Goal: Transaction & Acquisition: Purchase product/service

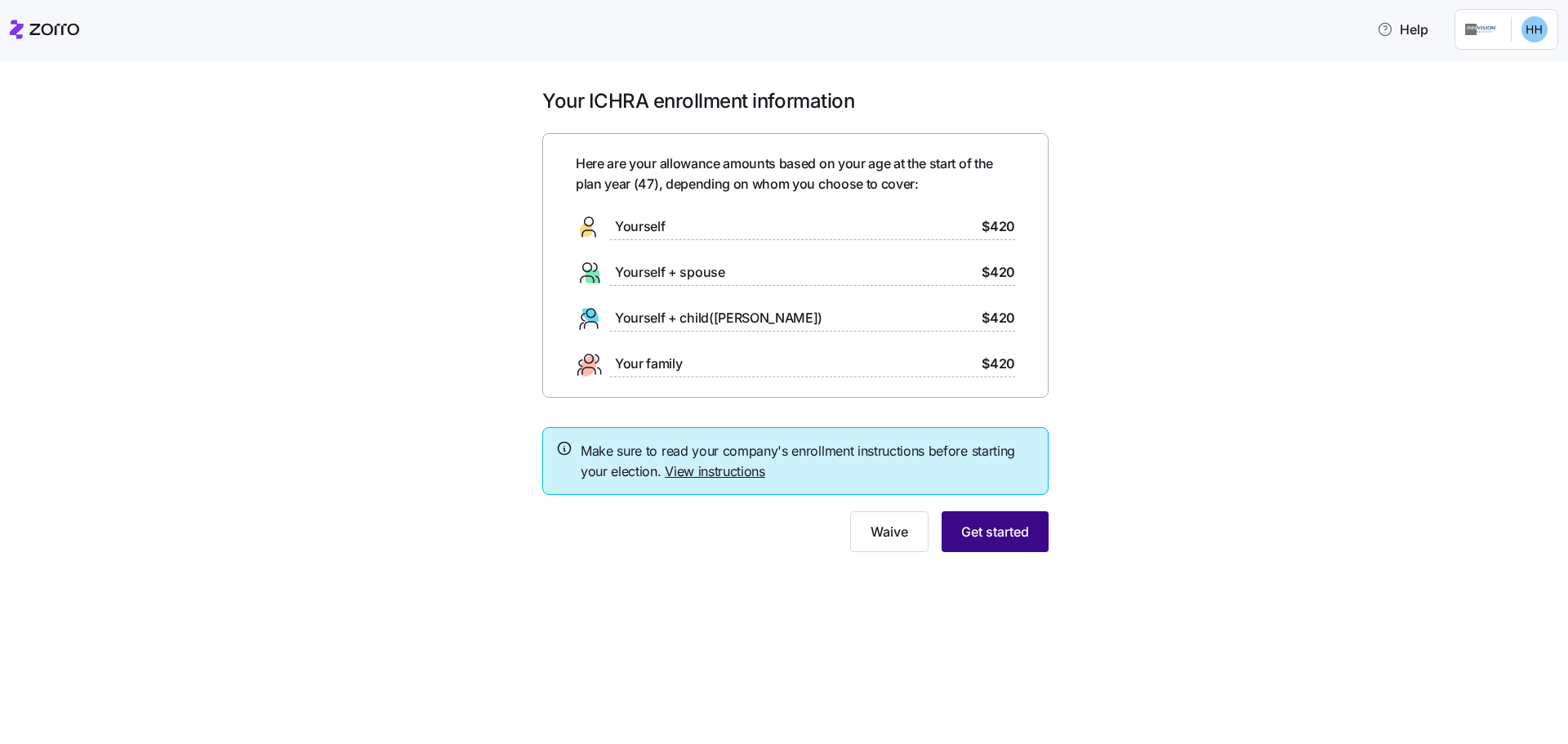
click at [993, 541] on span "Get started" at bounding box center [995, 531] width 68 height 19
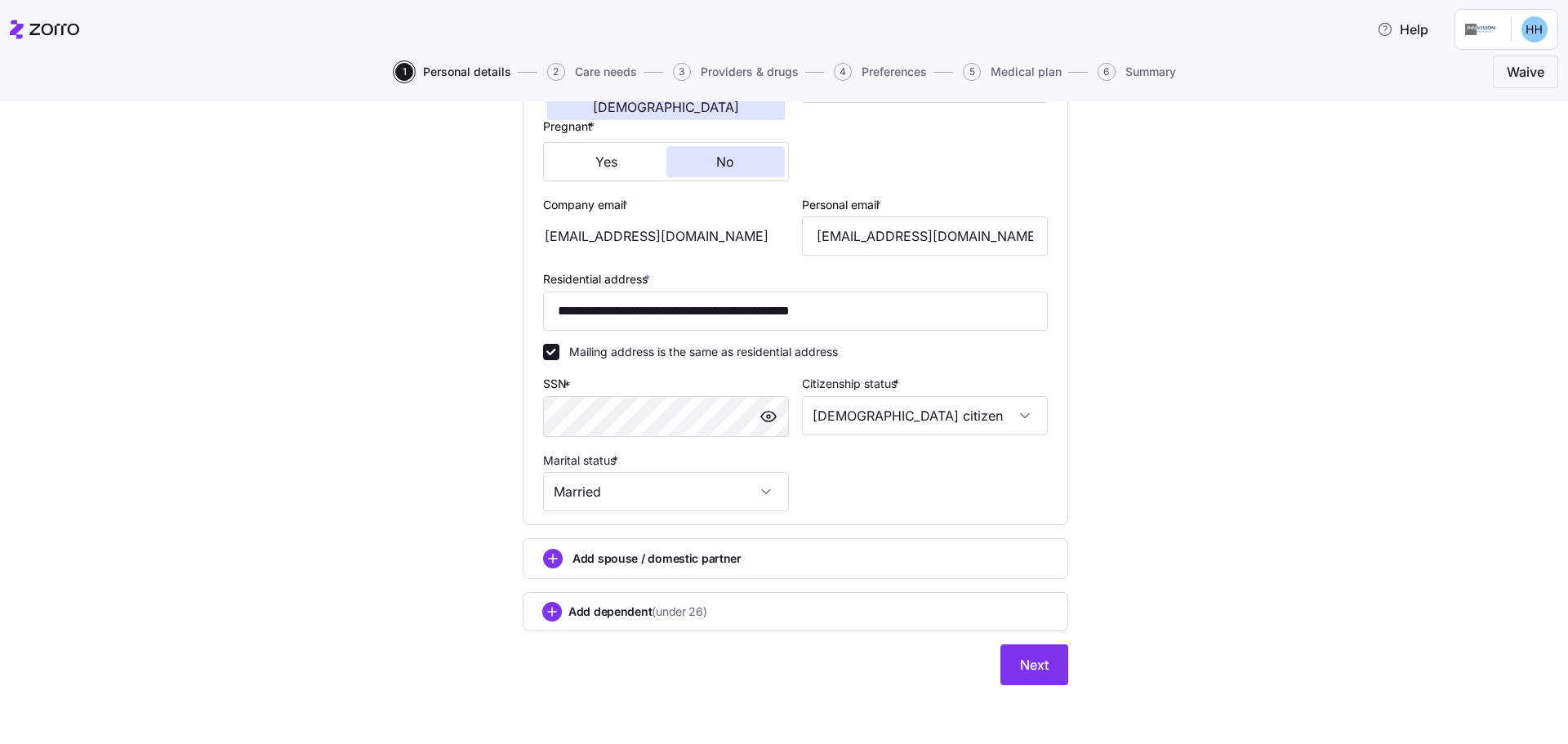
scroll to position [384, 0]
click at [1020, 667] on span "Next" at bounding box center [1035, 665] width 29 height 19
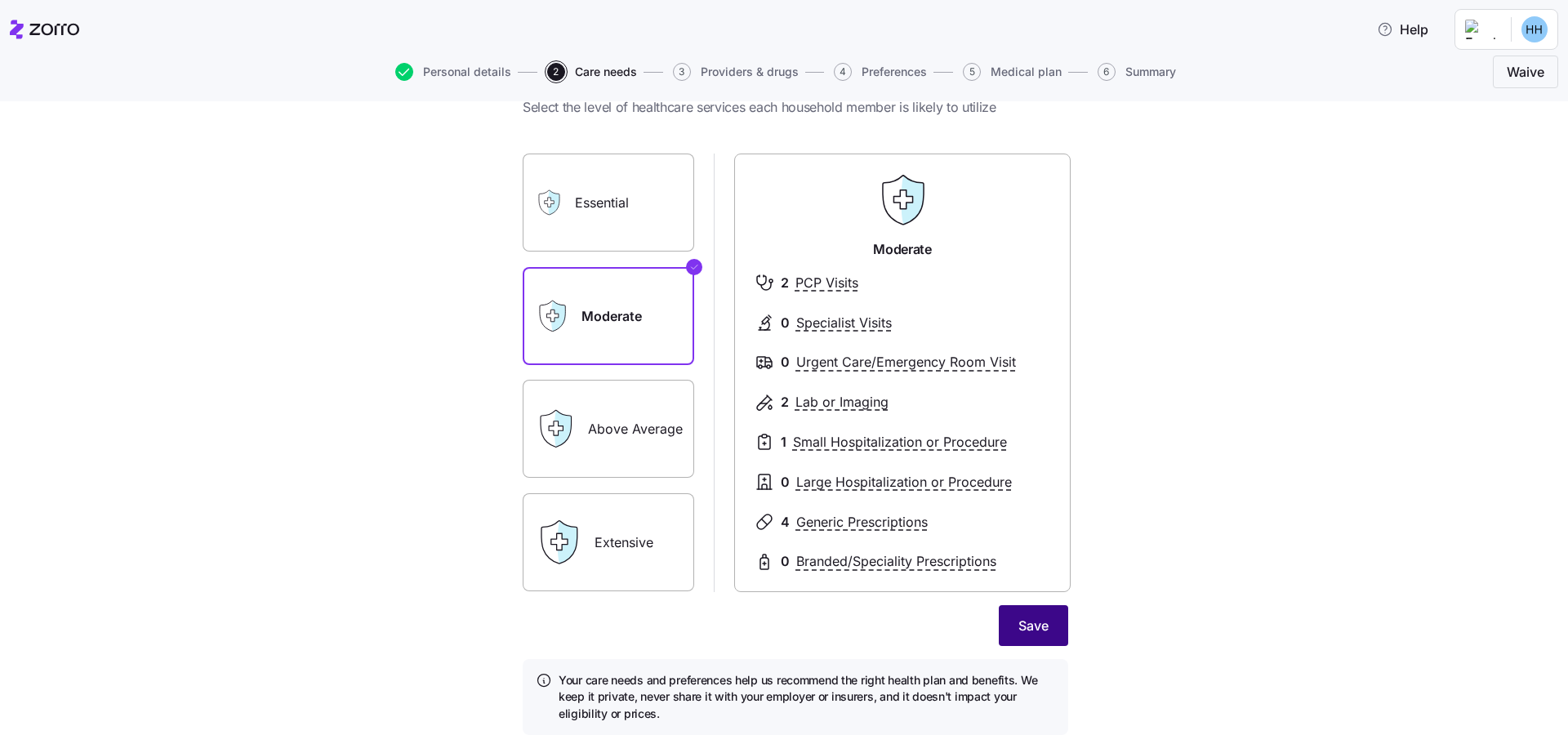
scroll to position [64, 0]
click at [1037, 620] on span "Save" at bounding box center [1034, 624] width 31 height 19
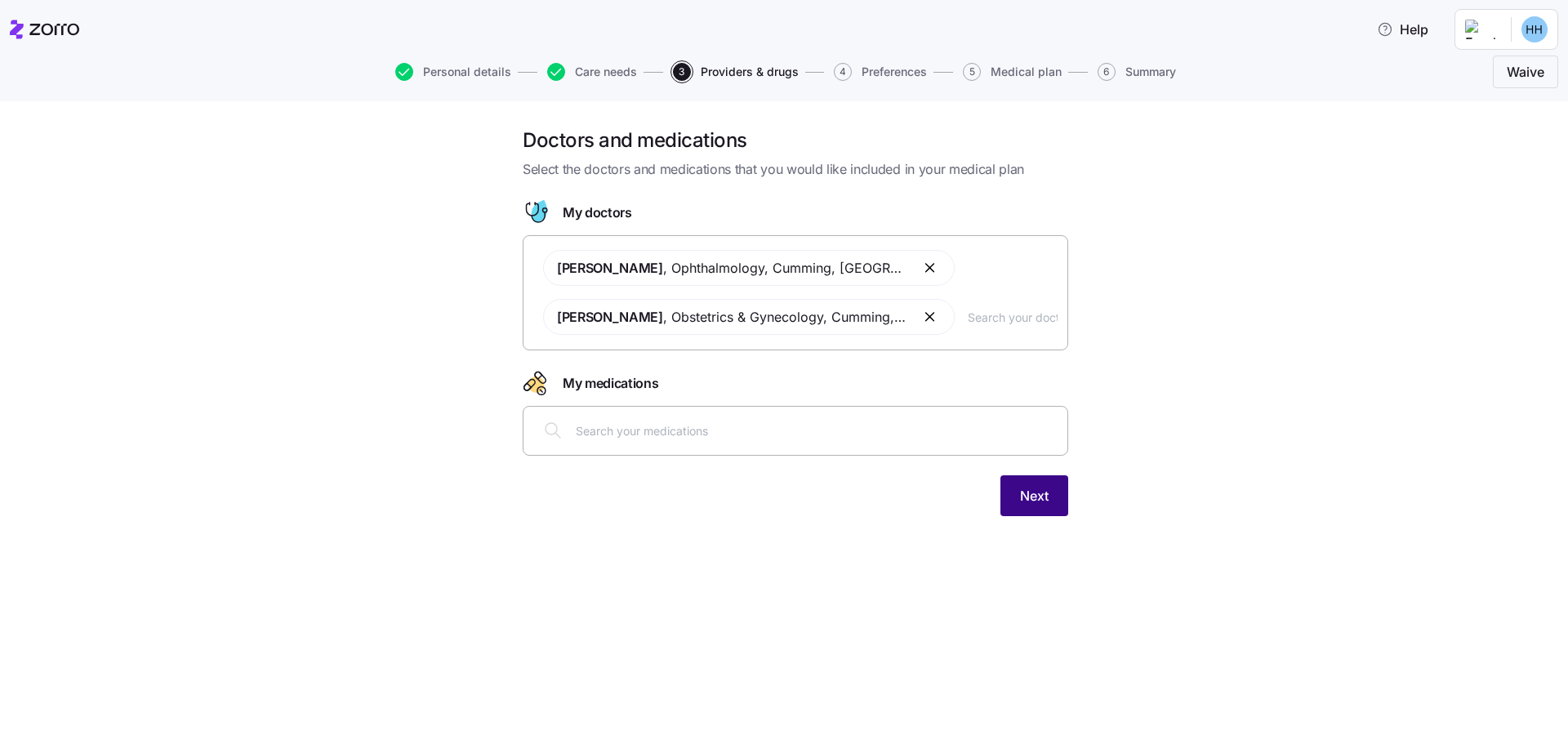
click at [1028, 500] on span "Next" at bounding box center [1035, 495] width 29 height 19
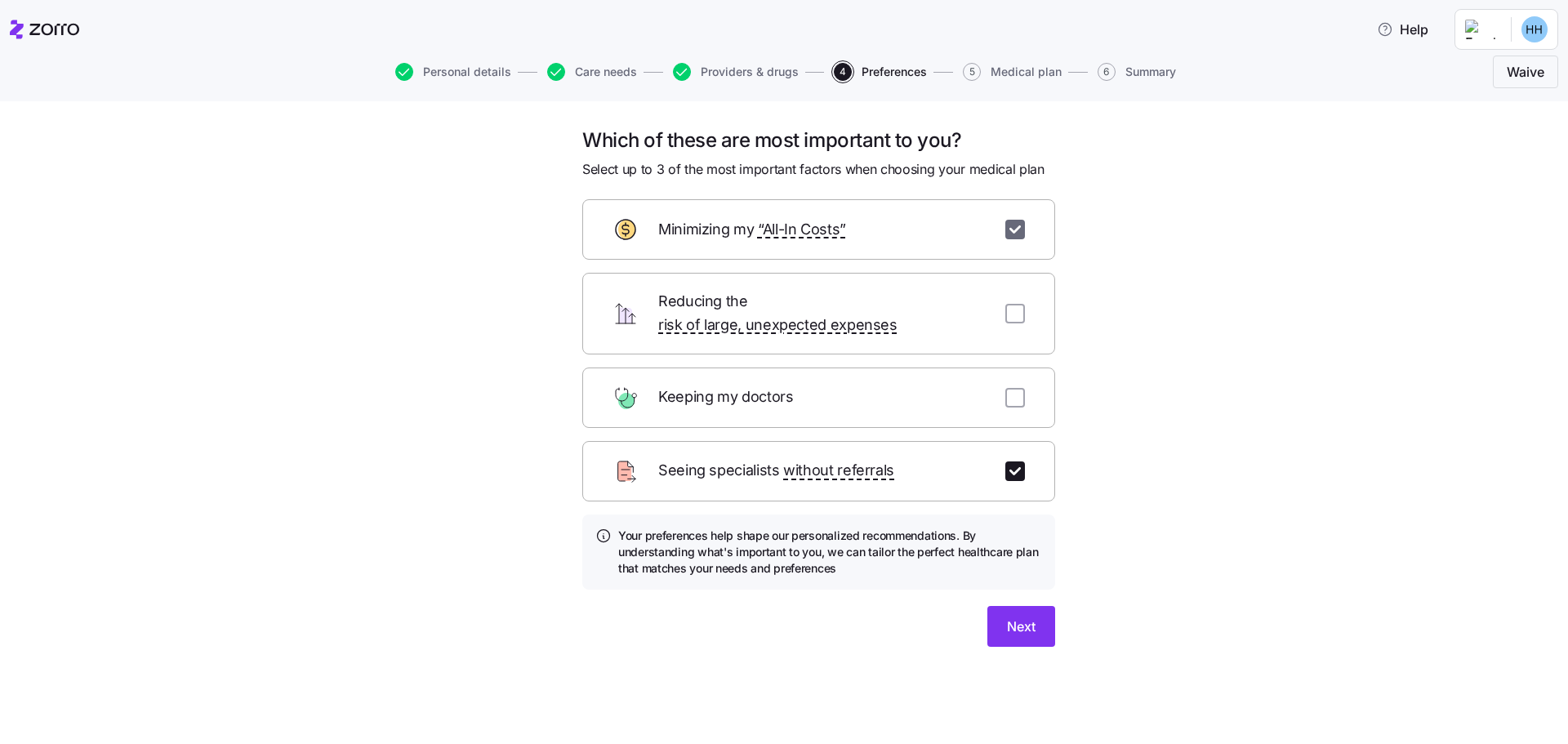
click at [1020, 228] on input "checkbox" at bounding box center [1015, 229] width 19 height 19
checkbox input "false"
click at [1033, 617] on span "Next" at bounding box center [1021, 626] width 29 height 19
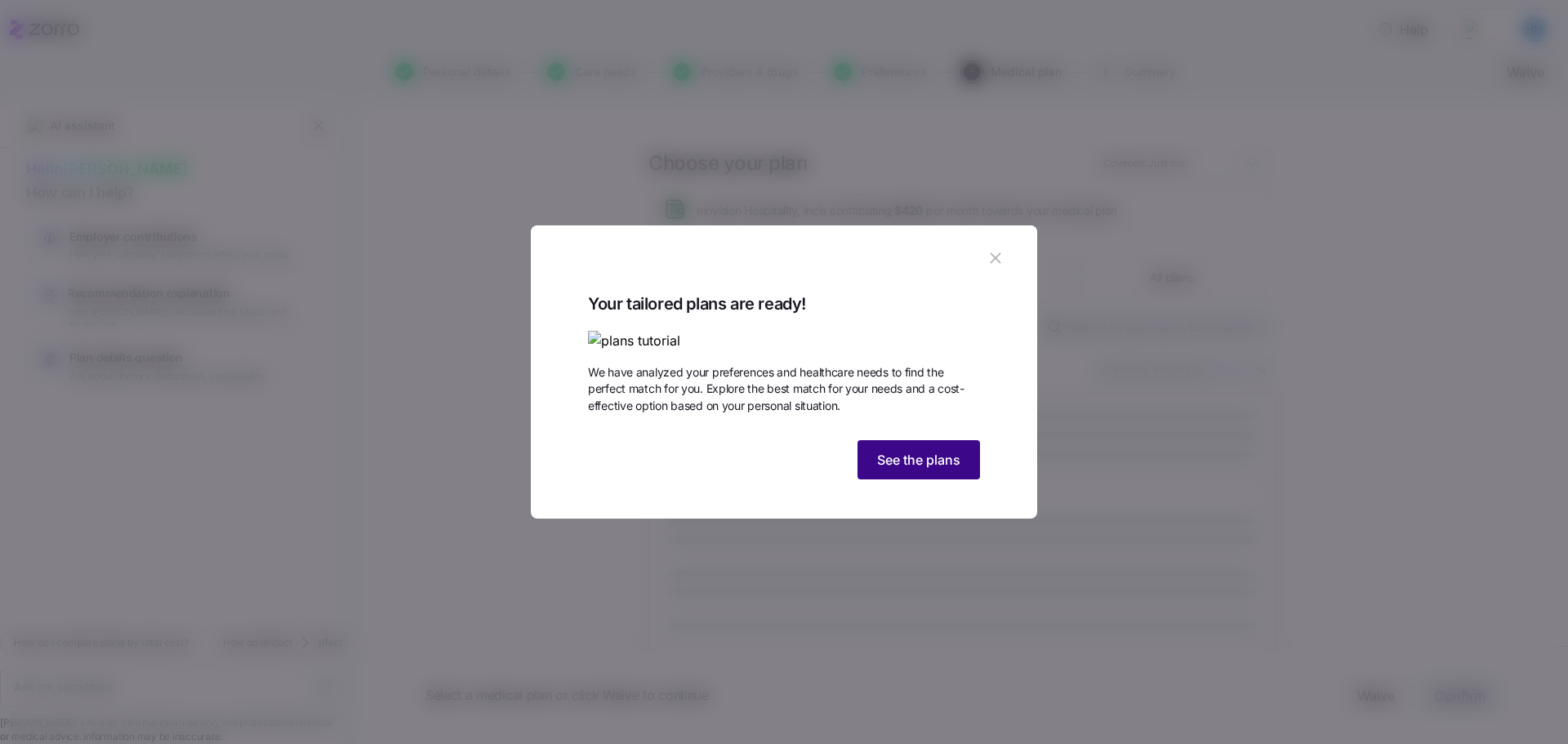
click at [941, 469] on span "See the plans" at bounding box center [919, 459] width 83 height 19
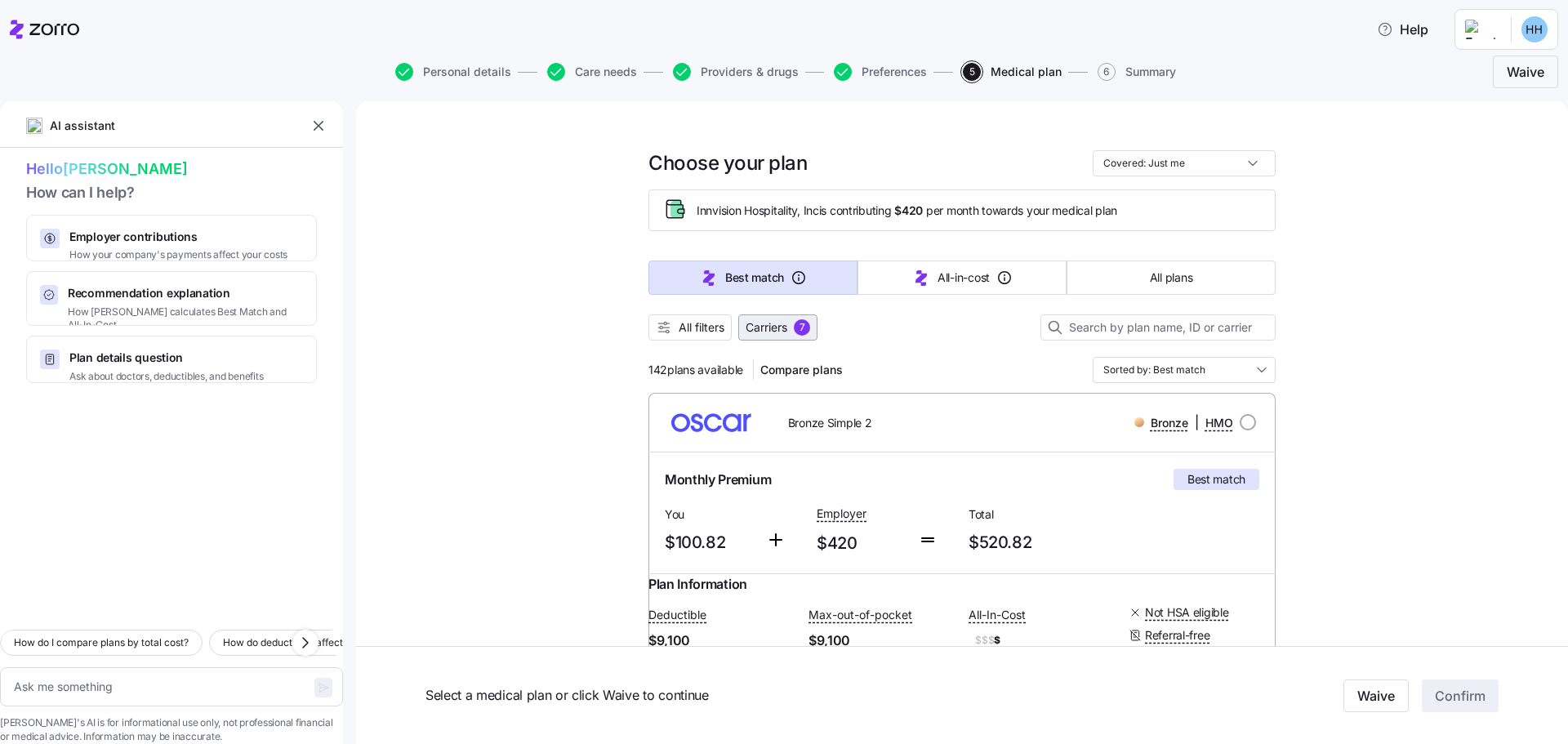
click at [797, 328] on div "7" at bounding box center [802, 327] width 16 height 16
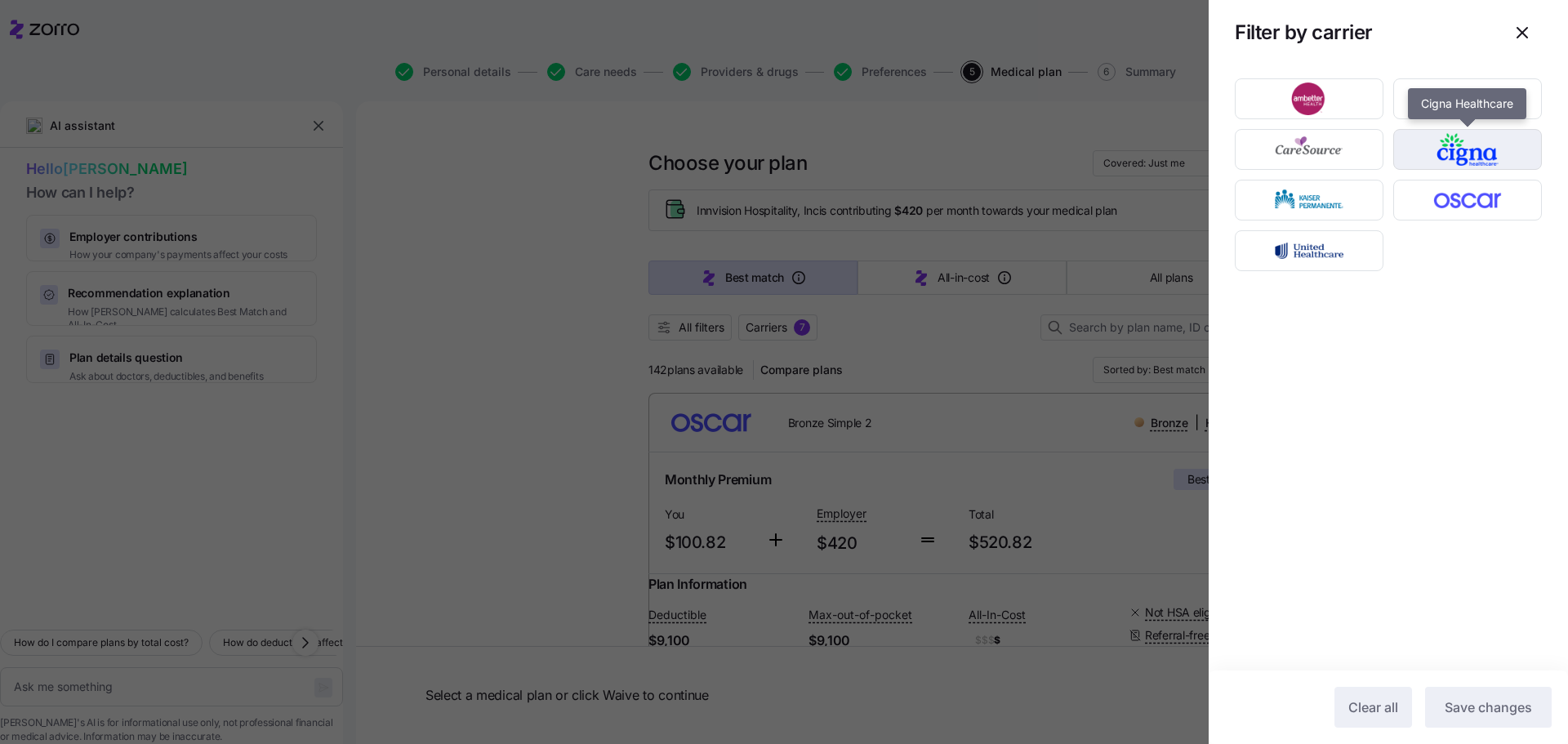
click at [1422, 152] on img "button" at bounding box center [1469, 149] width 120 height 33
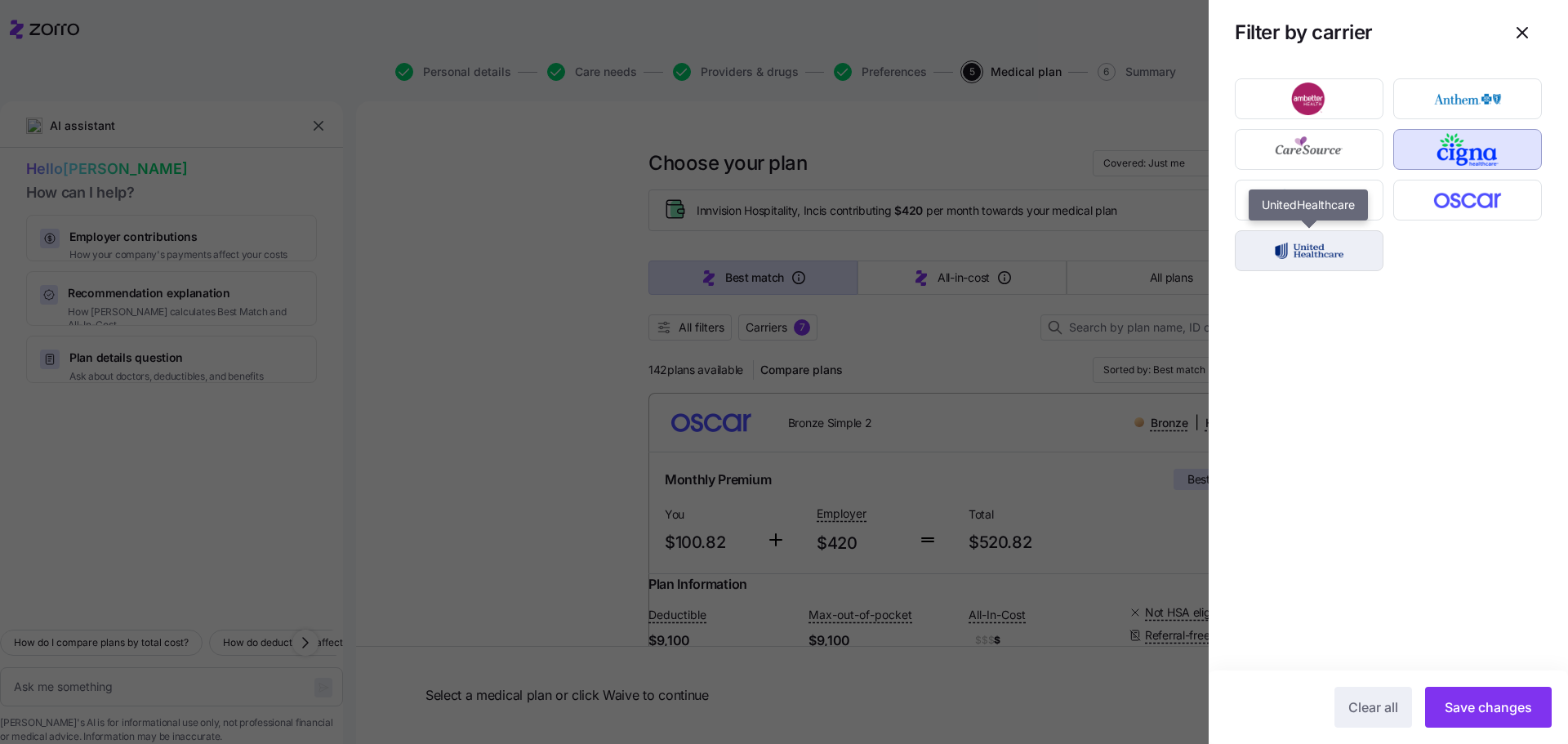
click at [1360, 259] on img "button" at bounding box center [1310, 251] width 120 height 33
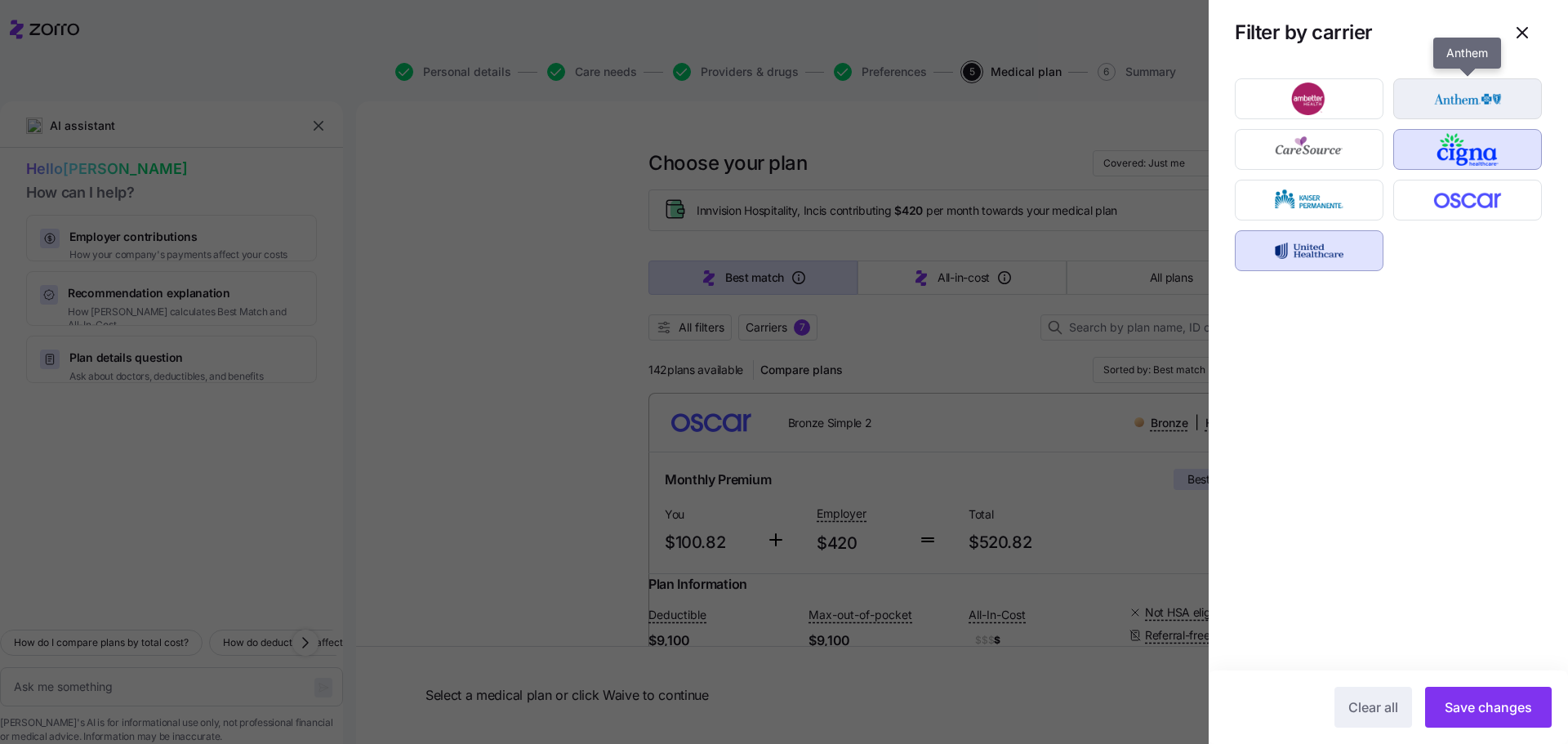
click at [1446, 103] on img "button" at bounding box center [1469, 98] width 120 height 33
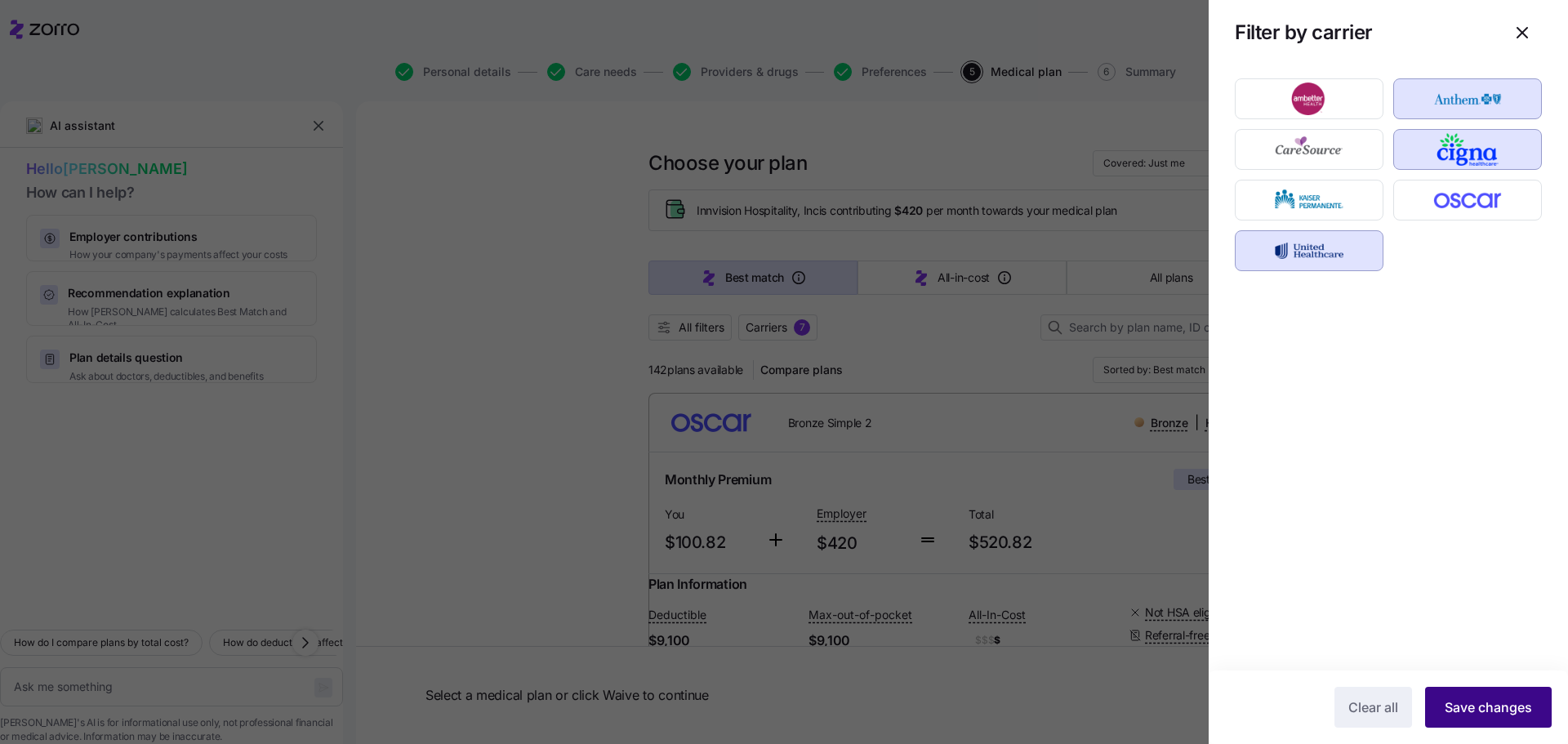
click at [1446, 710] on span "Save changes" at bounding box center [1488, 707] width 87 height 19
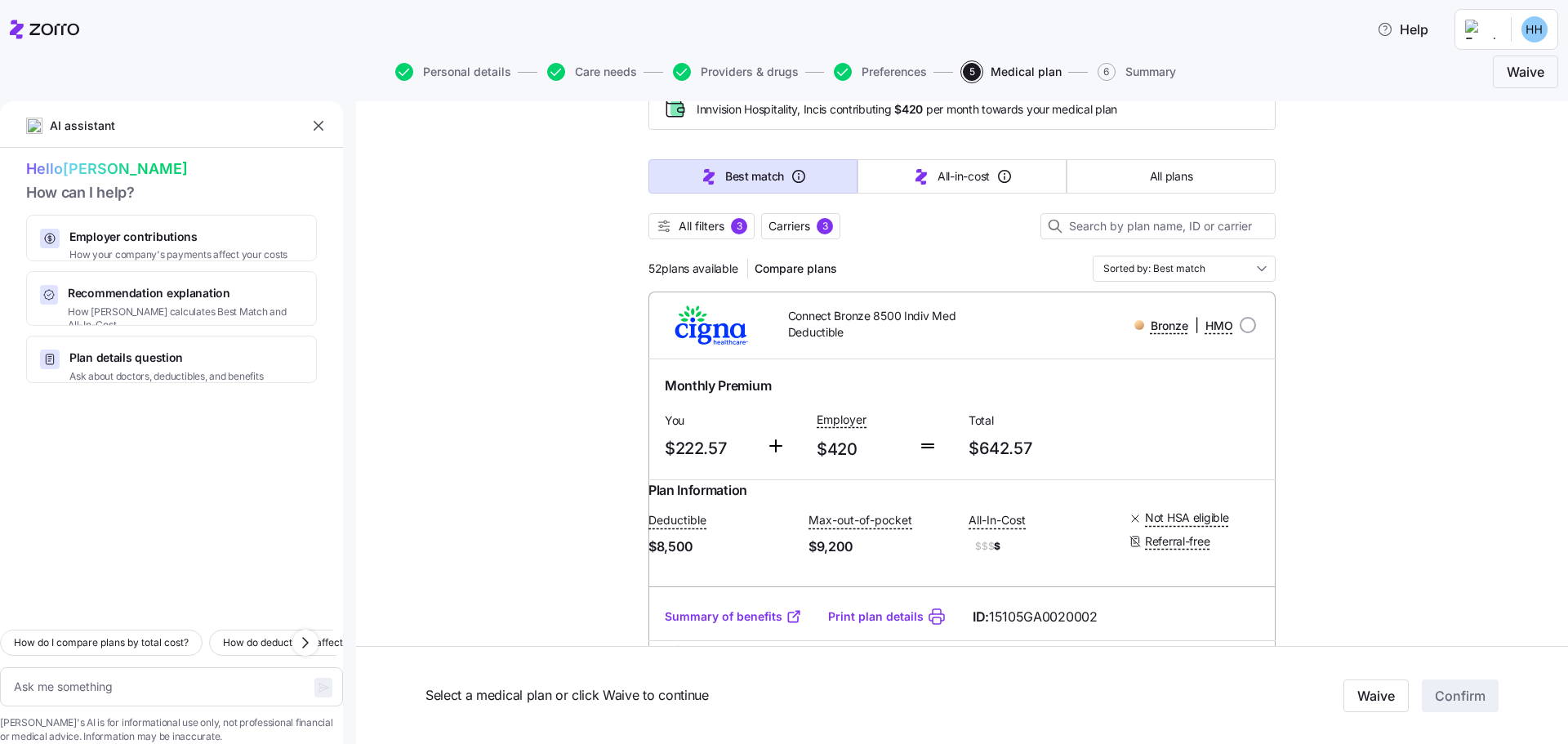
scroll to position [102, 0]
click at [1224, 169] on button "All plans" at bounding box center [1171, 175] width 209 height 34
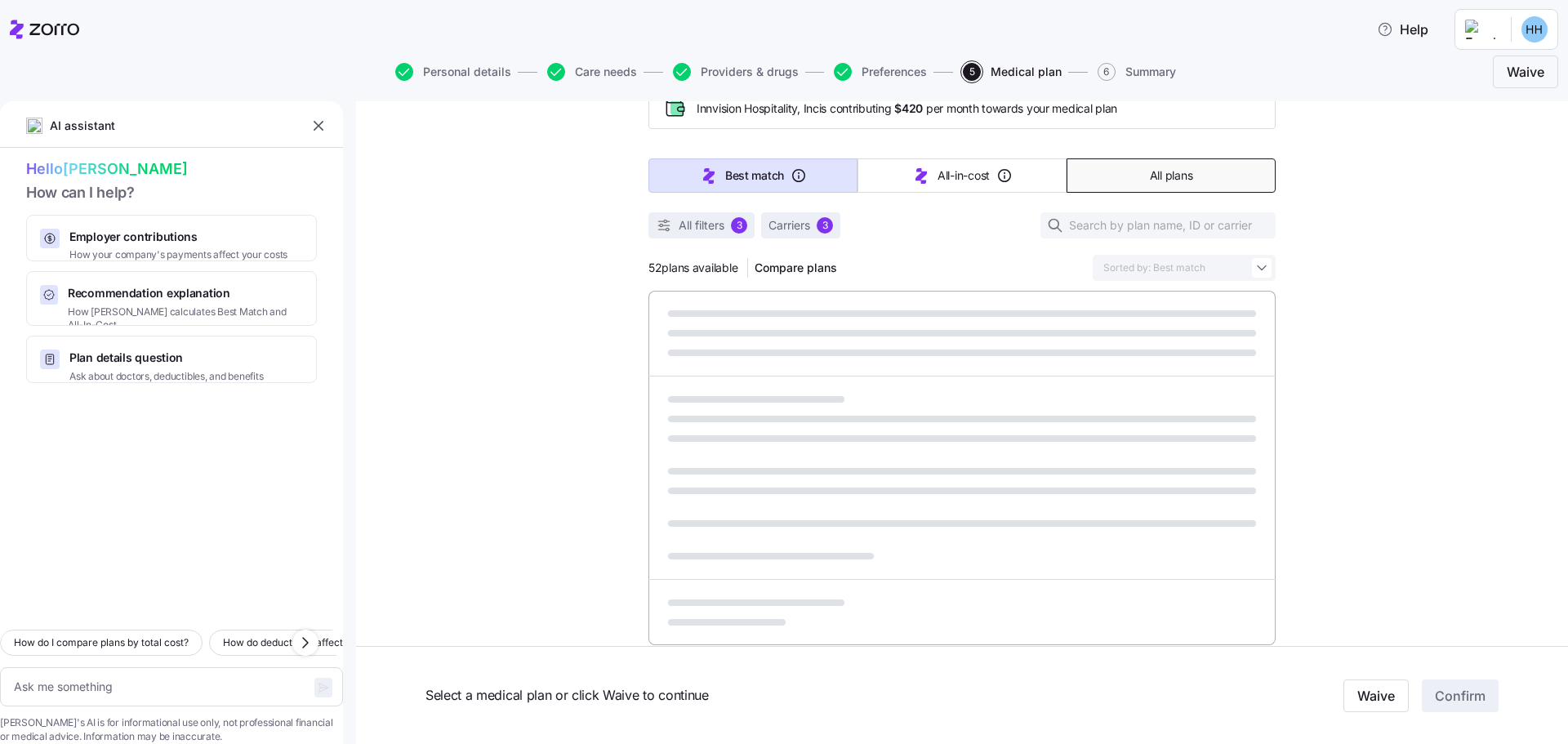
type textarea "x"
type input "Sorted by: Premium"
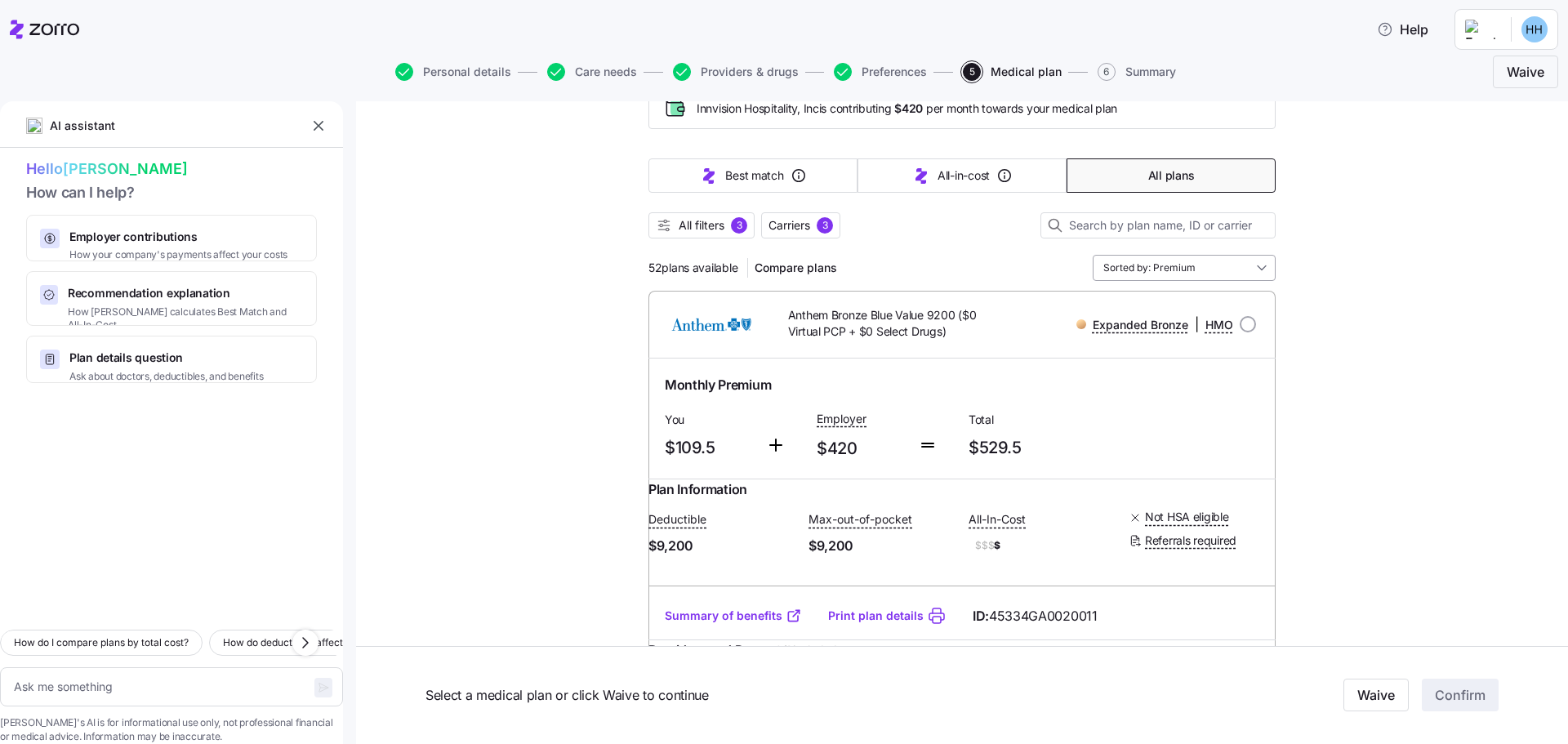
click at [1260, 274] on input "Sorted by: Premium" at bounding box center [1185, 268] width 183 height 26
click at [1259, 275] on div "Sorted by: Premium" at bounding box center [1185, 268] width 183 height 26
click at [720, 223] on span "All filters" at bounding box center [702, 225] width 46 height 16
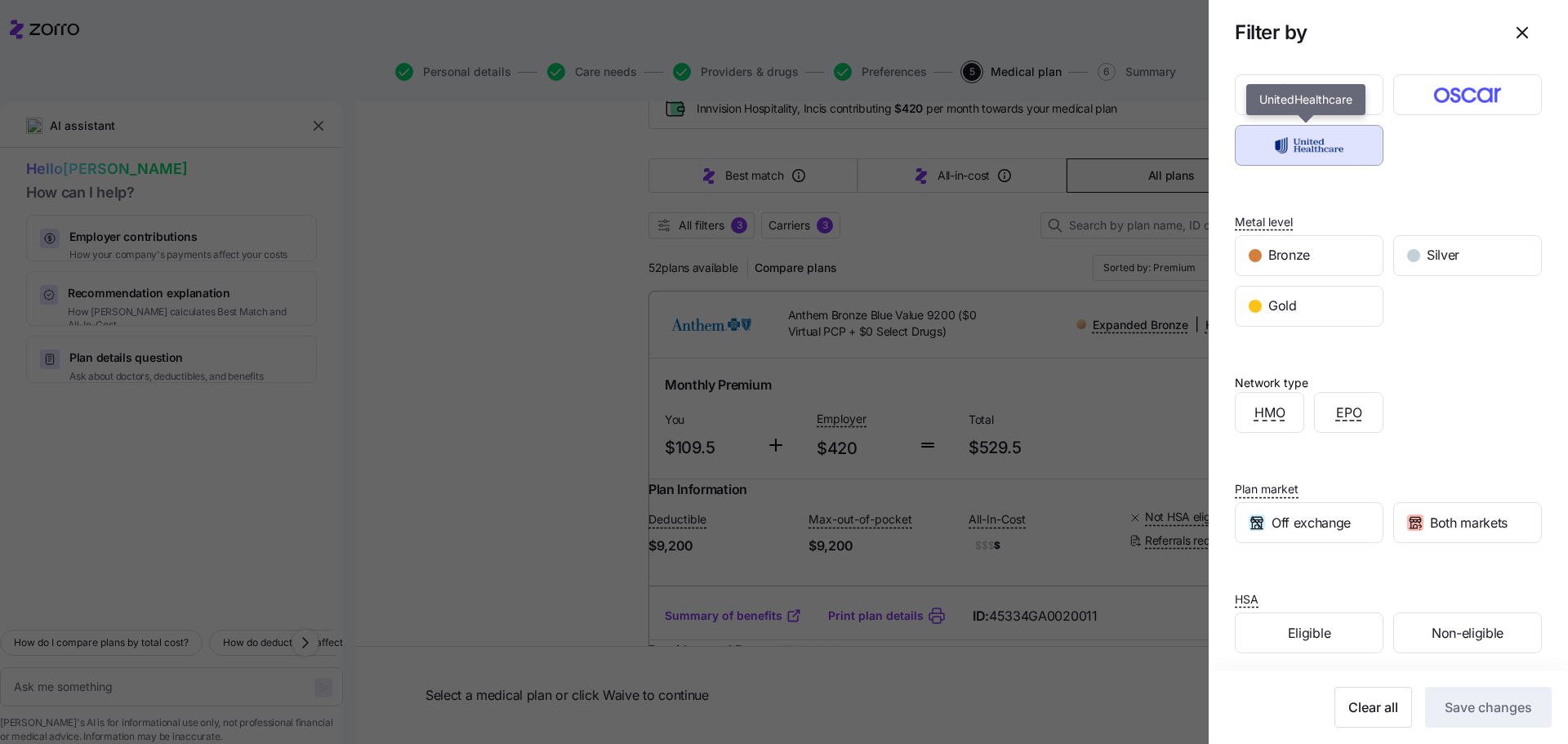
scroll to position [135, 0]
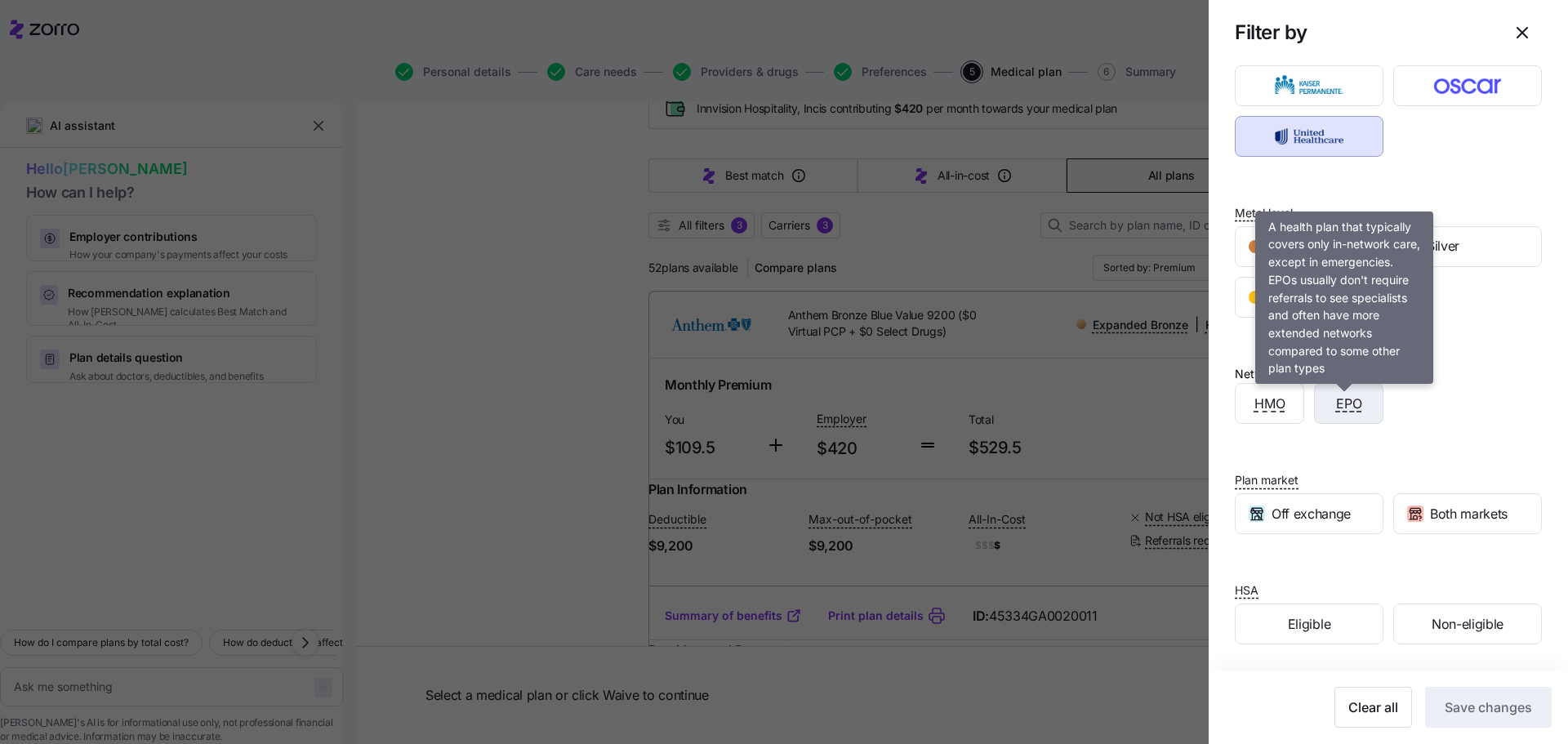
click at [1343, 405] on span "EPO" at bounding box center [1349, 404] width 26 height 20
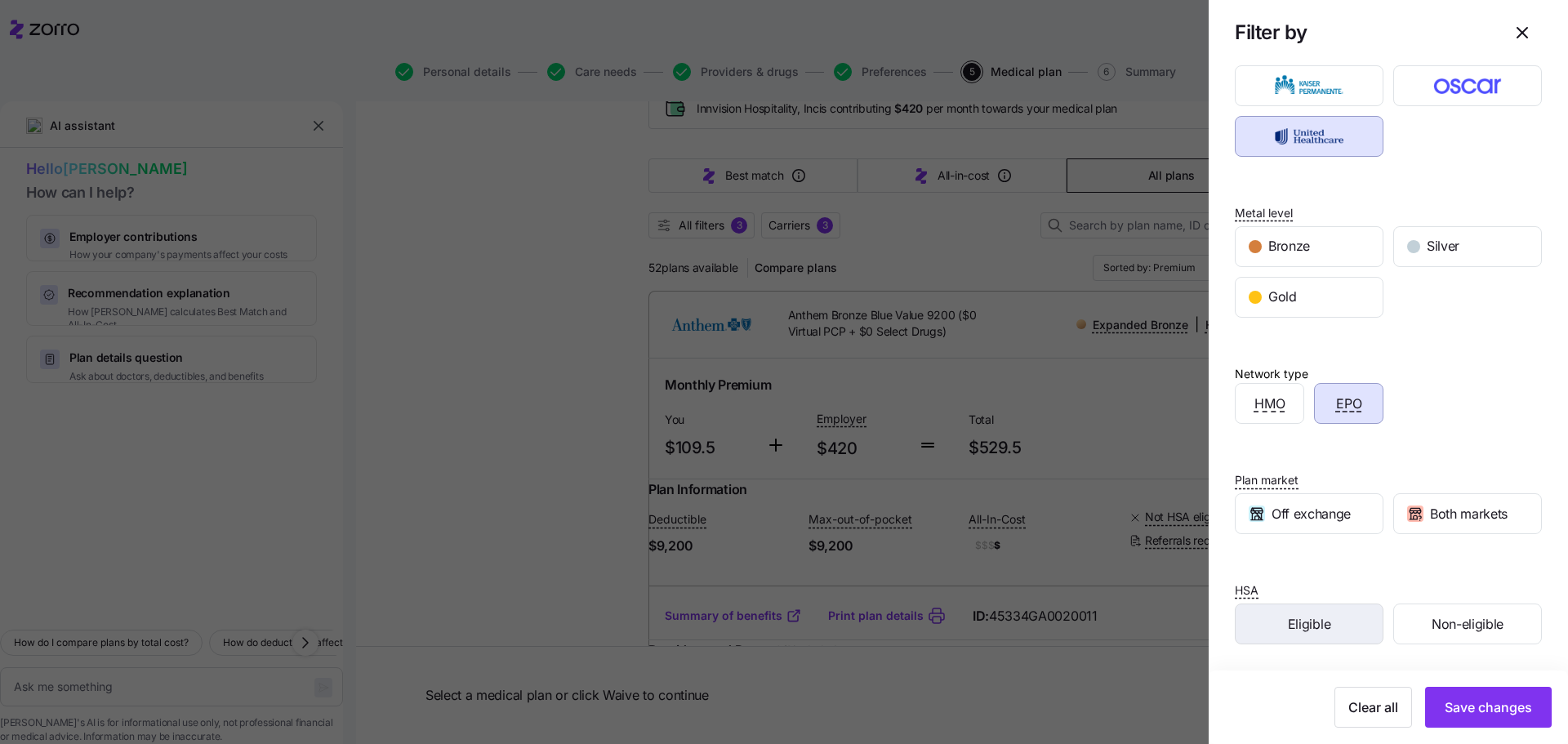
click at [1324, 623] on span "Eligible" at bounding box center [1309, 625] width 42 height 20
click at [1445, 708] on span "Save changes" at bounding box center [1488, 707] width 87 height 19
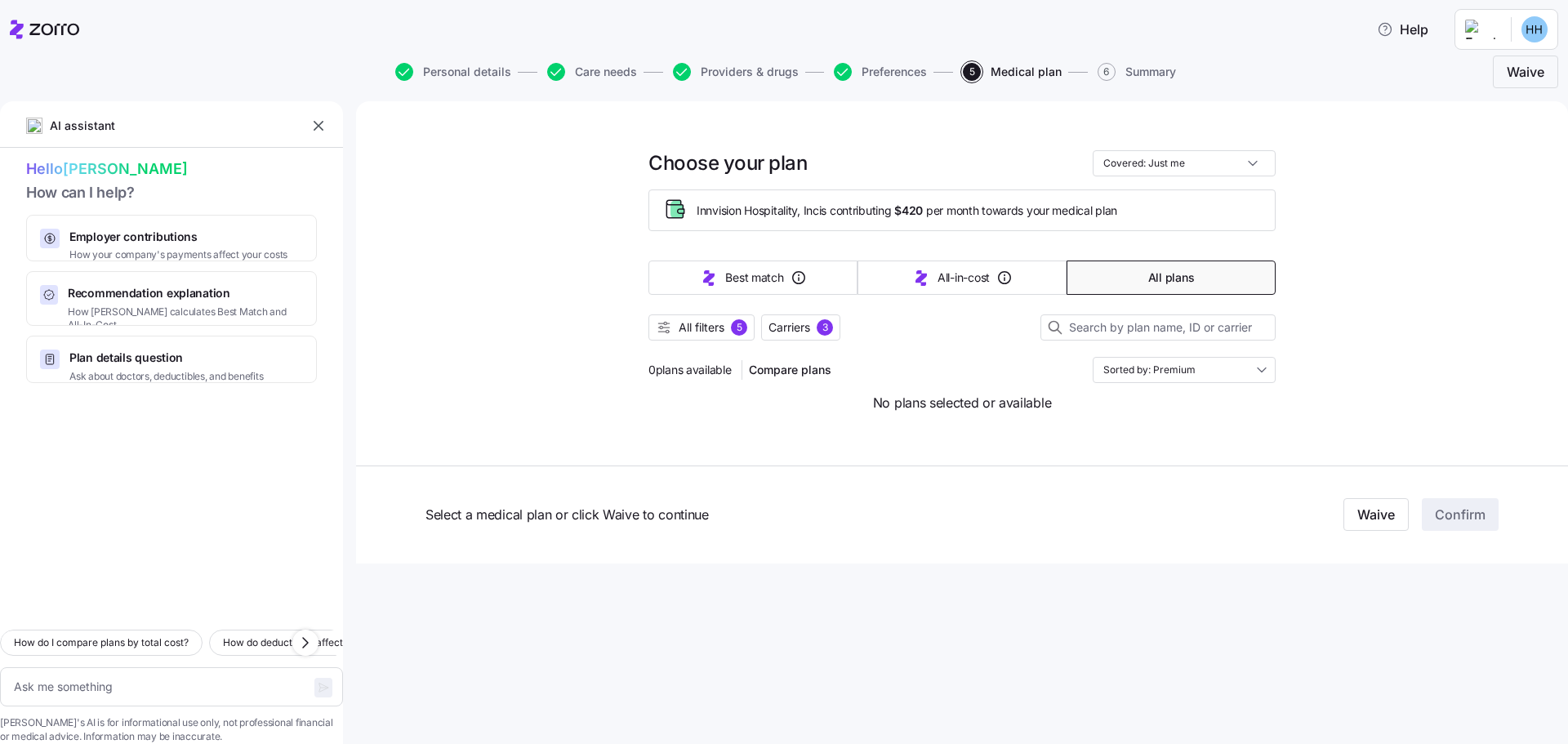
scroll to position [0, 0]
click at [820, 330] on span "Carriers 3" at bounding box center [801, 327] width 64 height 16
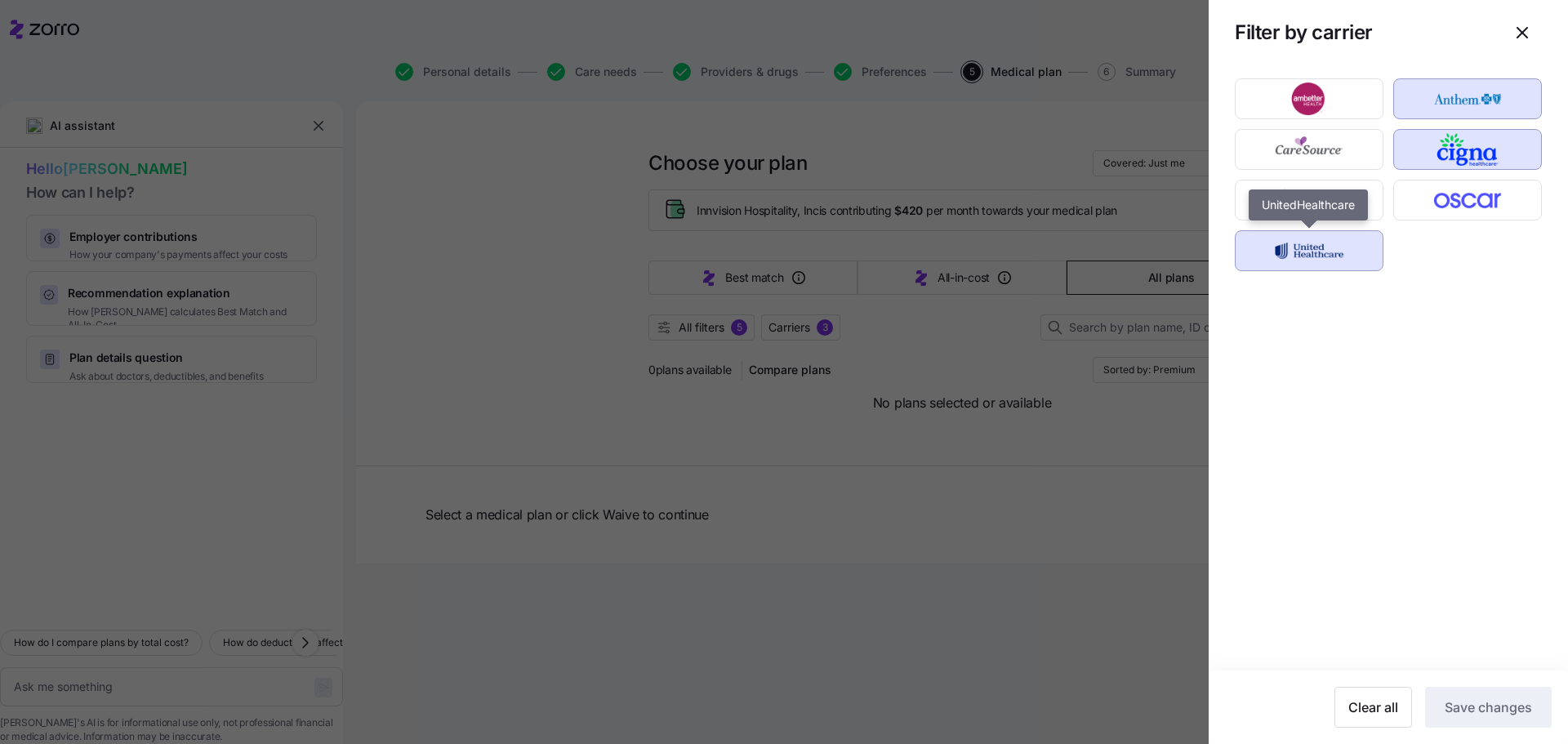
click at [1256, 247] on img "button" at bounding box center [1310, 251] width 120 height 33
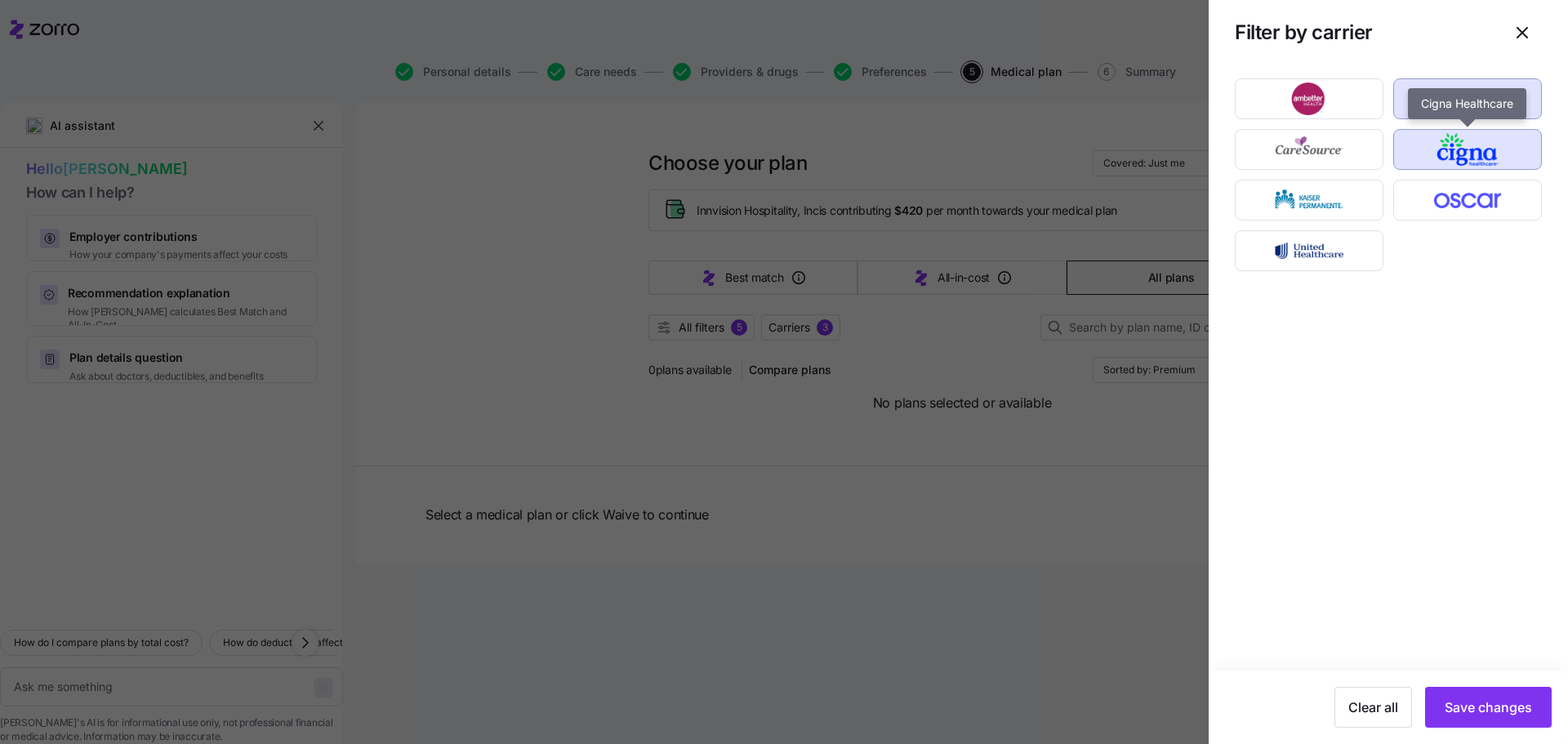
click at [1426, 153] on img "button" at bounding box center [1469, 149] width 120 height 33
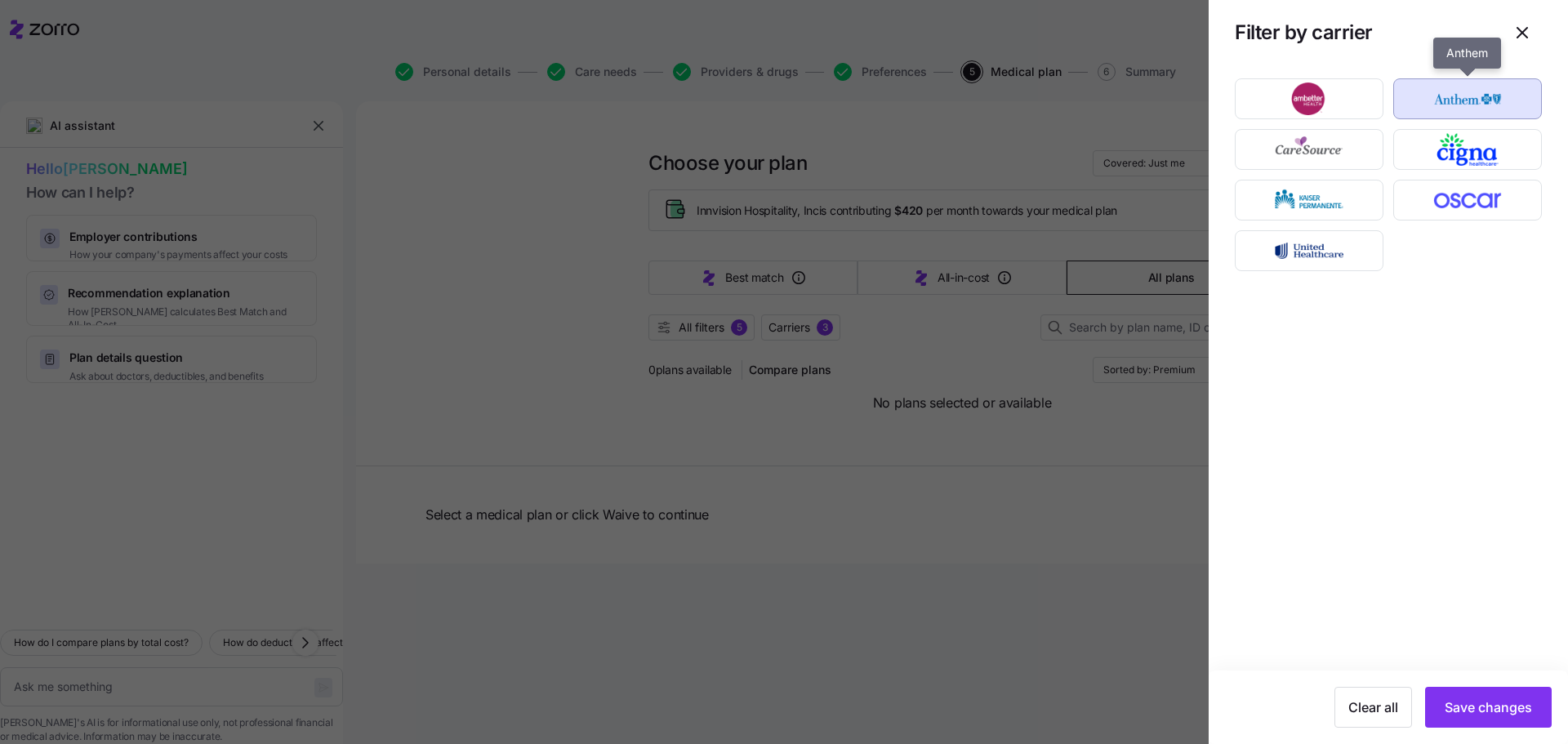
click at [1444, 92] on img "button" at bounding box center [1469, 98] width 120 height 33
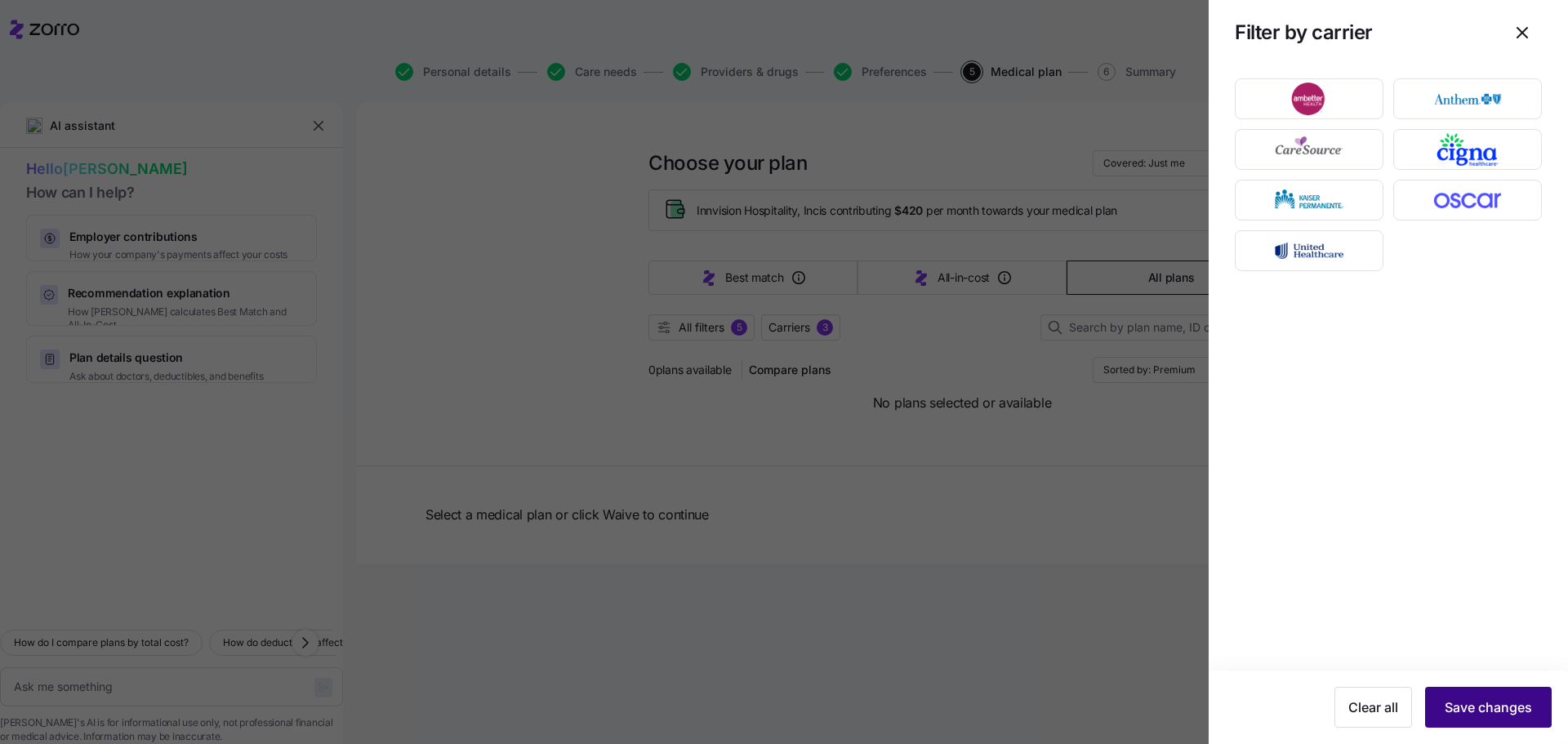
click at [1472, 711] on span "Save changes" at bounding box center [1488, 707] width 87 height 19
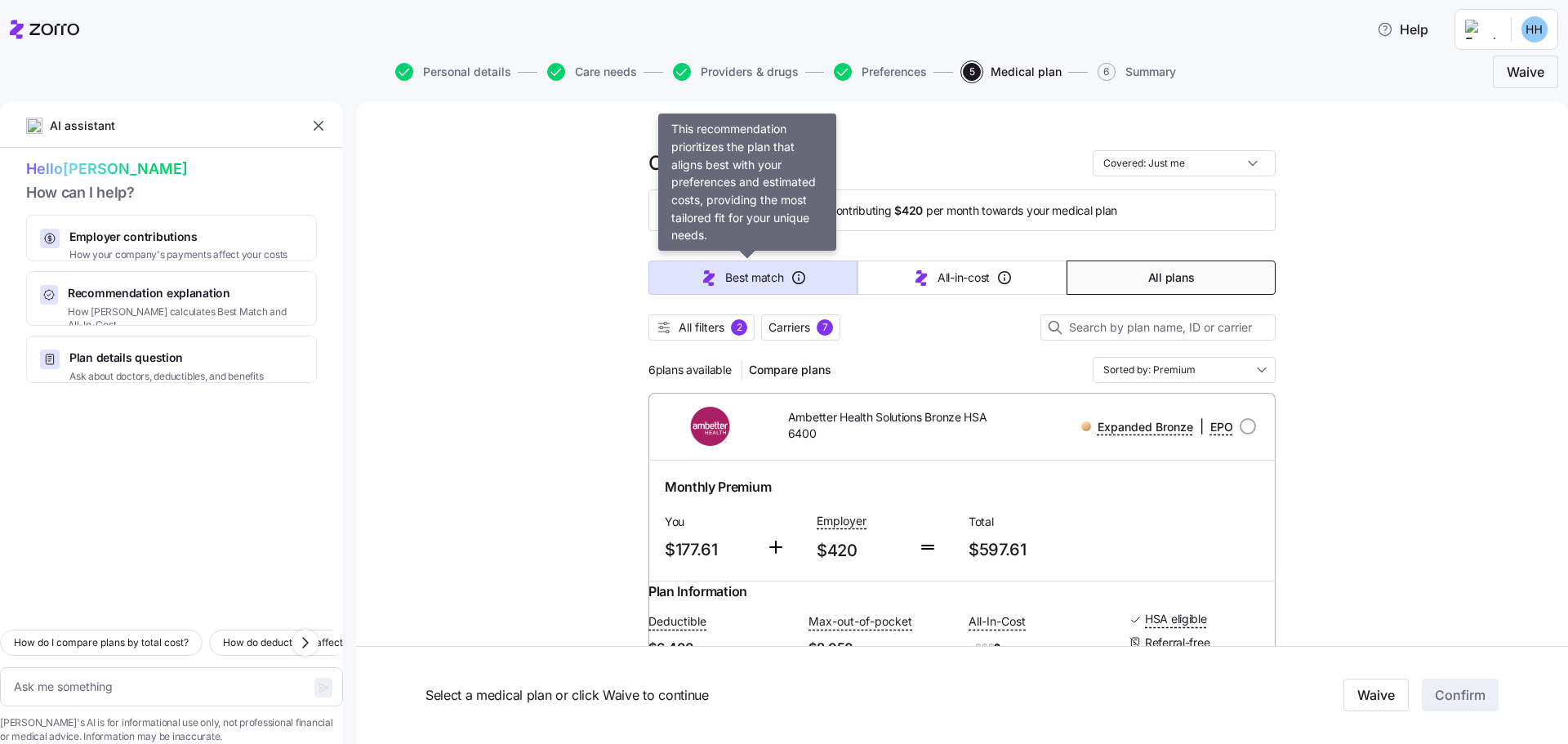
click at [801, 277] on button "Best match" at bounding box center [753, 277] width 209 height 34
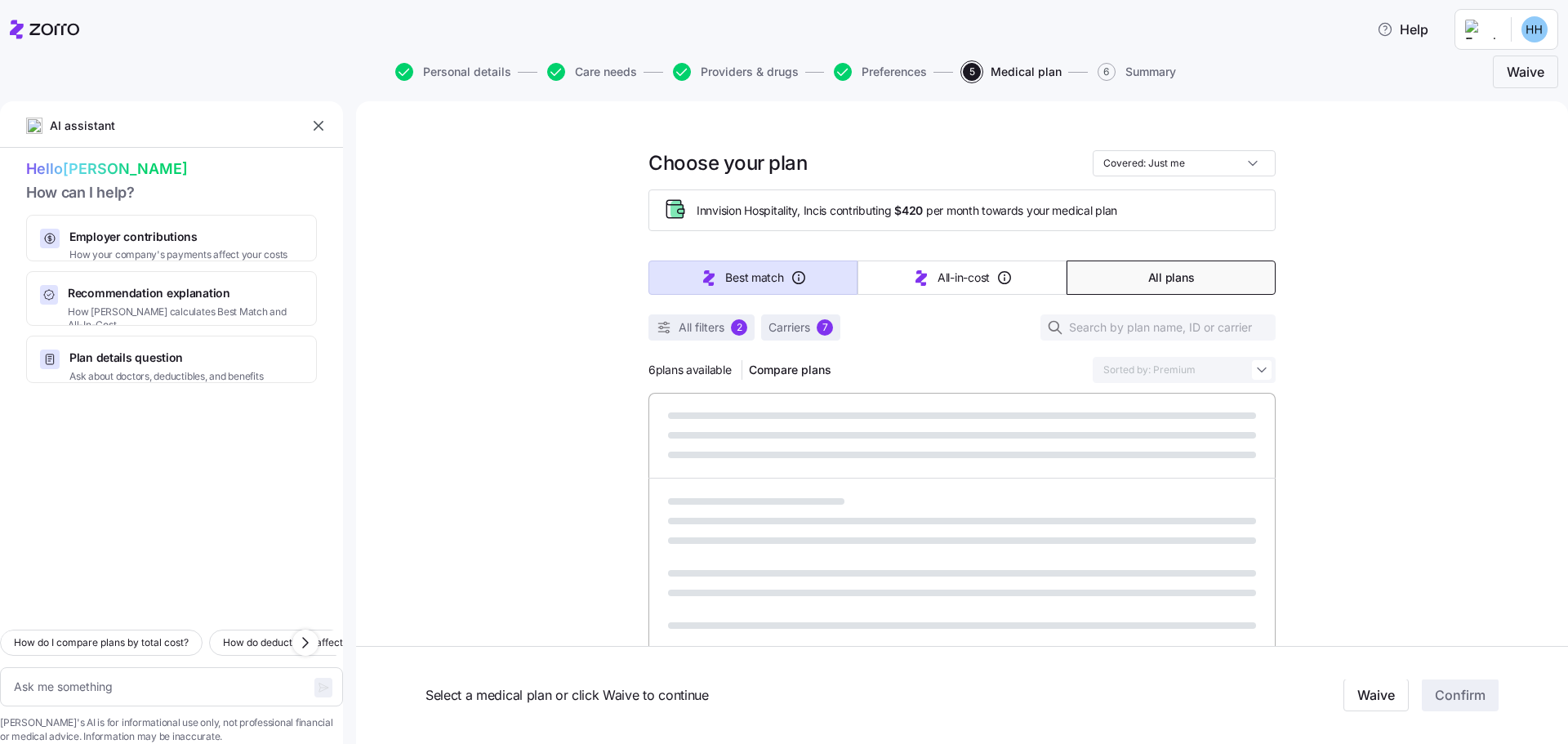
type textarea "x"
type input "Sorted by: Best match"
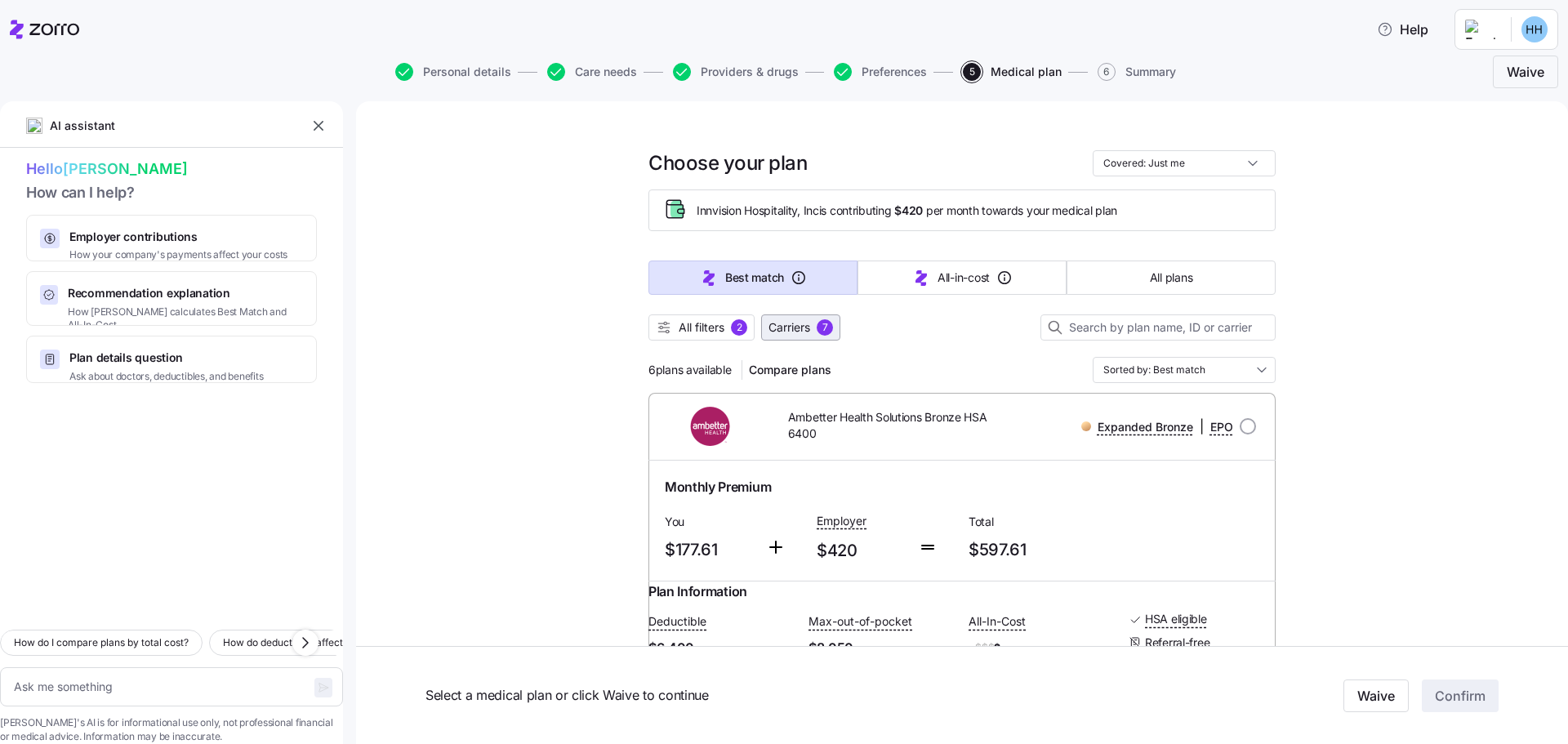
click at [791, 320] on span "Carriers" at bounding box center [789, 327] width 42 height 16
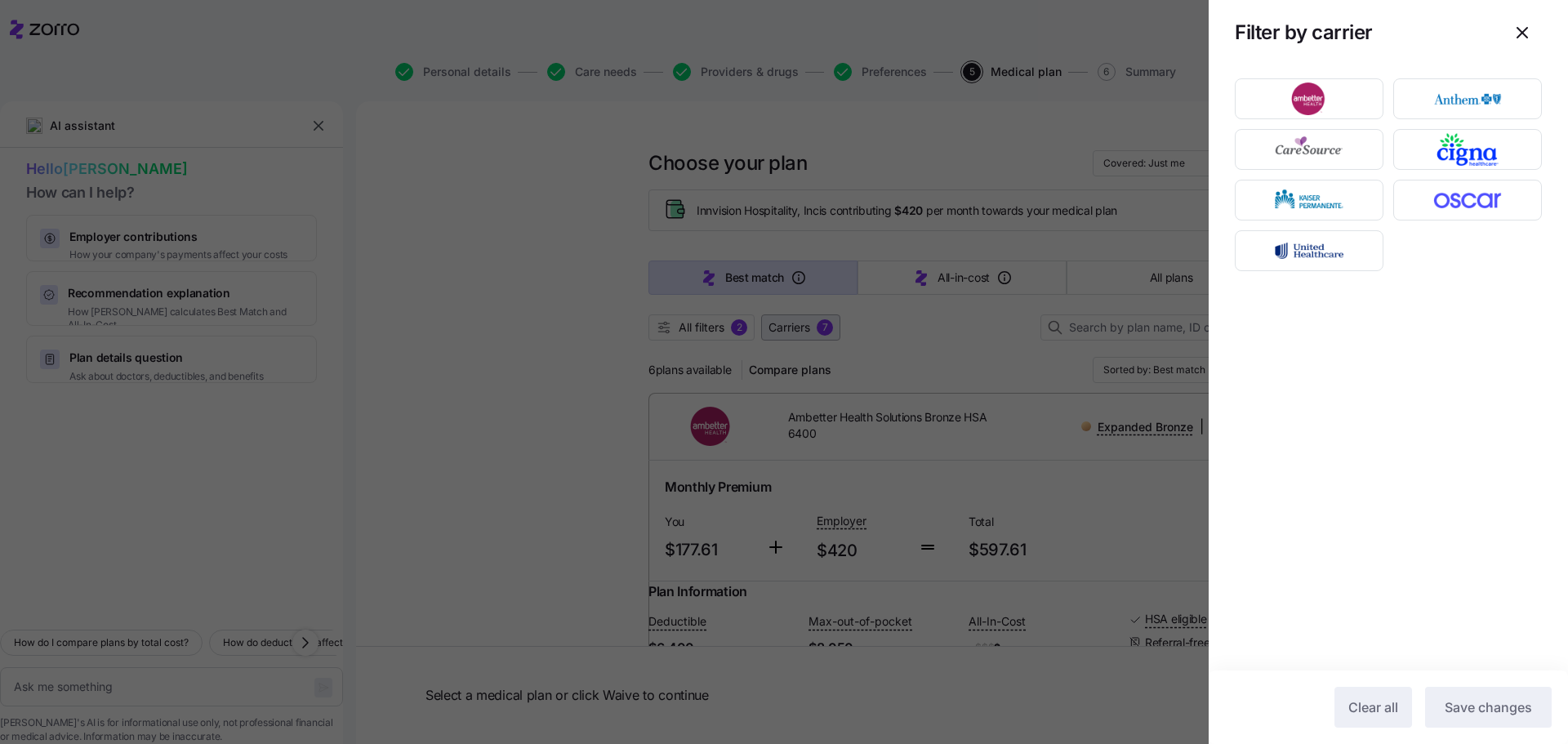
click at [791, 320] on div at bounding box center [784, 372] width 1568 height 744
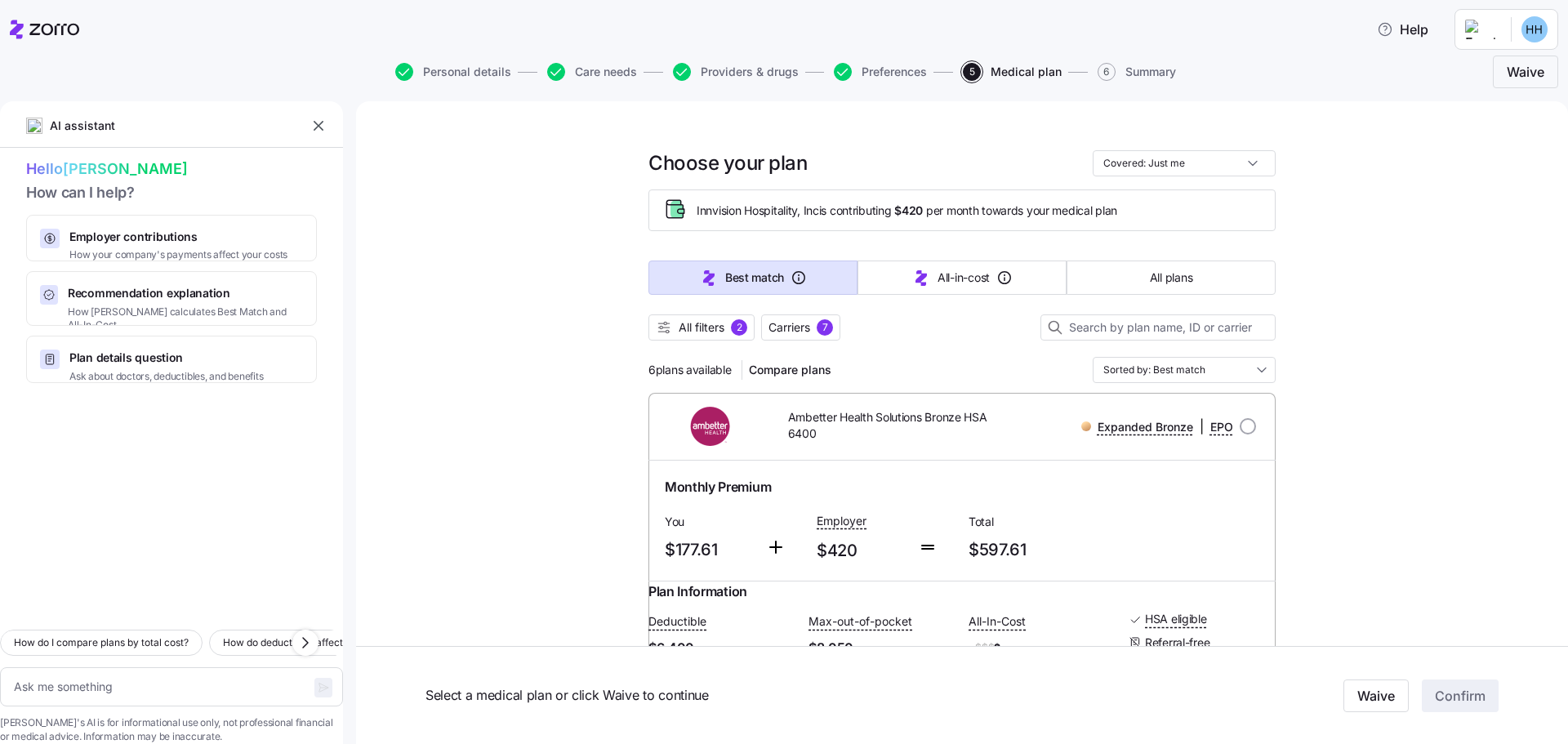
click at [712, 341] on div at bounding box center [962, 348] width 627 height 16
click at [714, 333] on span "All filters" at bounding box center [702, 327] width 46 height 16
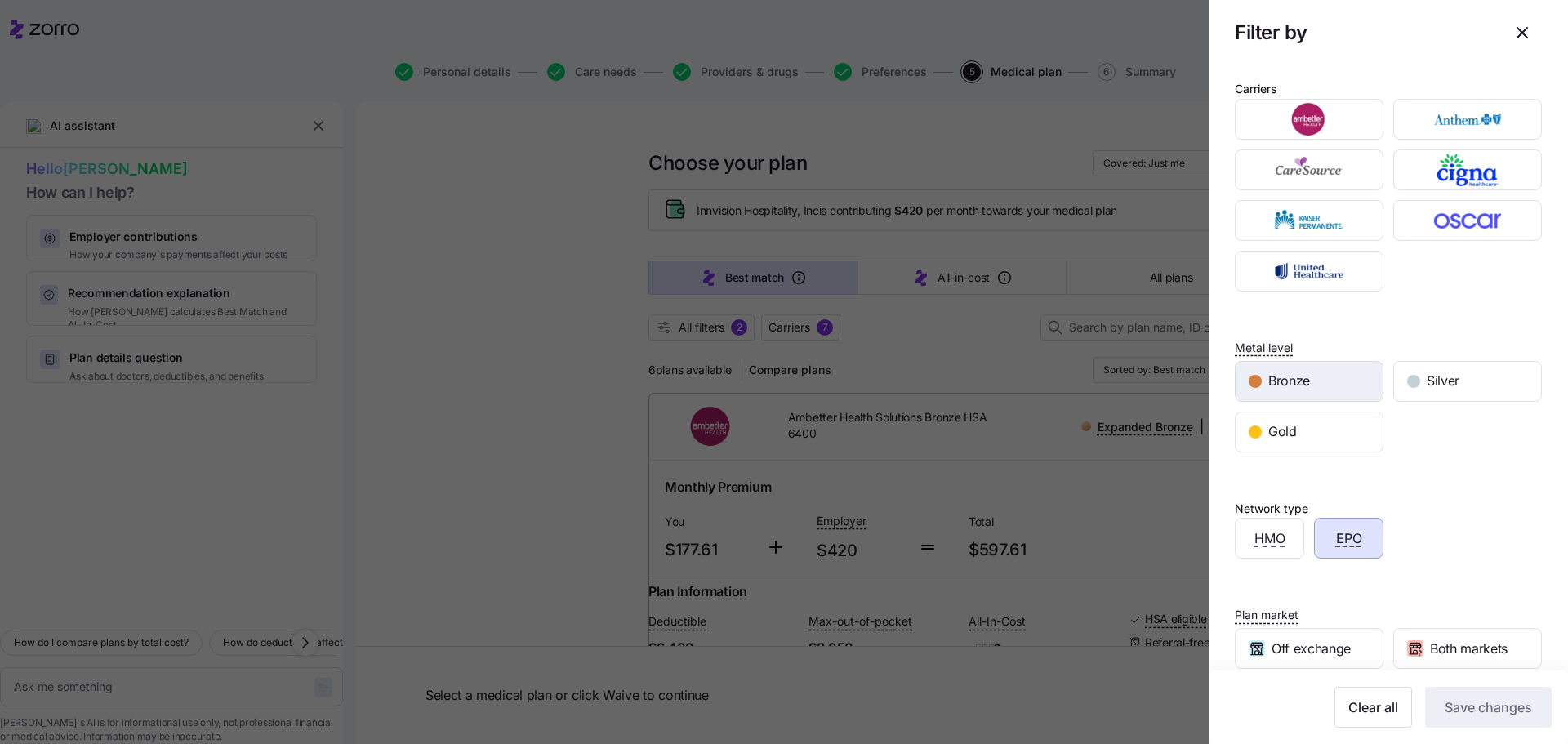
scroll to position [135, 0]
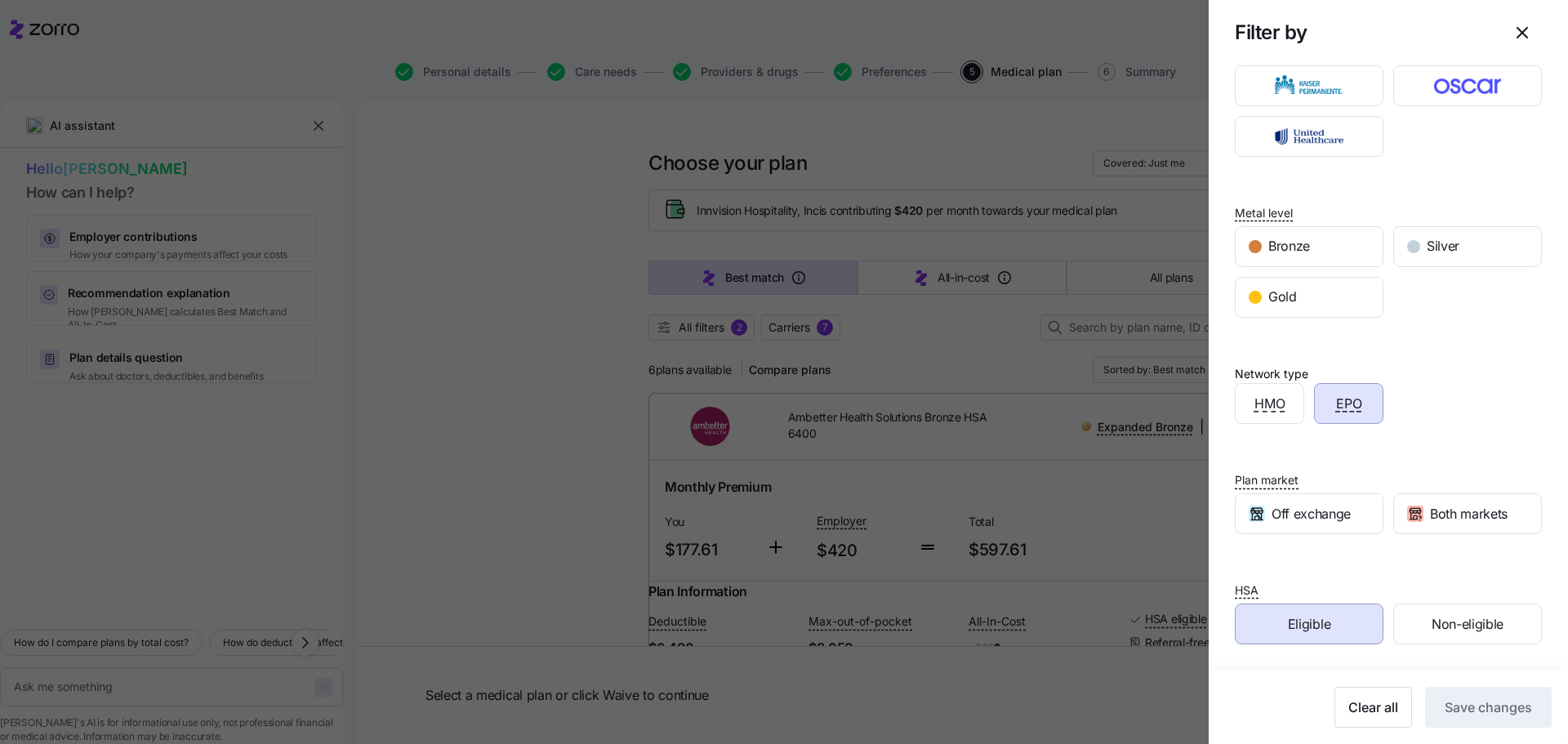
click at [1358, 413] on div "EPO" at bounding box center [1349, 403] width 68 height 39
click at [1468, 706] on span "Save changes" at bounding box center [1488, 707] width 87 height 19
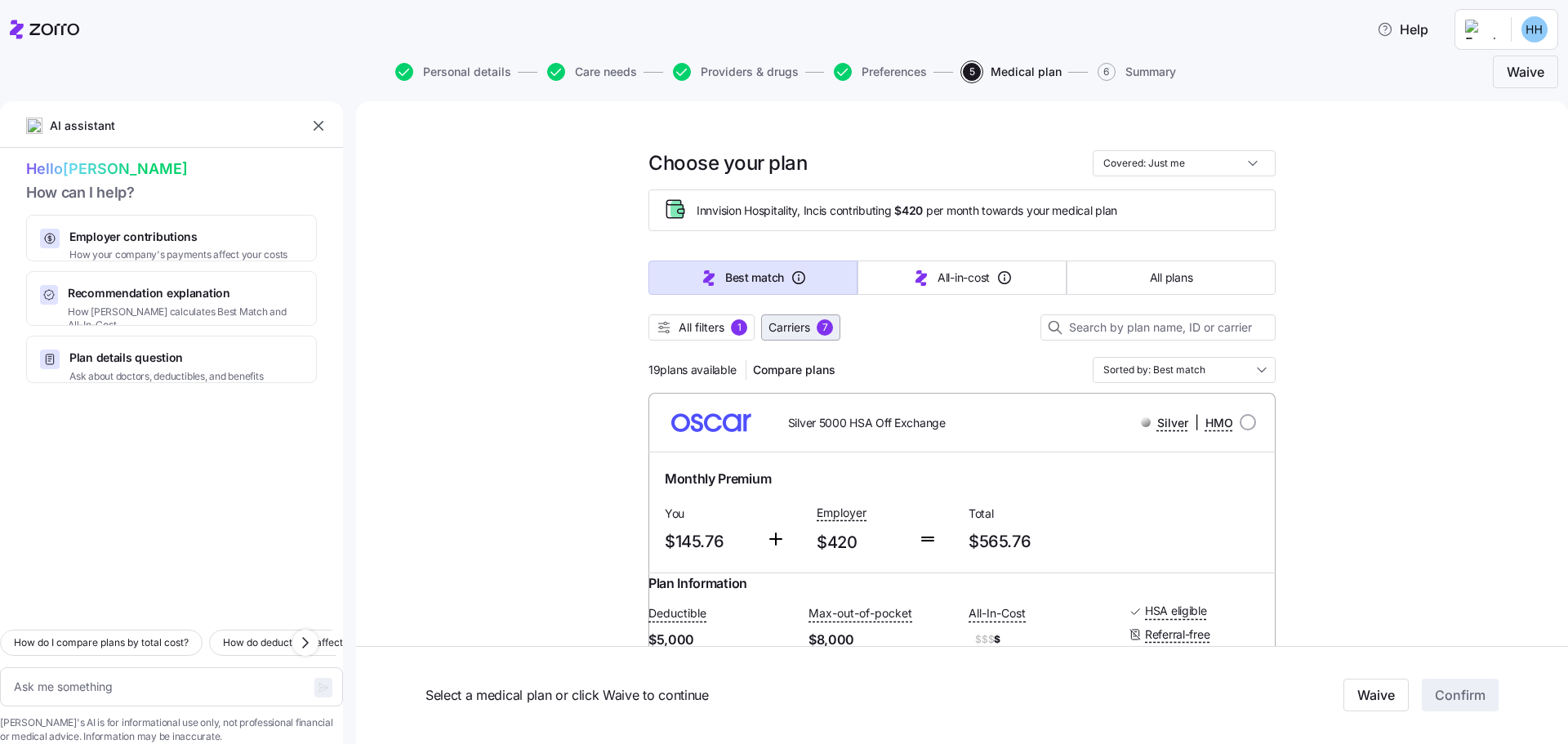
click at [824, 326] on div "7" at bounding box center [825, 327] width 16 height 16
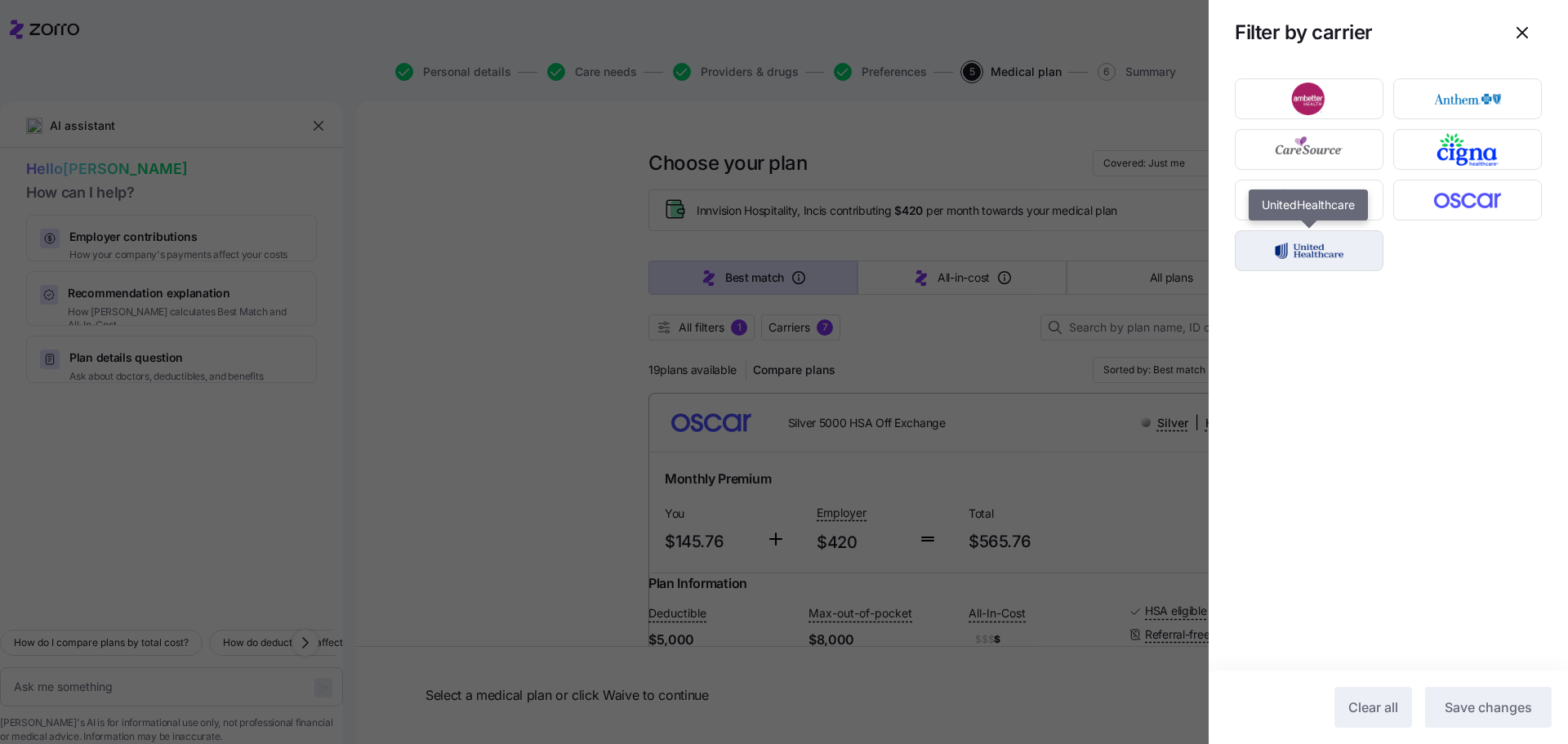
click at [1303, 258] on img "button" at bounding box center [1310, 251] width 120 height 33
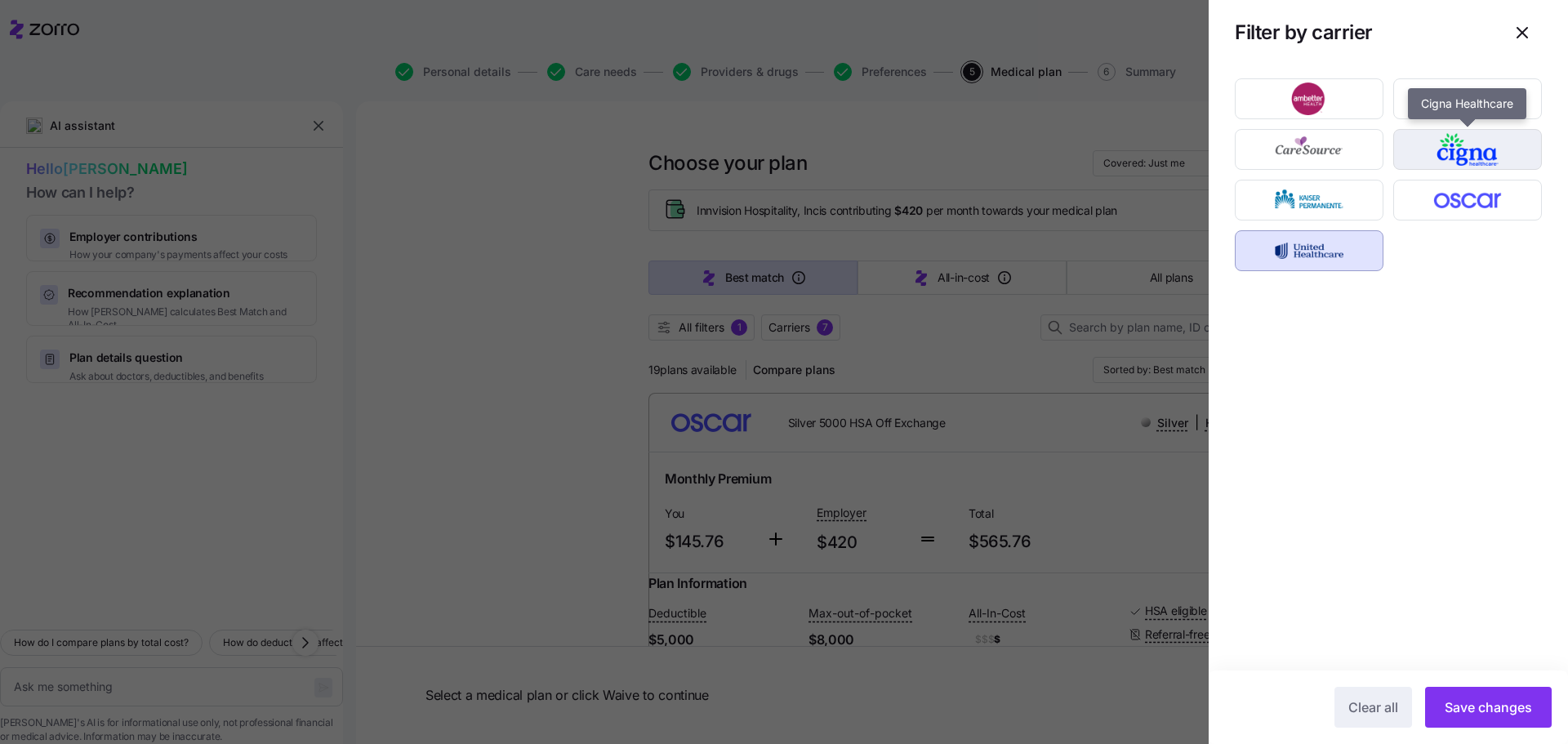
click at [1425, 152] on img "button" at bounding box center [1469, 149] width 120 height 33
click at [1426, 104] on img "button" at bounding box center [1469, 98] width 120 height 33
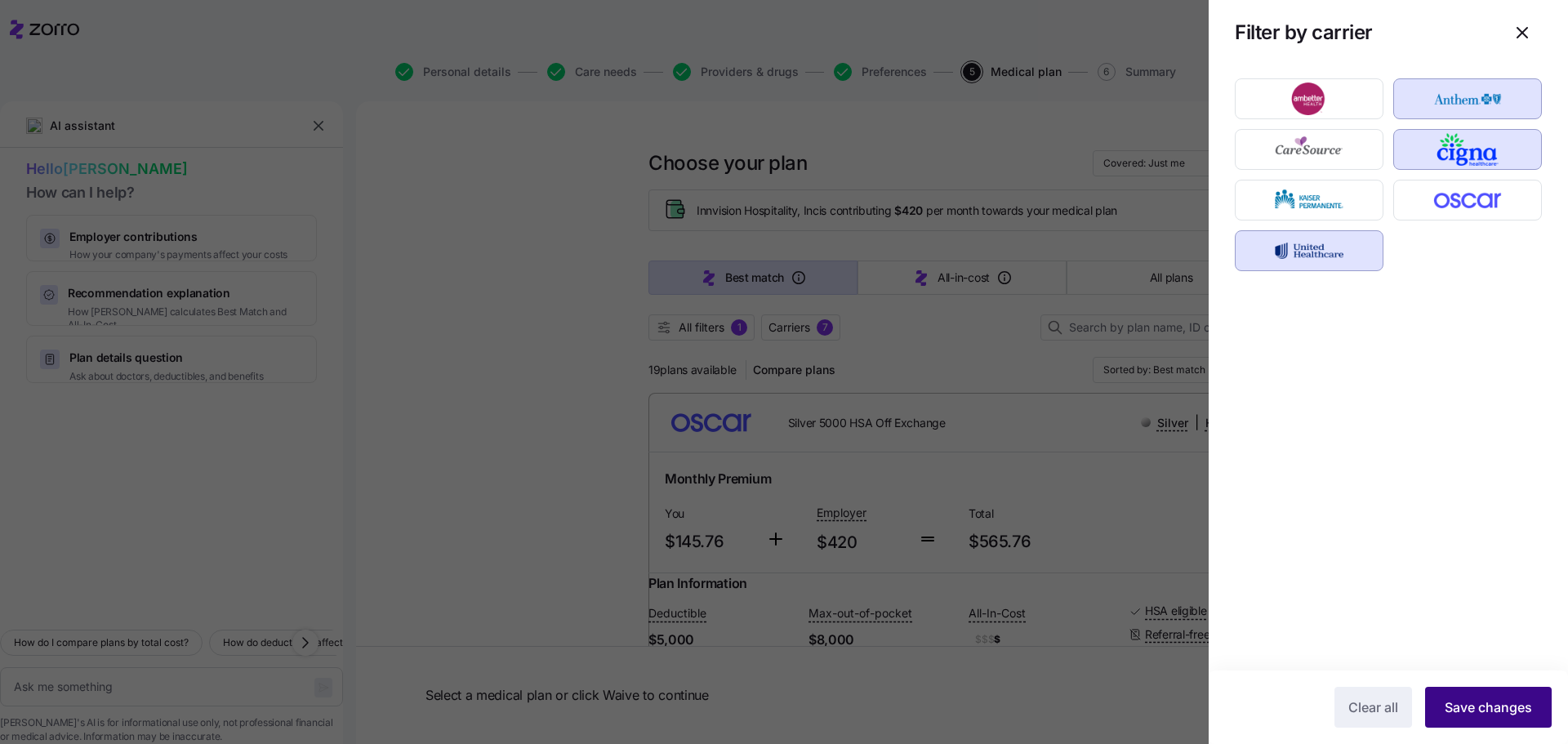
click at [1460, 702] on span "Save changes" at bounding box center [1488, 707] width 87 height 19
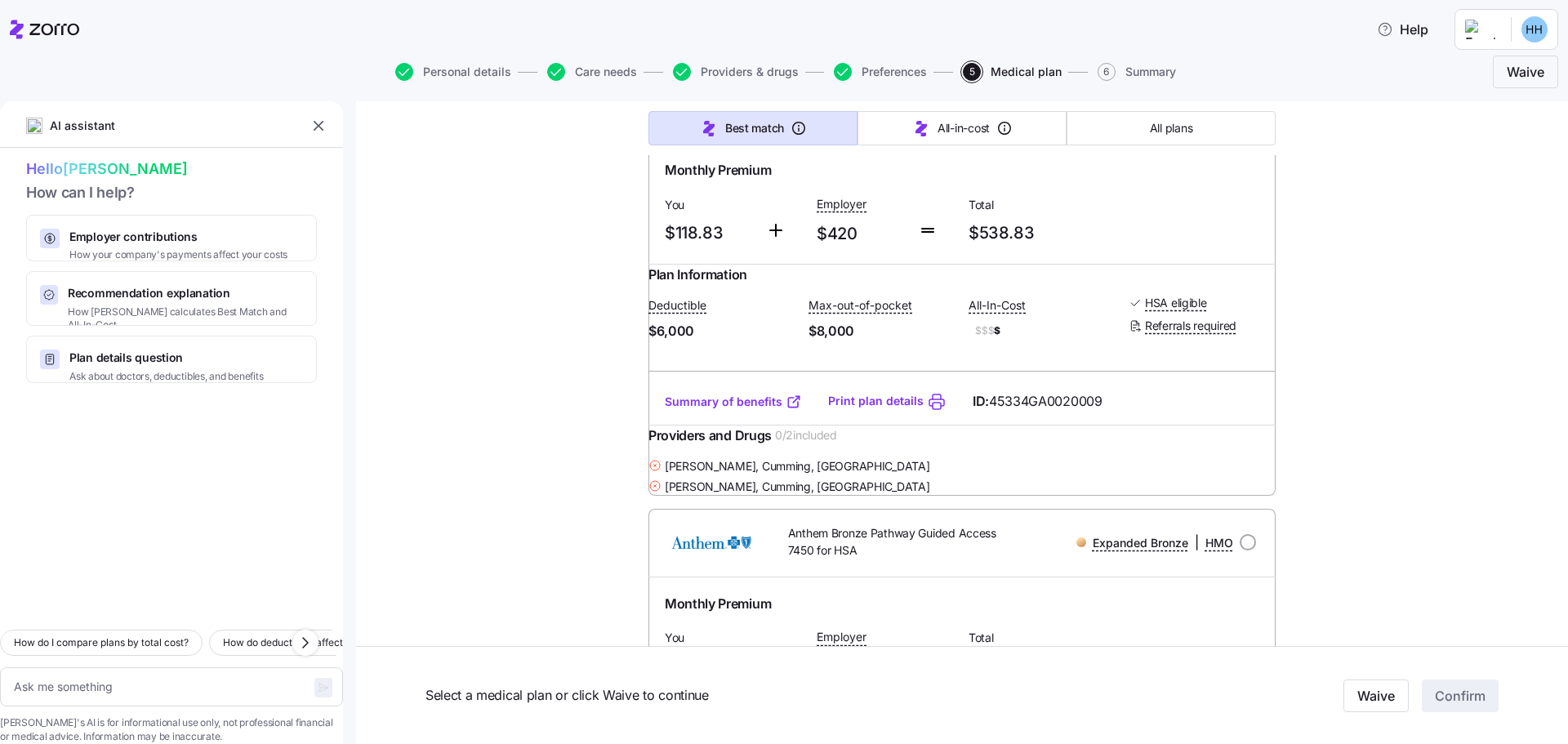
scroll to position [0, 0]
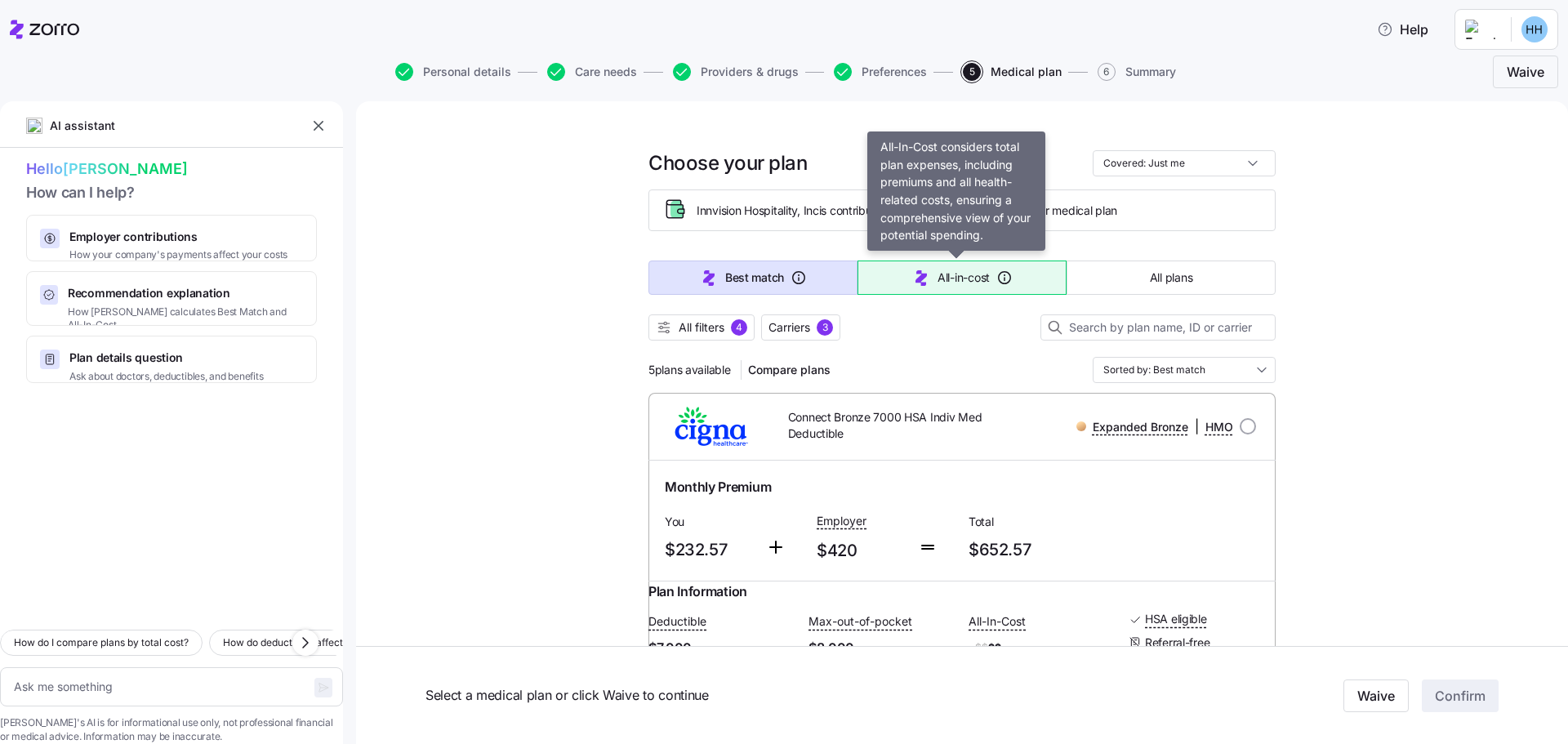
click at [985, 275] on button "All-in-cost" at bounding box center [962, 277] width 209 height 34
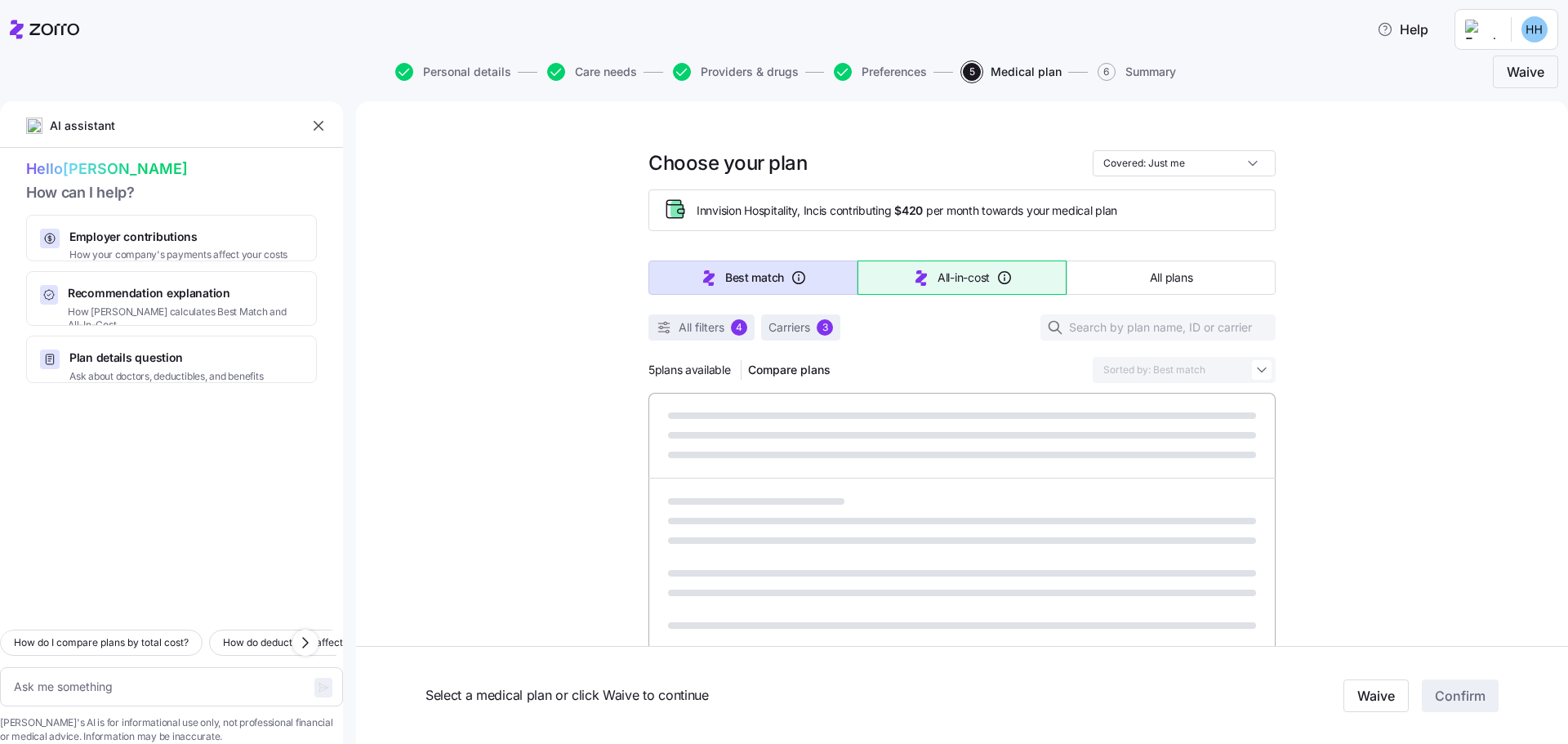
type textarea "x"
type input "Sorted by: All-in-cost"
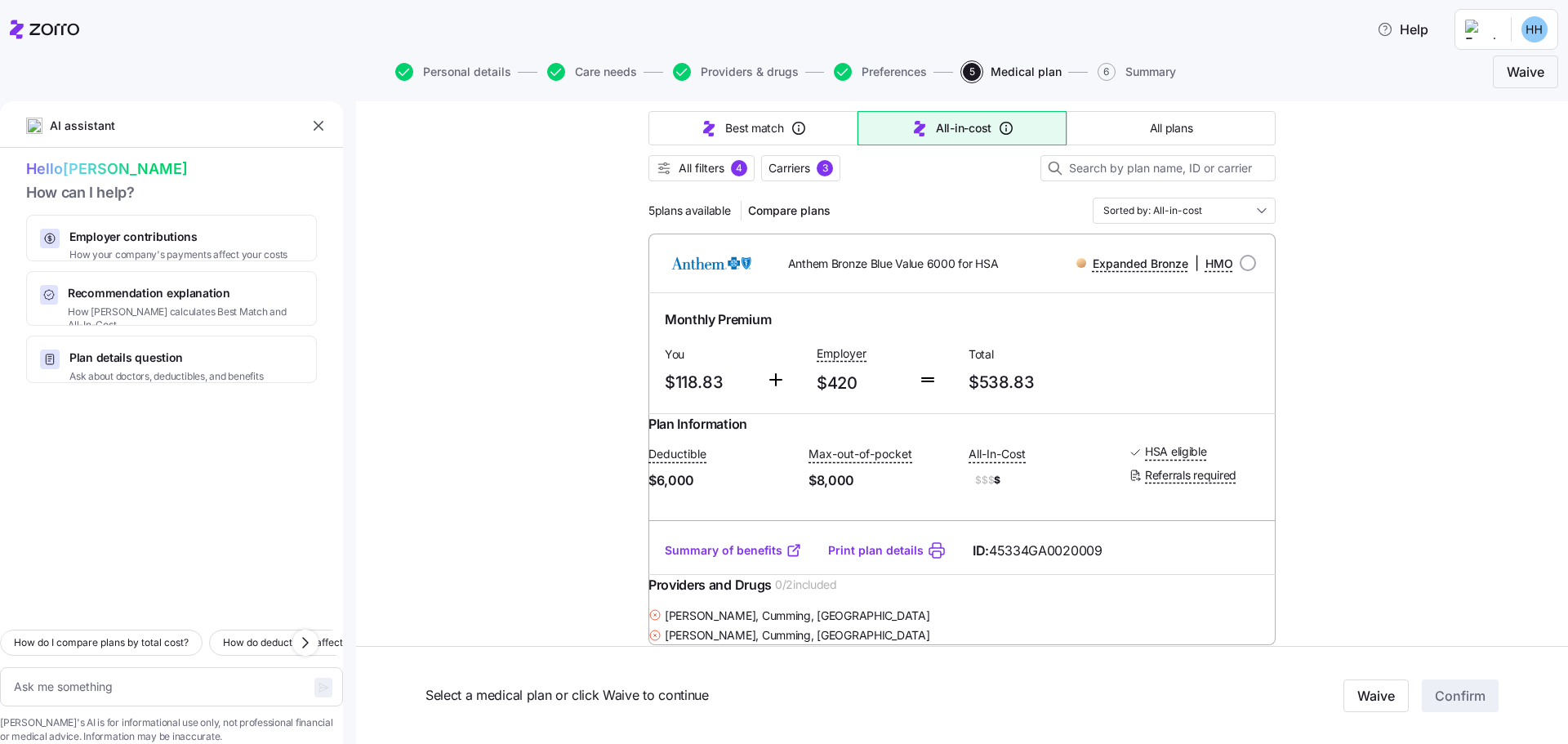
scroll to position [160, 0]
click at [710, 170] on span "All filters" at bounding box center [702, 167] width 46 height 16
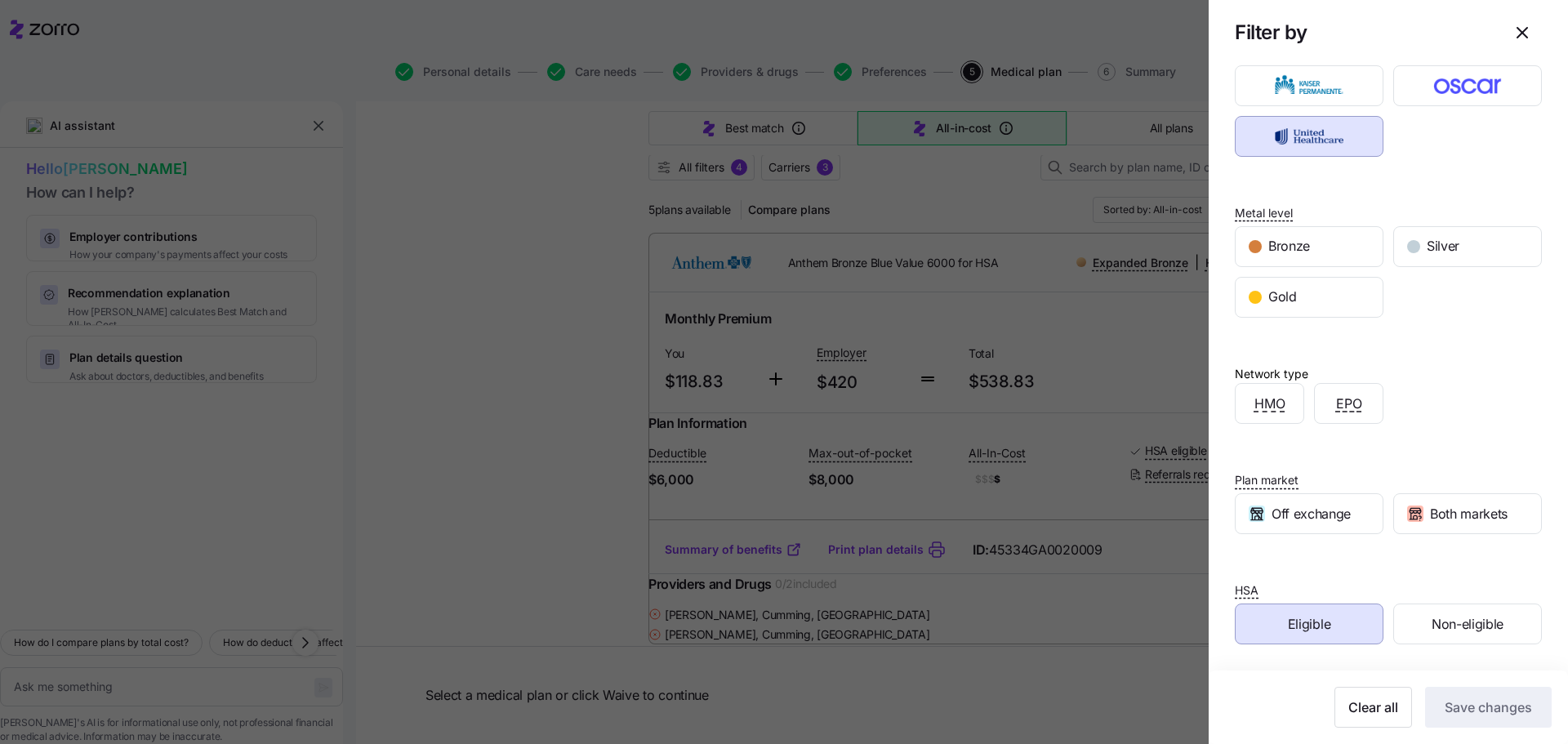
scroll to position [135, 0]
click at [1448, 513] on span "Both markets" at bounding box center [1470, 514] width 78 height 20
click at [1471, 707] on span "Save changes" at bounding box center [1488, 707] width 87 height 19
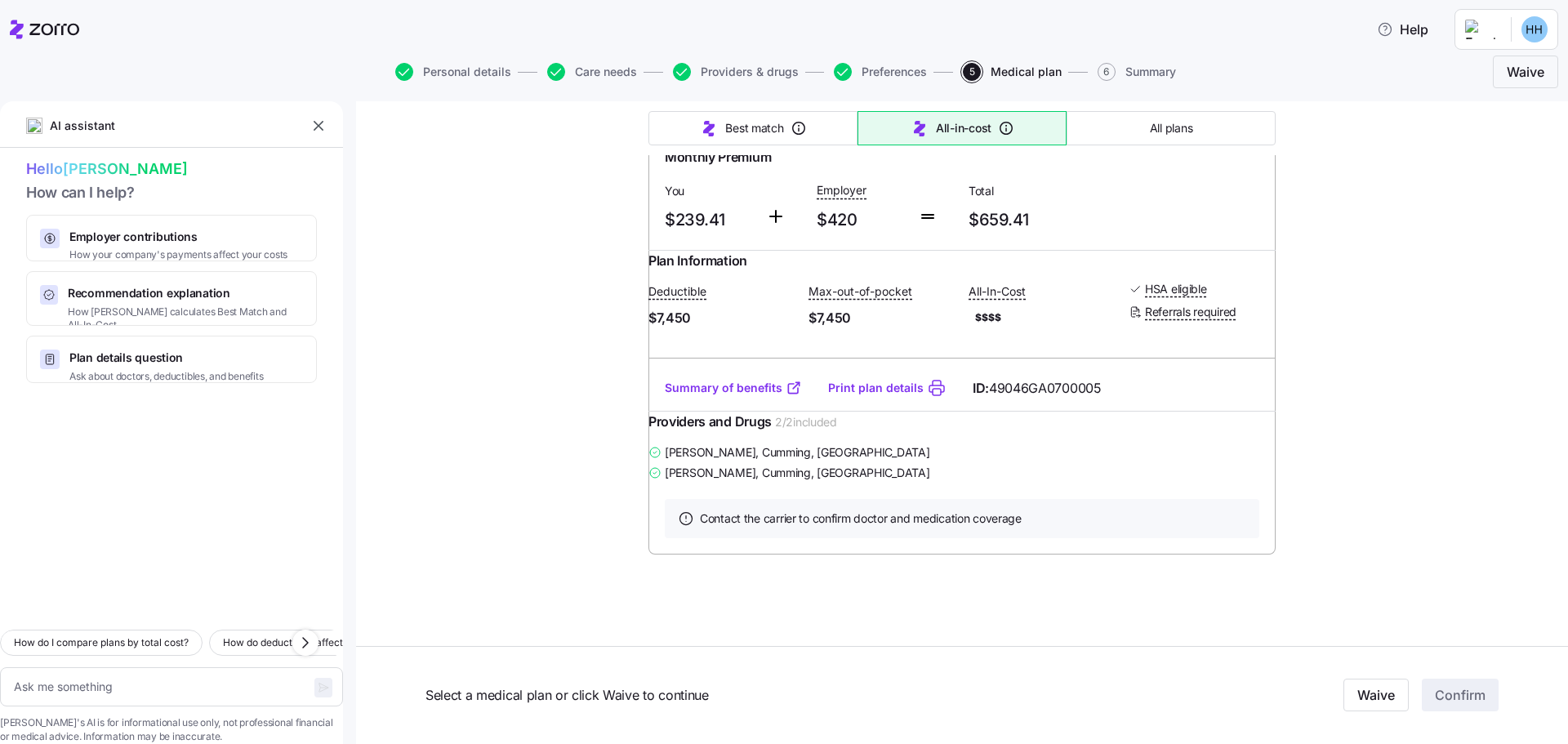
scroll to position [1252, 0]
click at [1170, 132] on span "All plans" at bounding box center [1171, 128] width 42 height 16
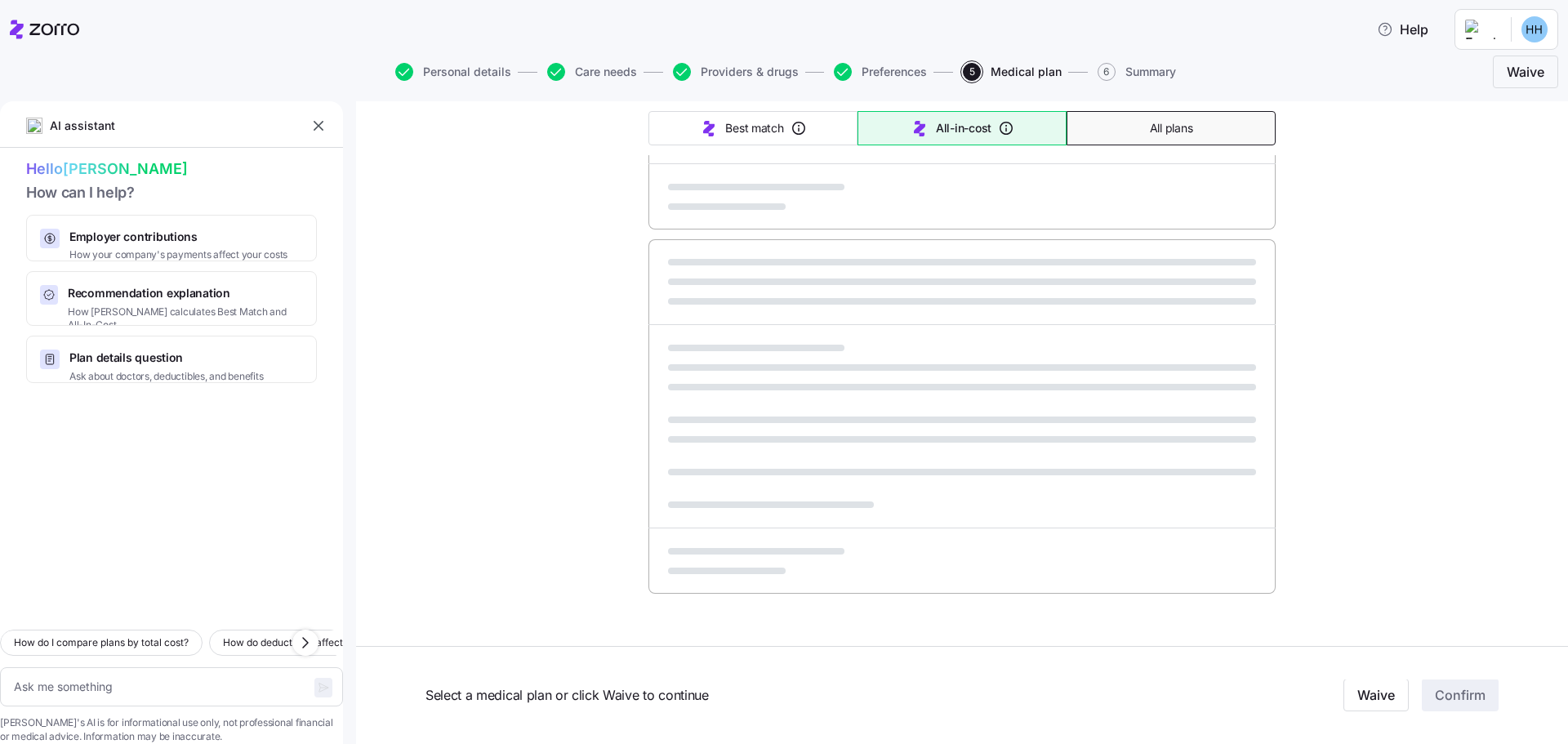
type textarea "x"
type input "Sorted by: Premium"
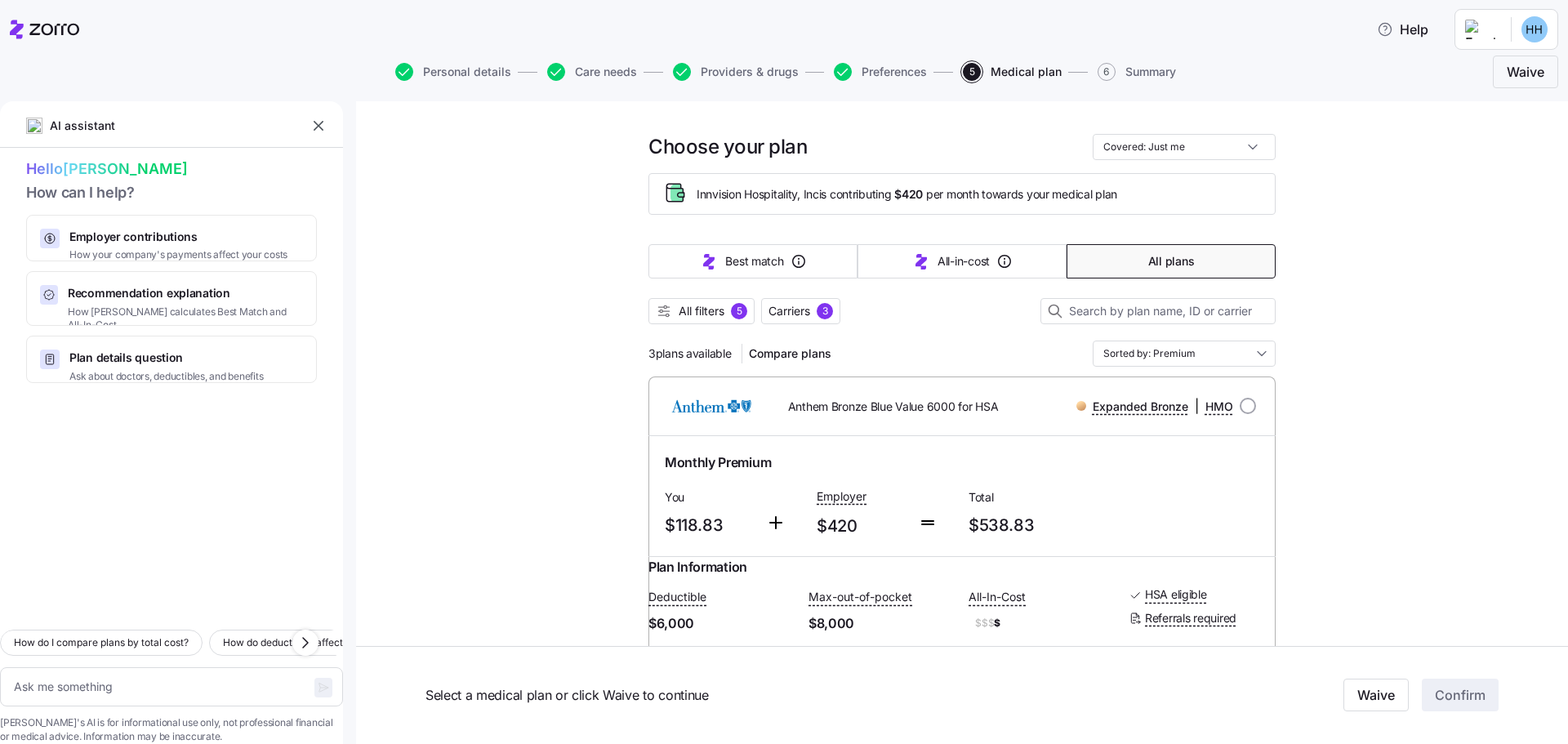
scroll to position [0, 0]
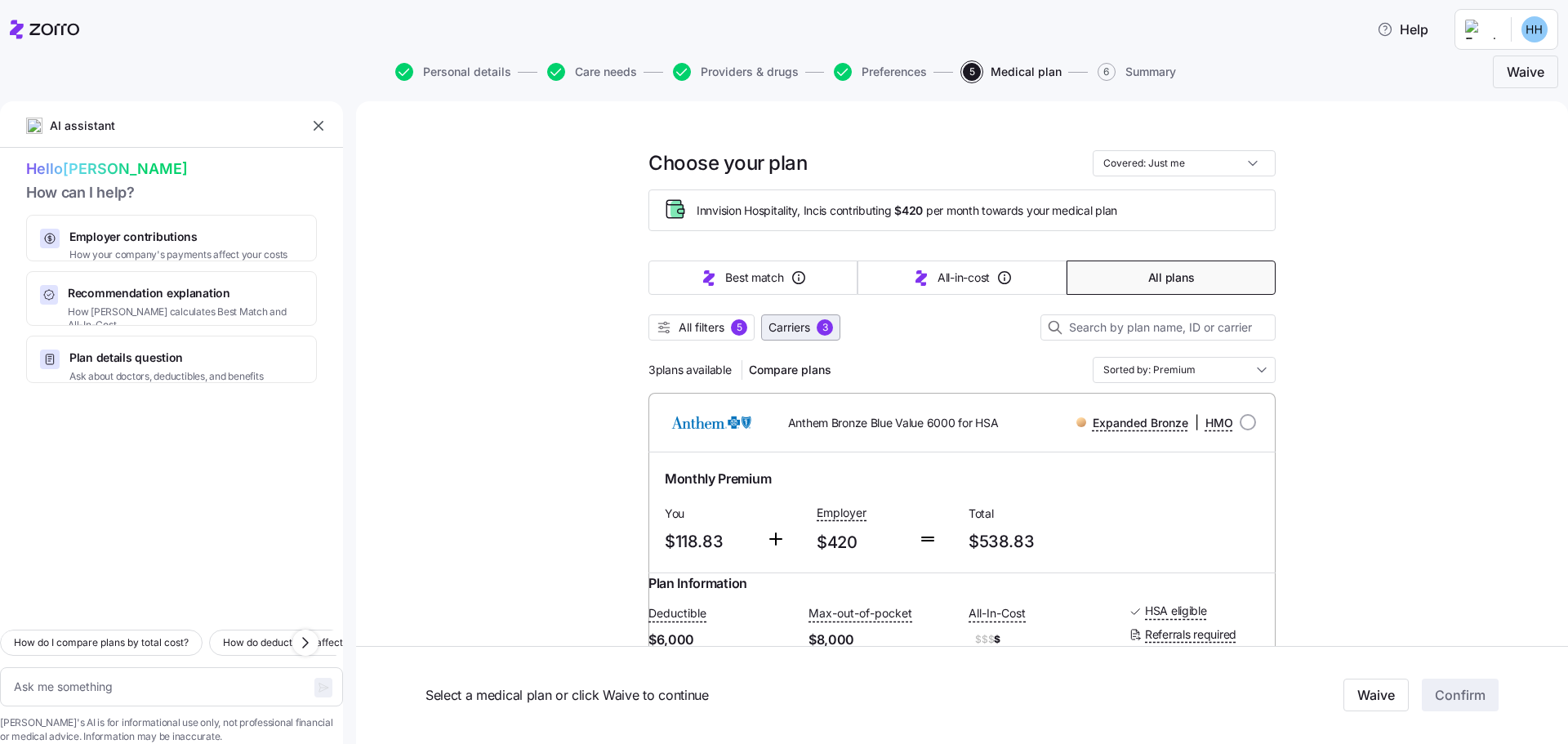
click at [784, 334] on span "Carriers" at bounding box center [789, 327] width 42 height 16
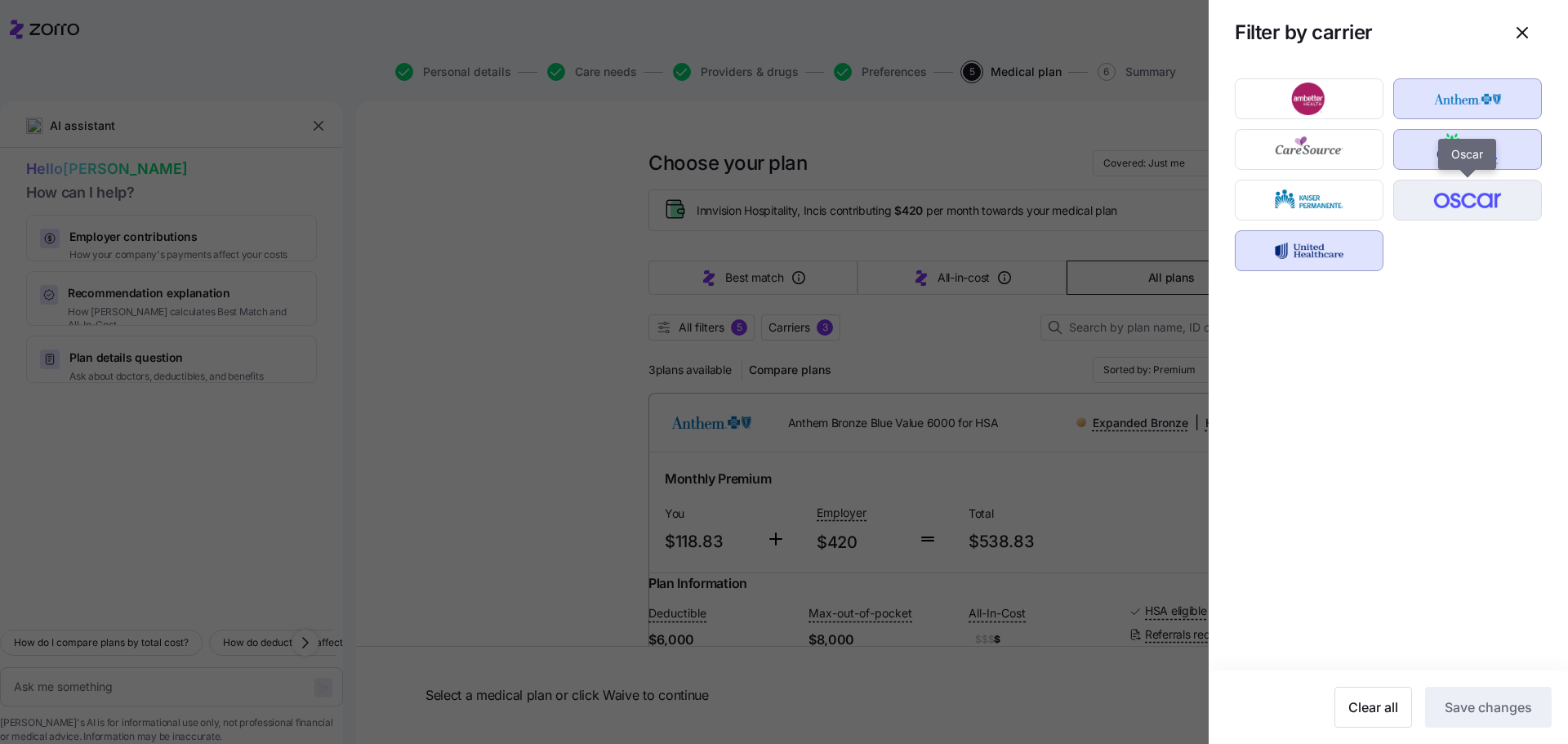
click at [1438, 203] on img "button" at bounding box center [1469, 200] width 120 height 33
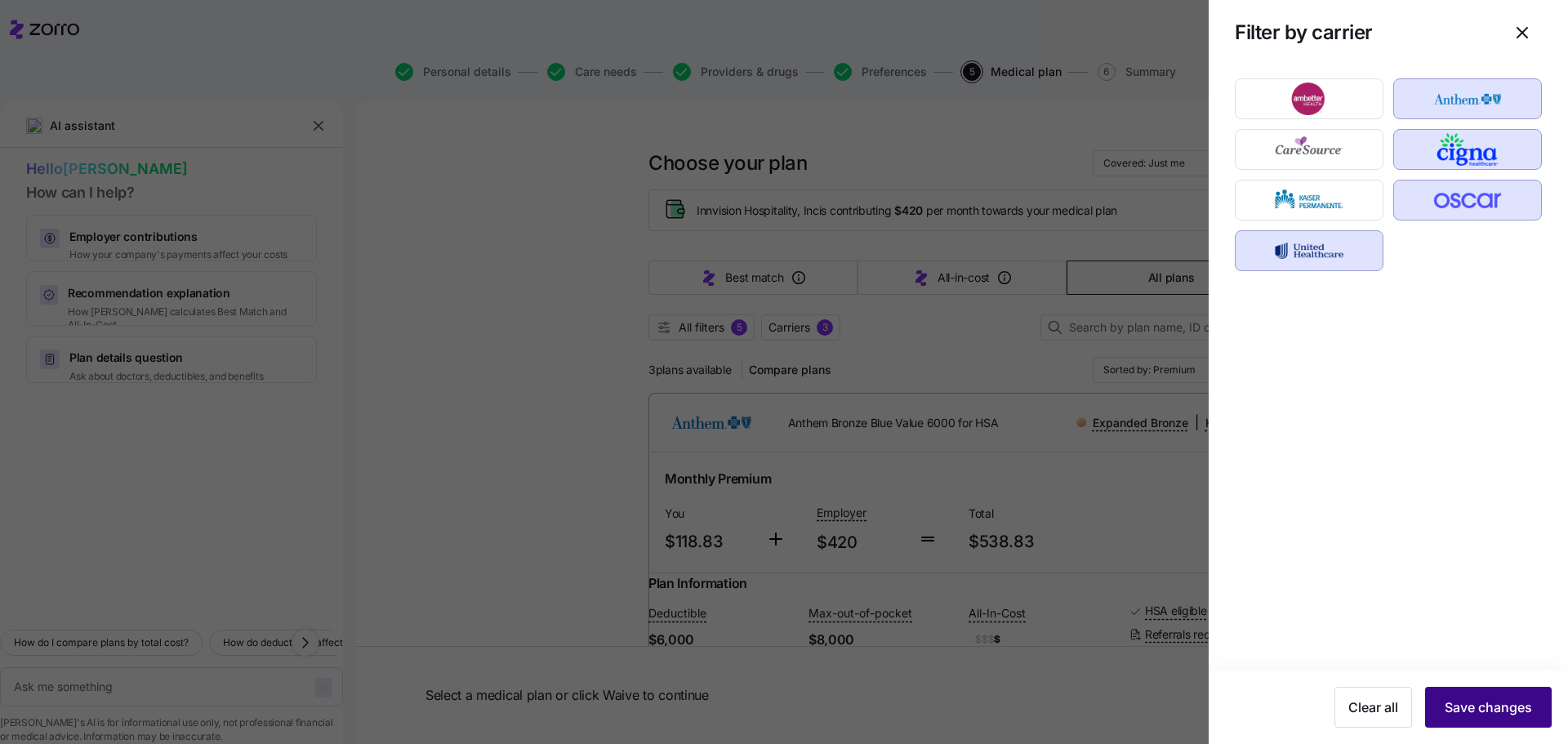
click at [1507, 712] on span "Save changes" at bounding box center [1488, 707] width 87 height 19
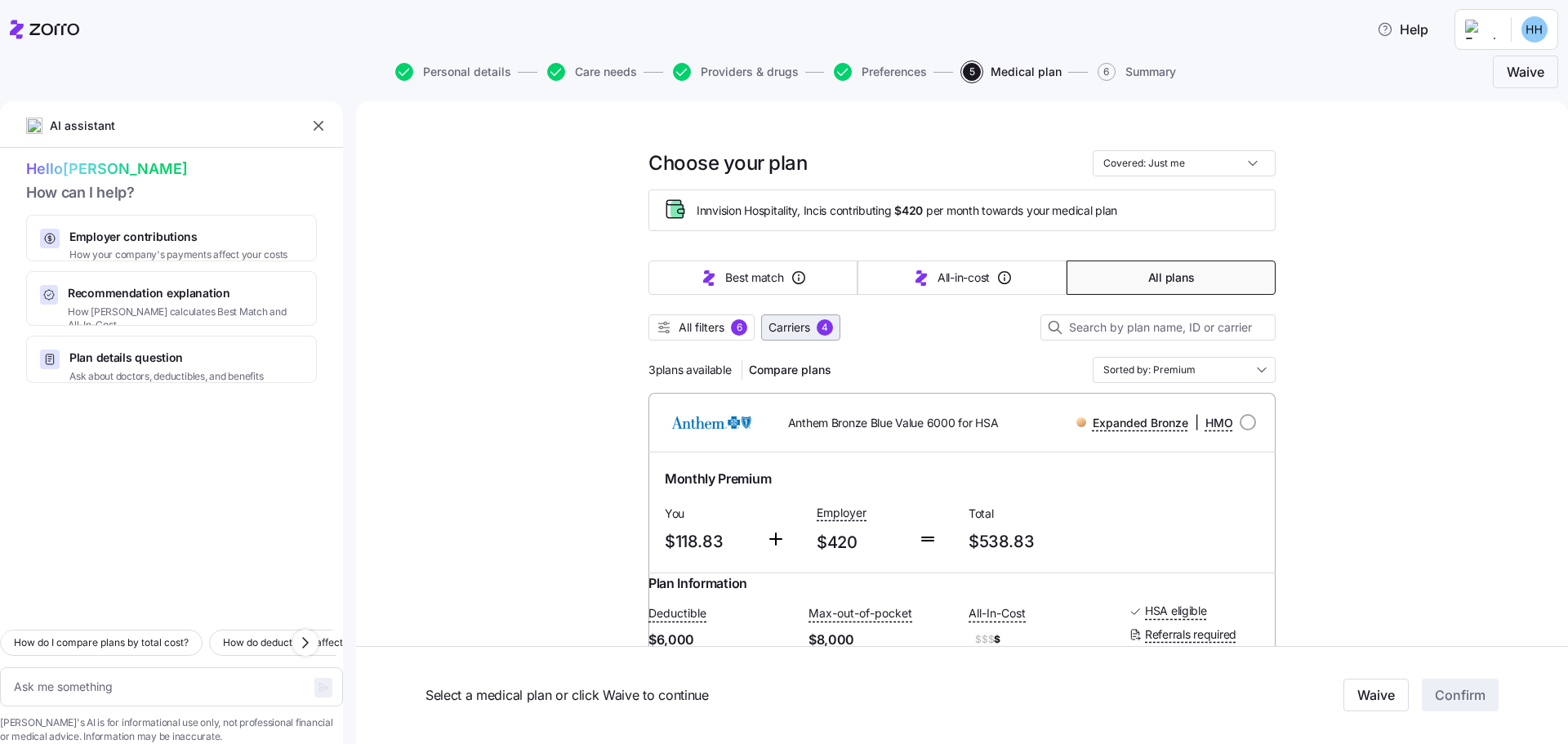
click at [778, 331] on span "Carriers" at bounding box center [789, 327] width 42 height 16
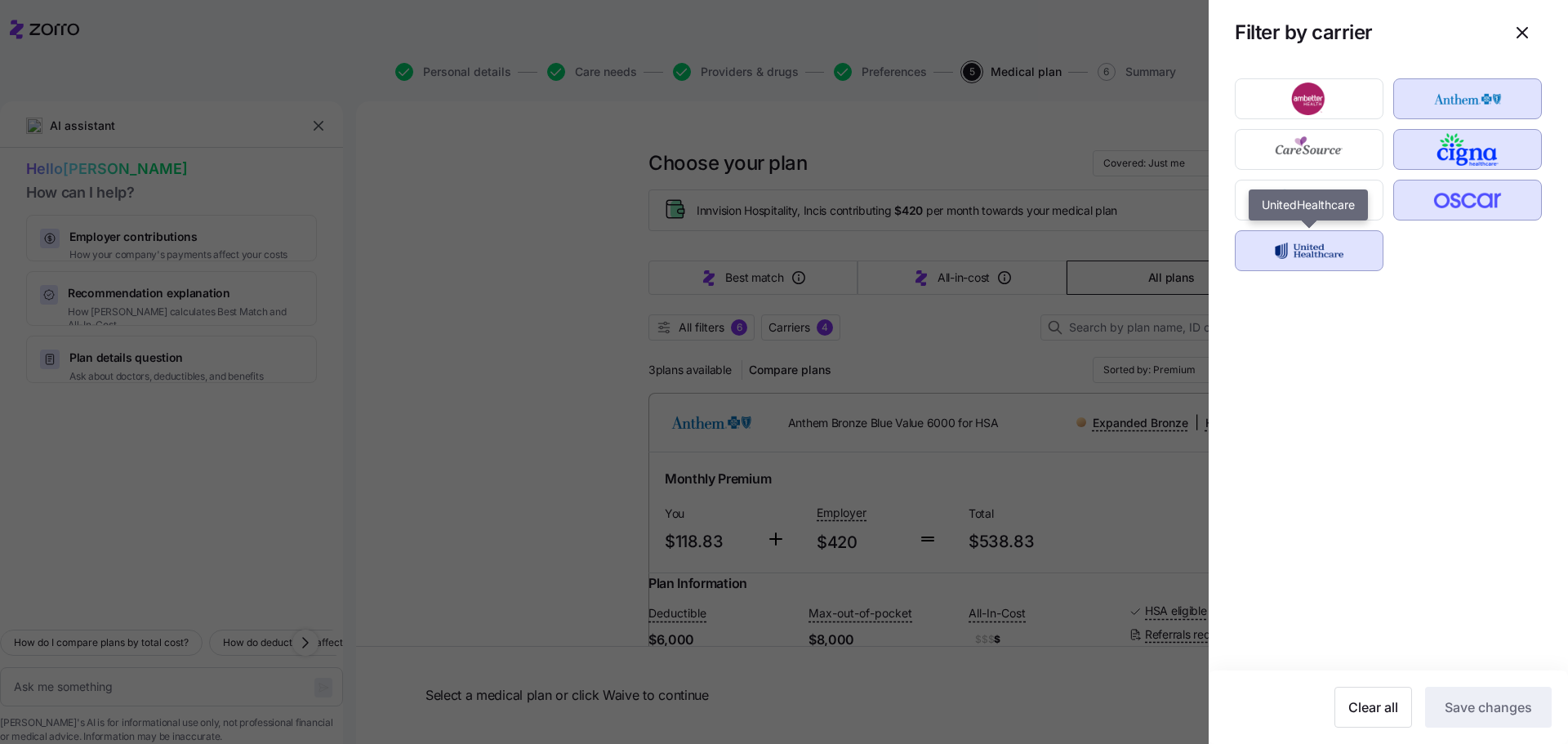
click at [1276, 247] on img "button" at bounding box center [1310, 251] width 120 height 33
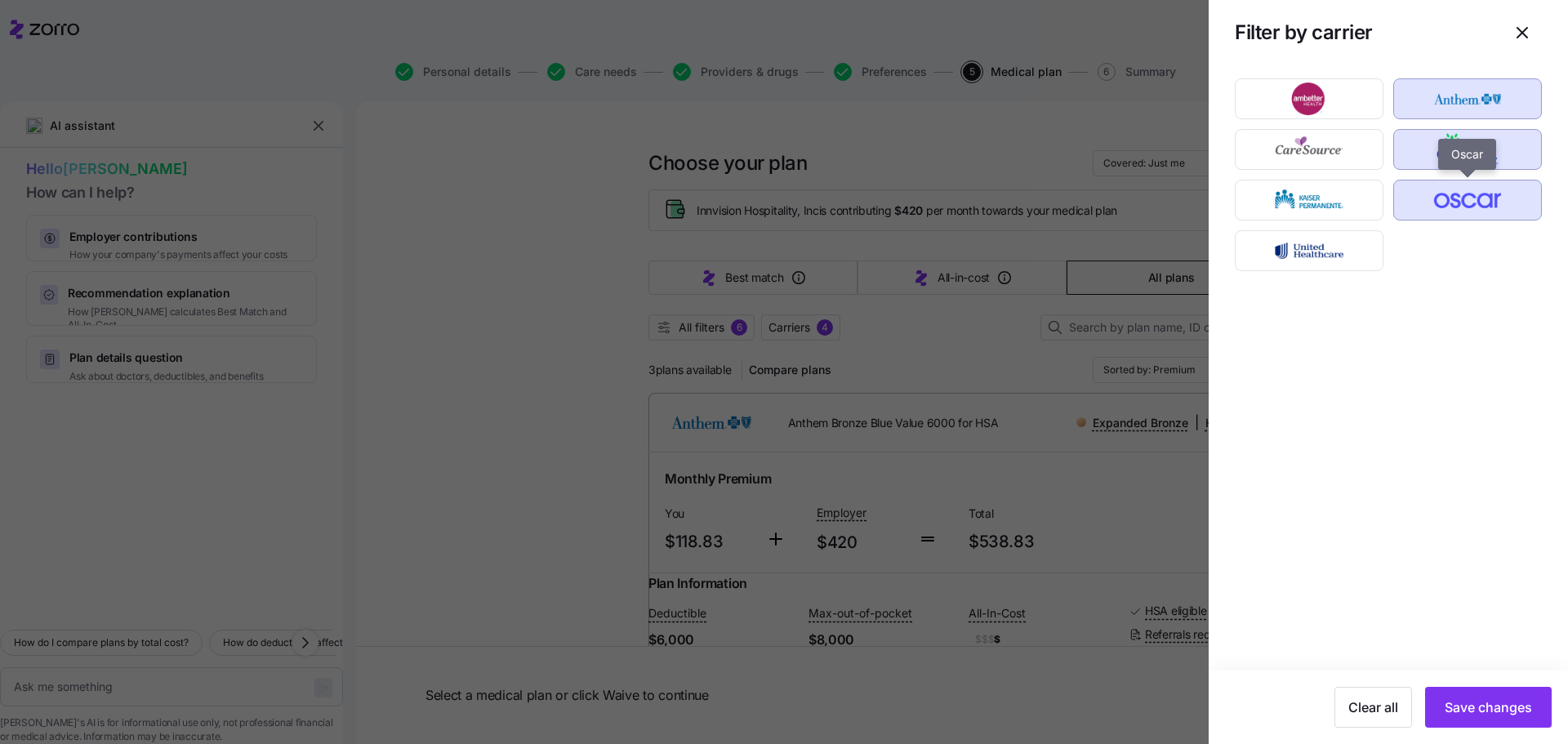
click at [1464, 202] on img "button" at bounding box center [1469, 200] width 120 height 33
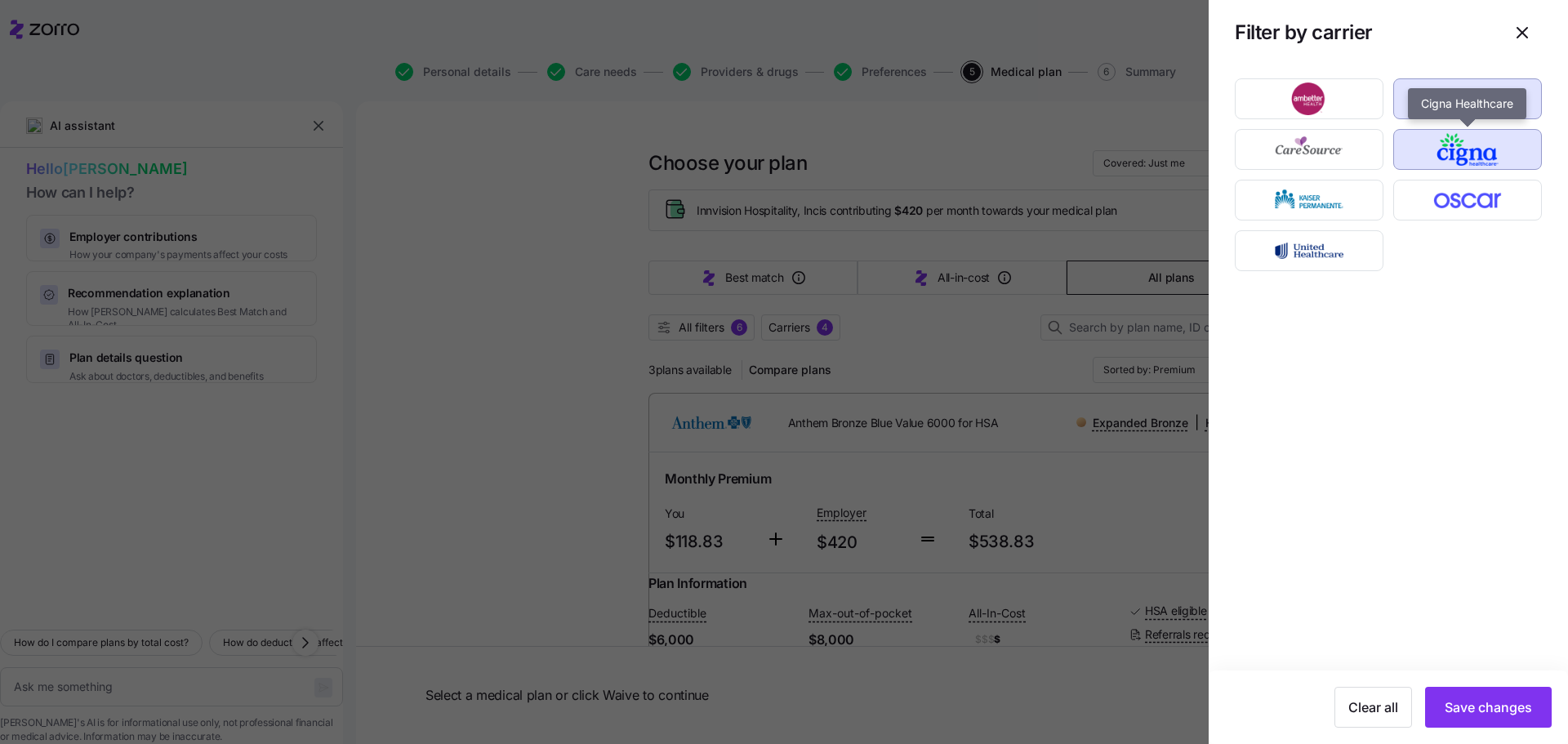
click at [1476, 154] on img "button" at bounding box center [1469, 149] width 120 height 33
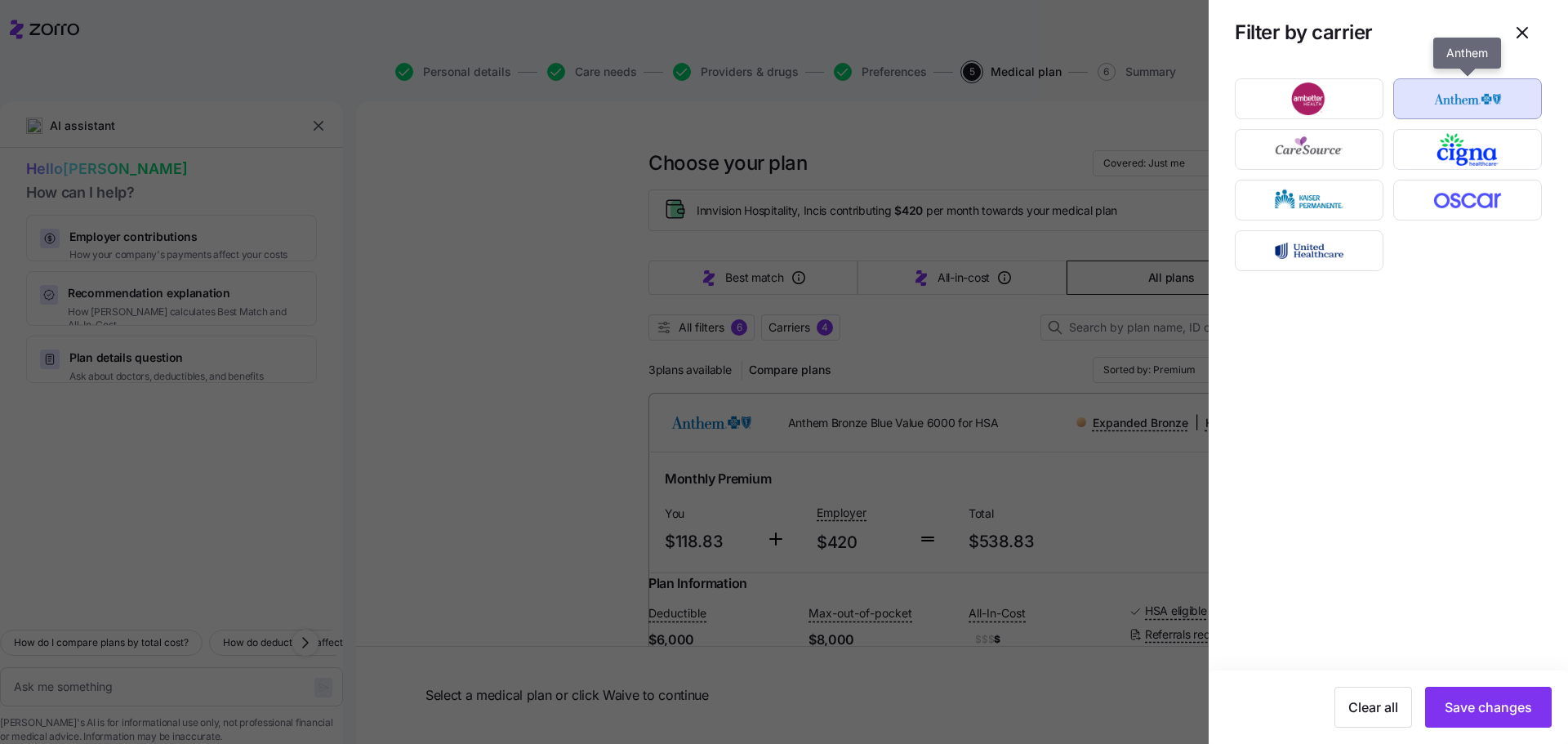
click at [1473, 86] on img "button" at bounding box center [1469, 98] width 120 height 33
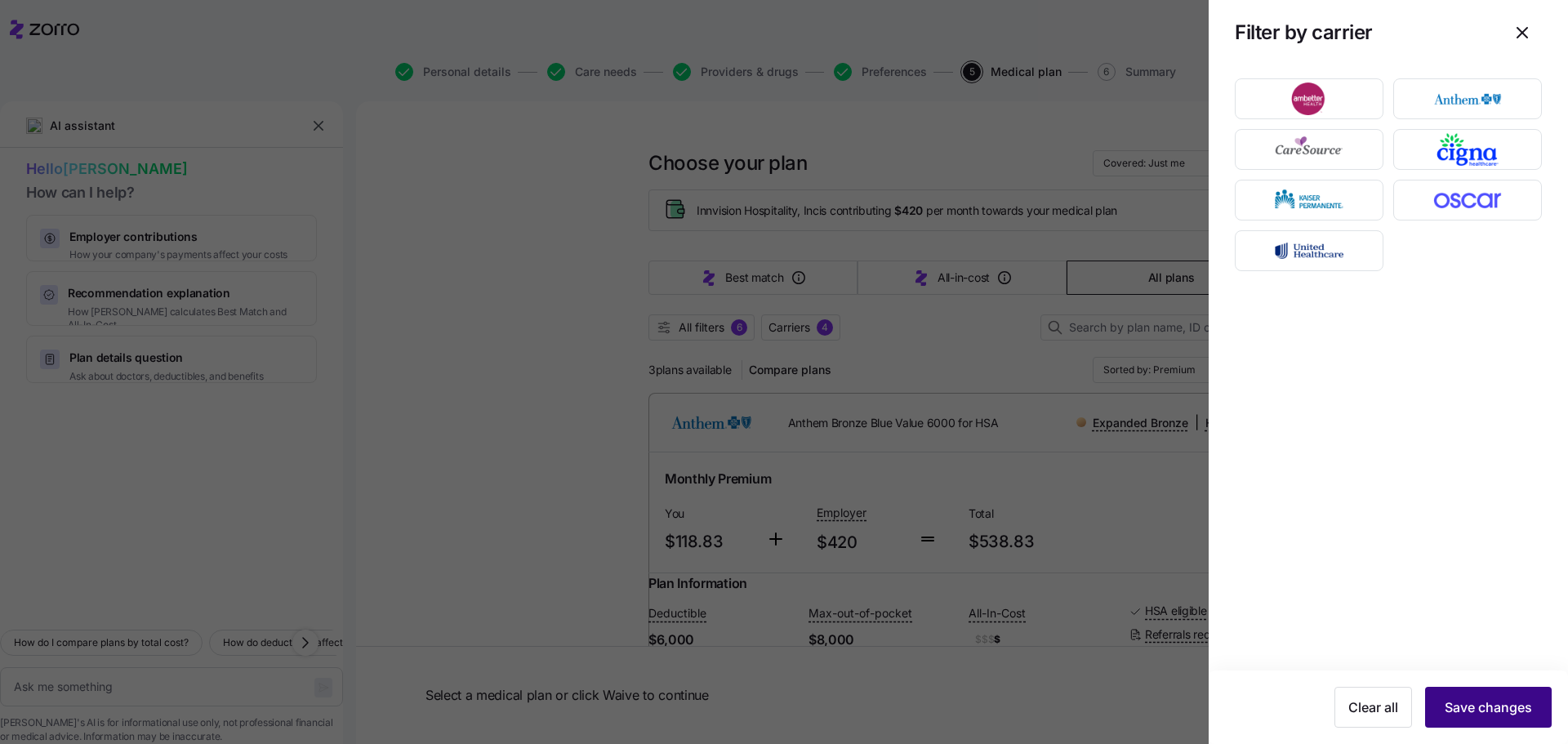
click at [1471, 714] on span "Save changes" at bounding box center [1488, 707] width 87 height 19
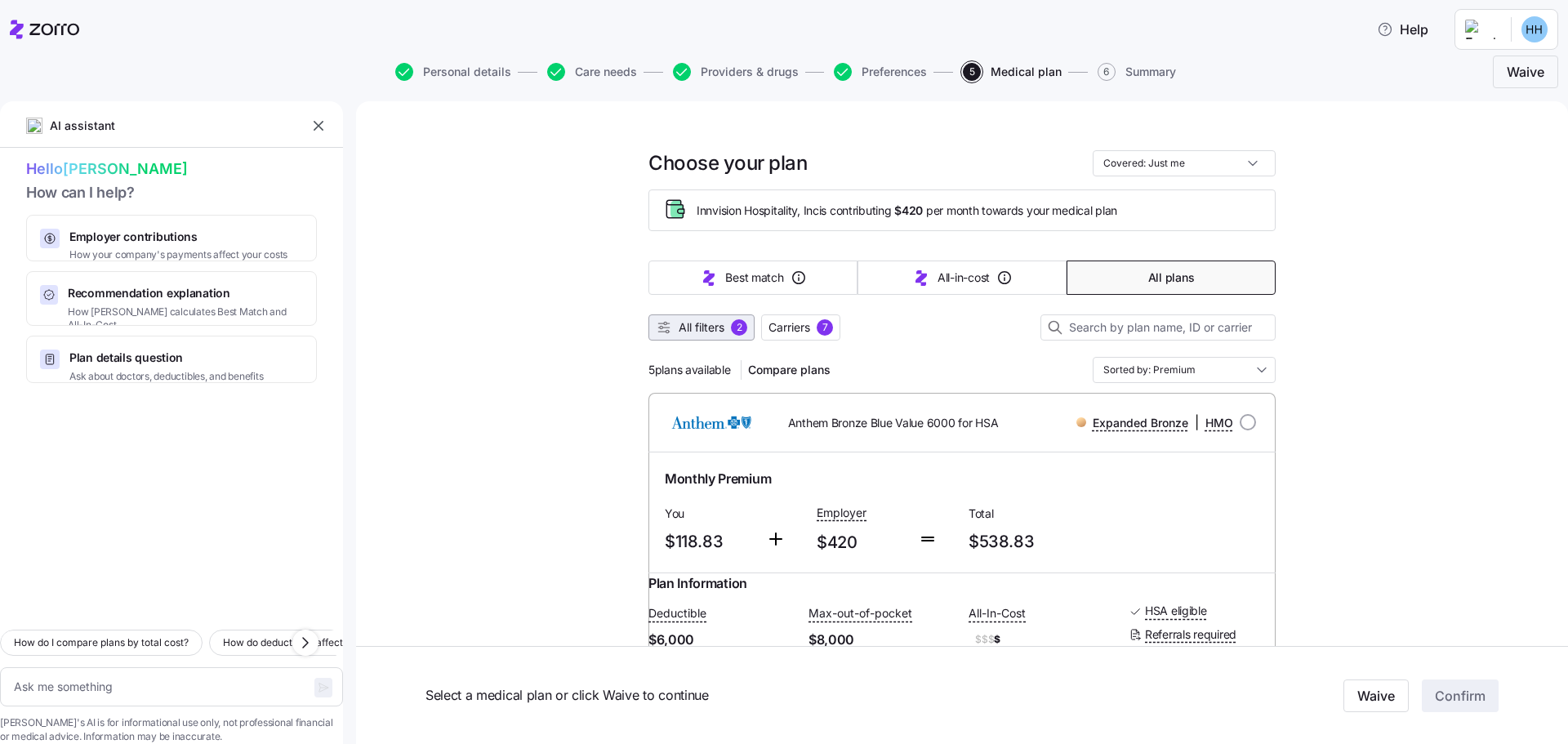
click at [679, 328] on span "All filters" at bounding box center [702, 327] width 46 height 16
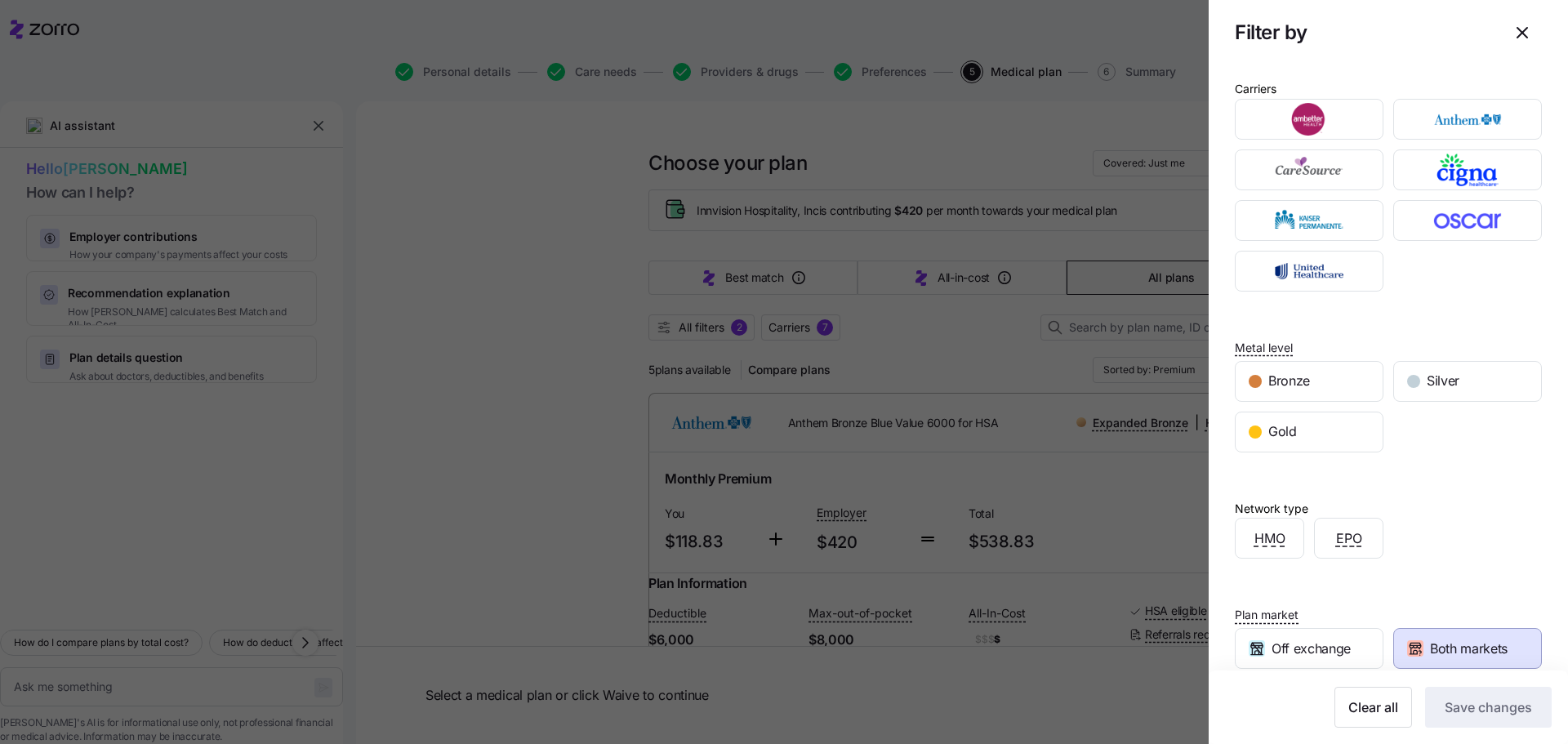
scroll to position [135, 0]
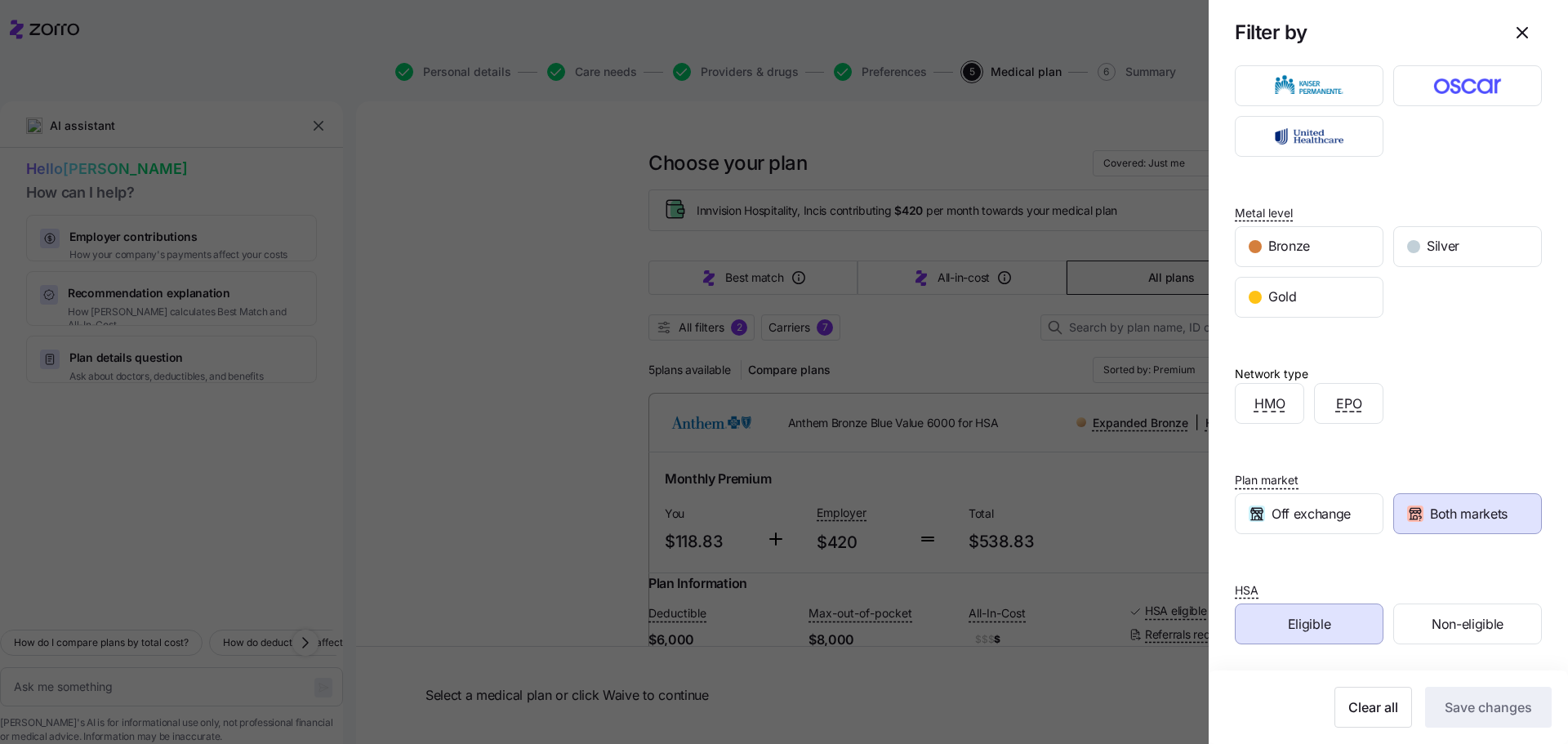
click at [1284, 697] on div "Clear all Save changes" at bounding box center [1389, 708] width 327 height 41
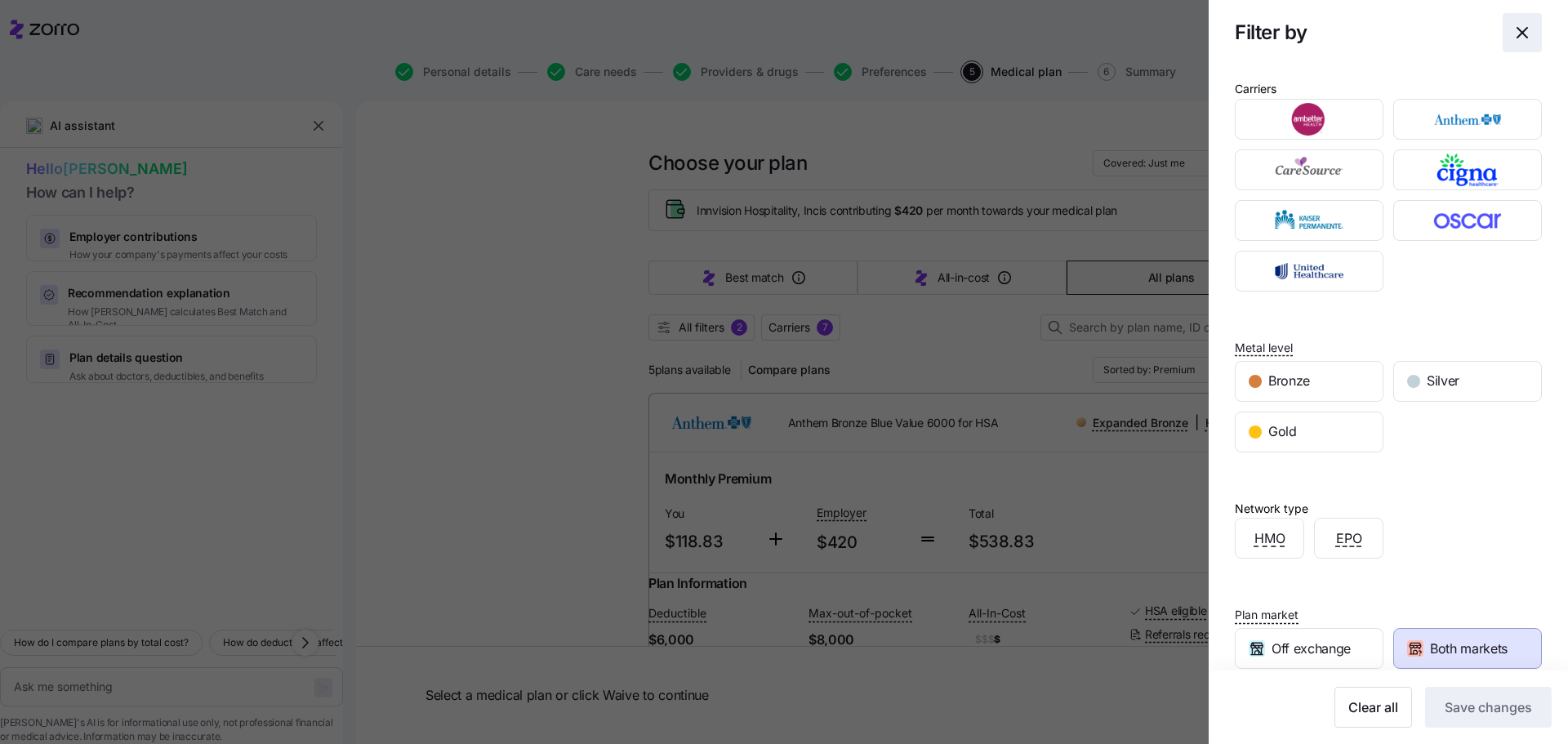
click at [1513, 36] on icon "button" at bounding box center [1522, 32] width 19 height 19
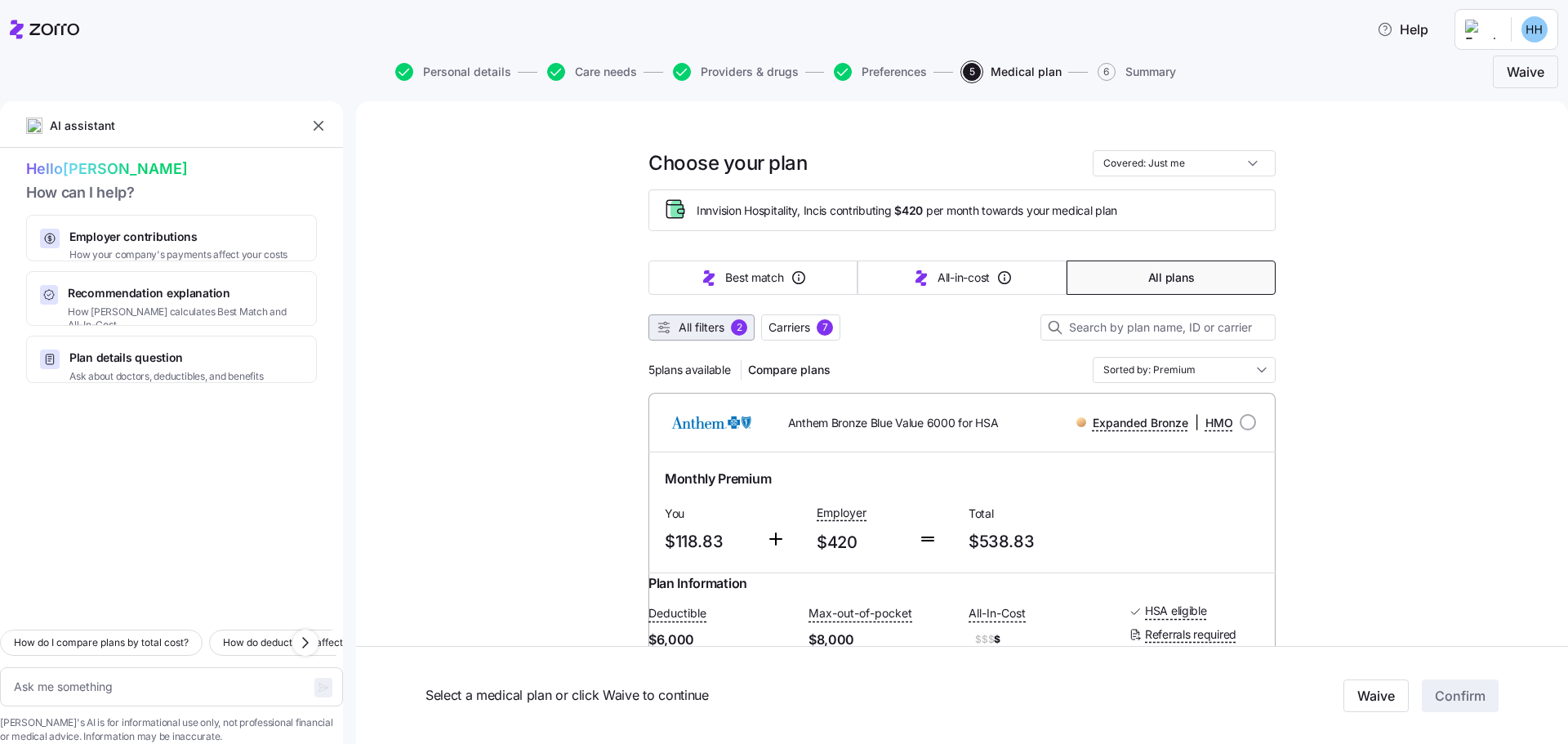
click at [705, 326] on span "All filters" at bounding box center [702, 327] width 46 height 16
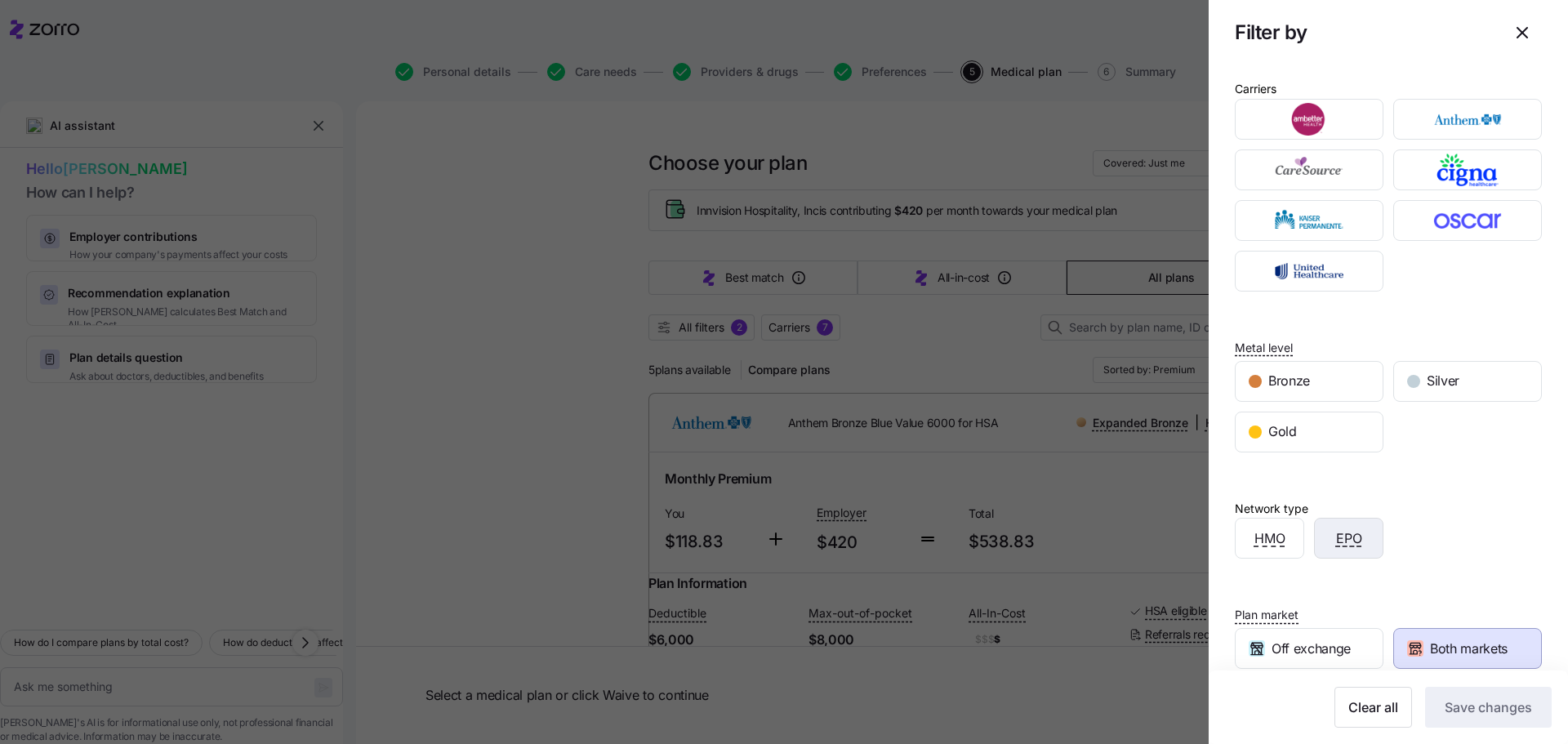
click at [1347, 541] on span "EPO" at bounding box center [1349, 539] width 26 height 20
click at [1445, 710] on span "Save changes" at bounding box center [1488, 707] width 87 height 19
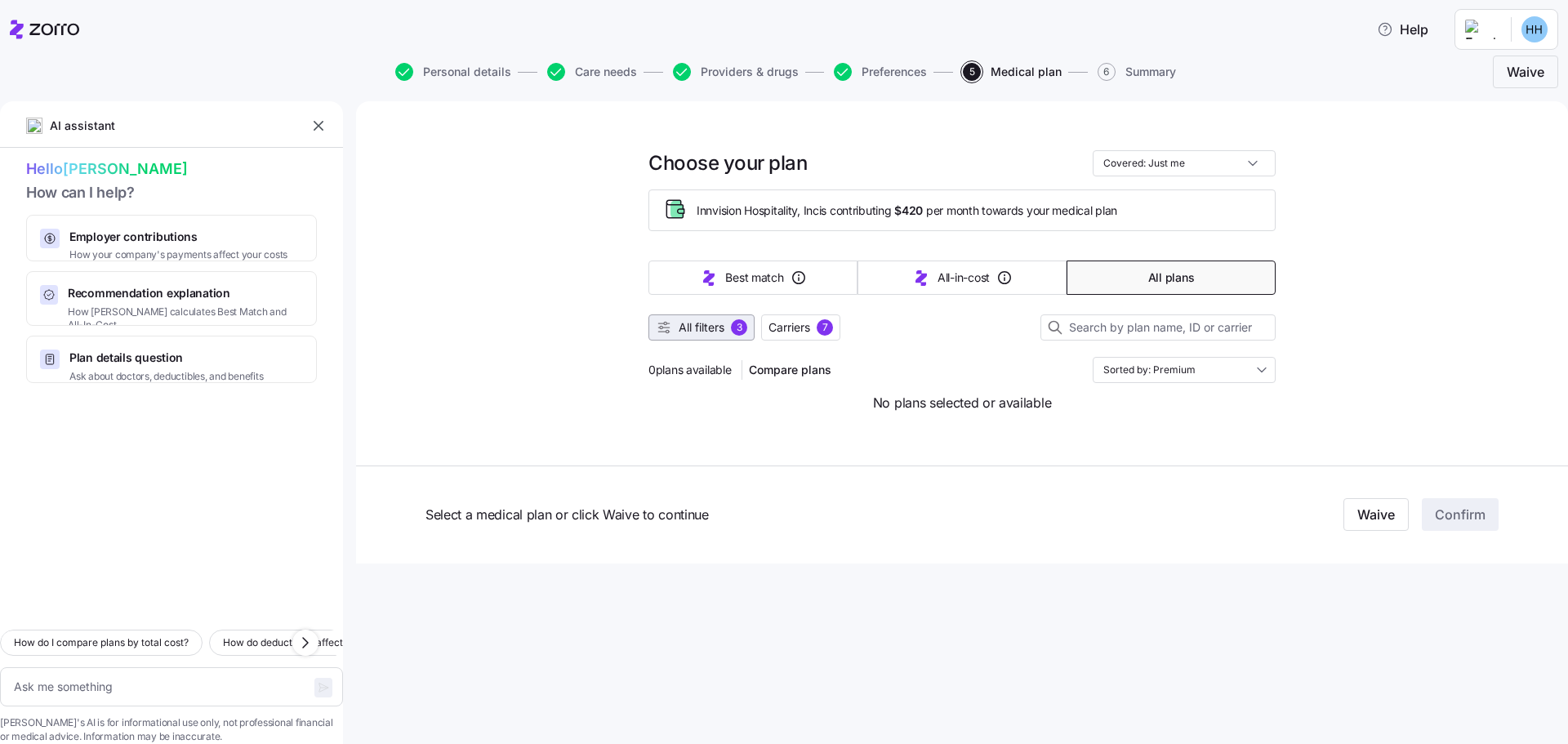
click at [724, 325] on span "All filters" at bounding box center [702, 327] width 46 height 16
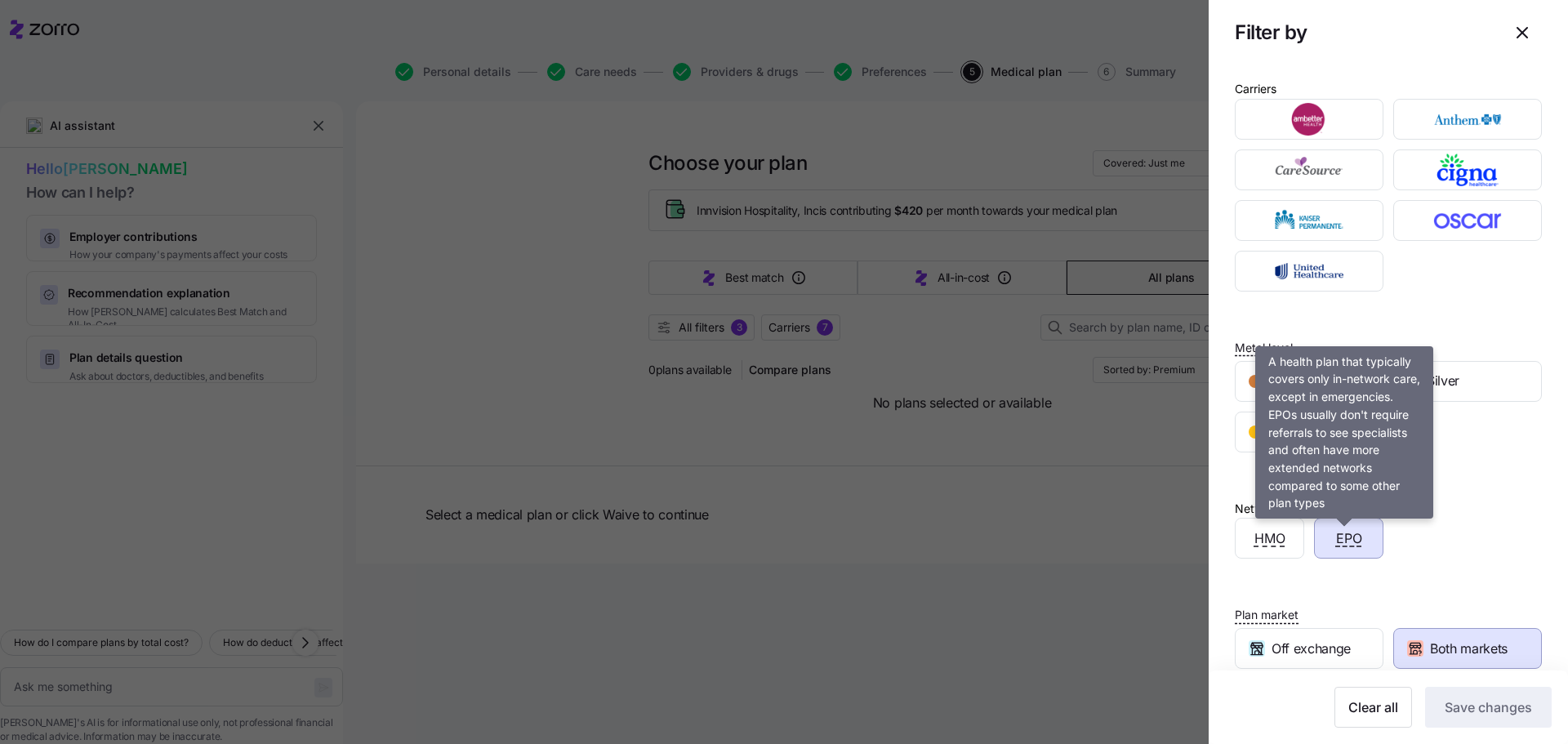
click at [1347, 544] on span "EPO" at bounding box center [1349, 539] width 26 height 20
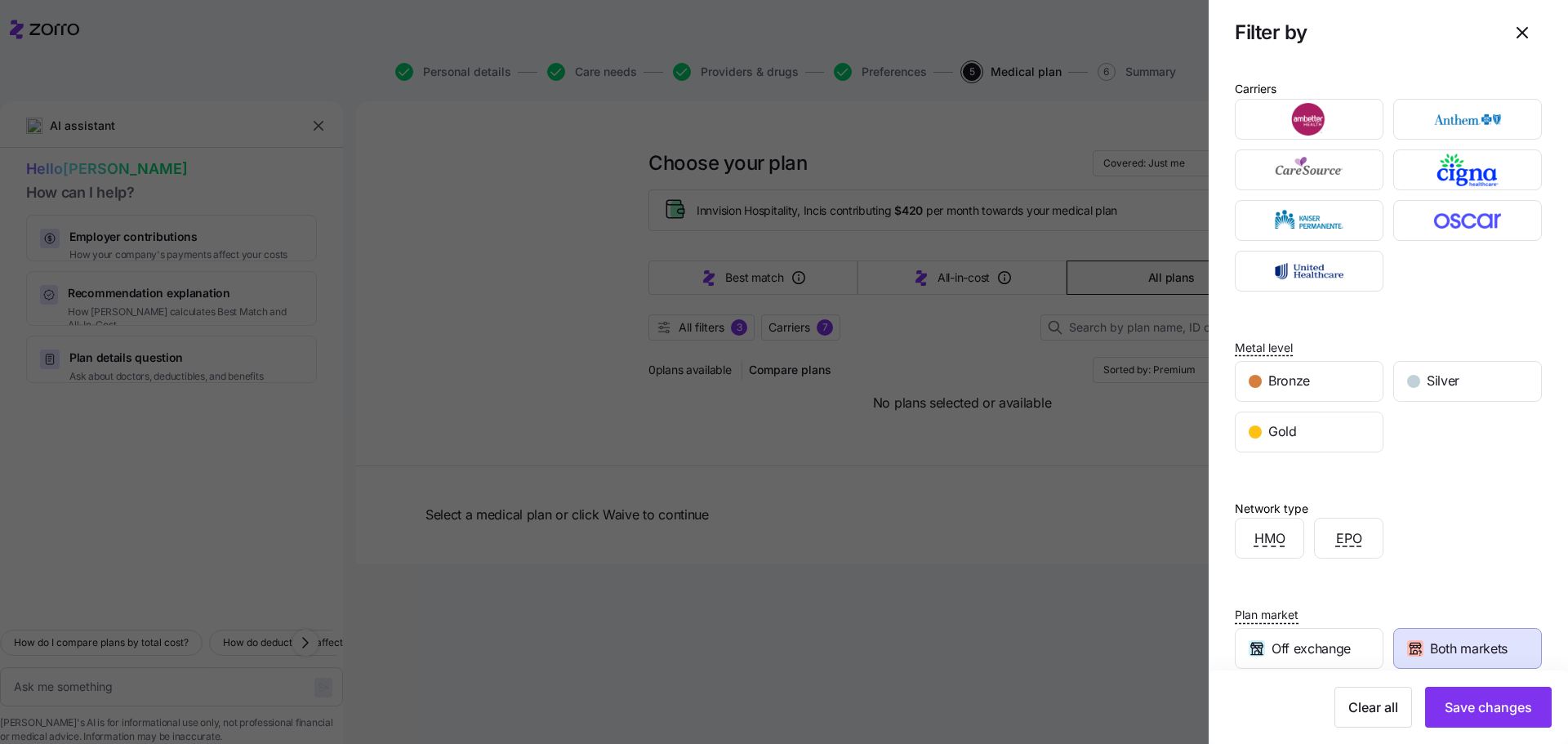
scroll to position [135, 0]
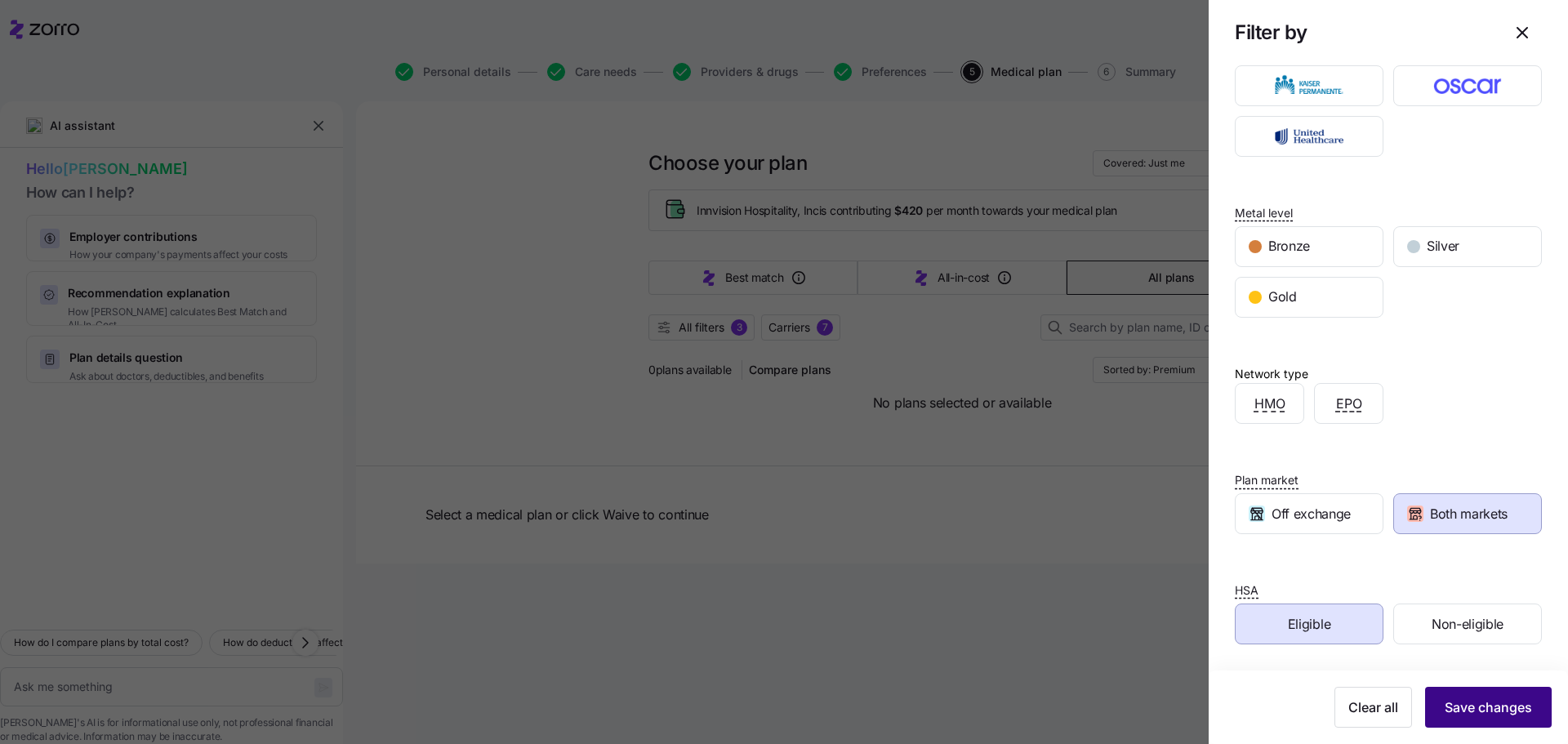
click at [1488, 711] on span "Save changes" at bounding box center [1488, 707] width 87 height 19
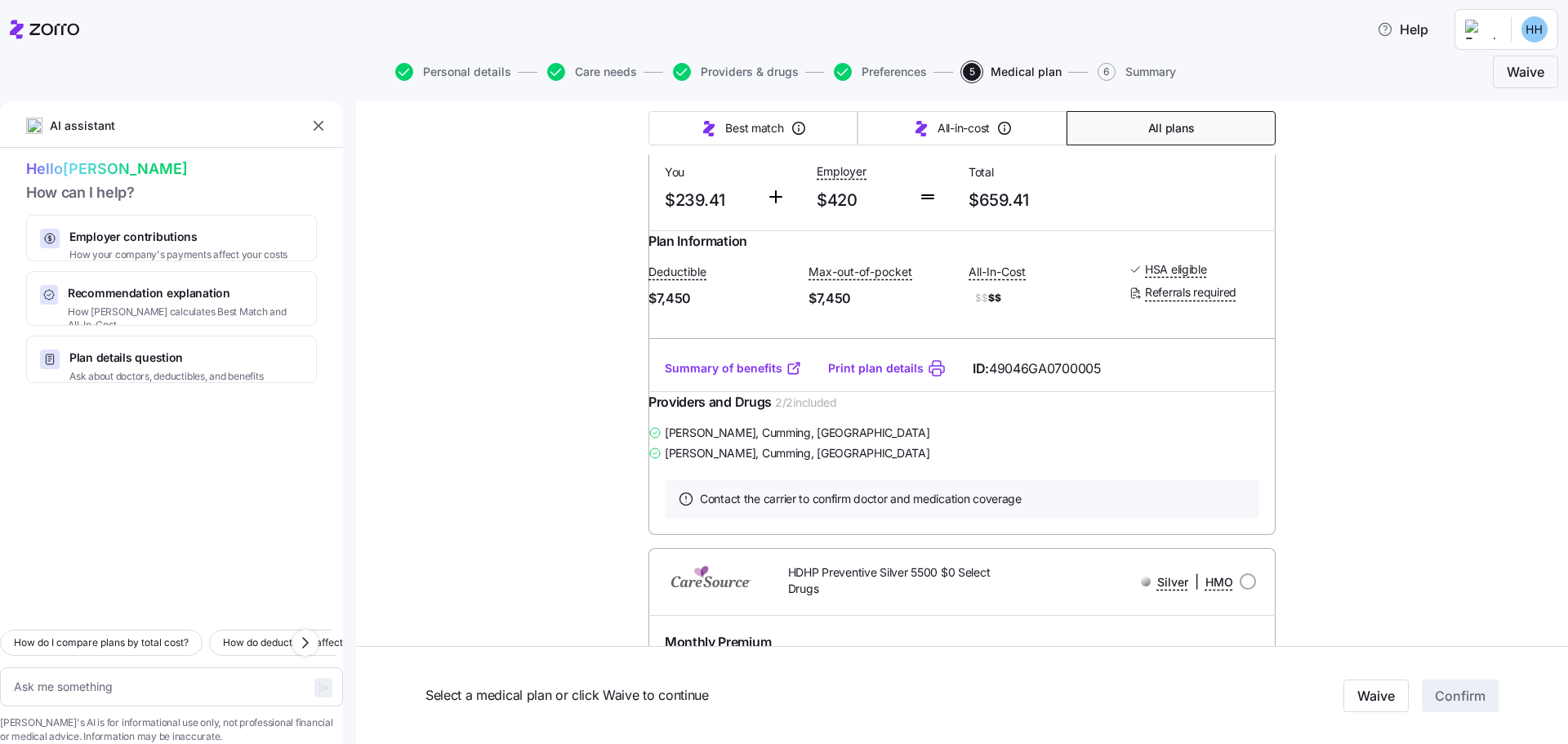
scroll to position [1732, 0]
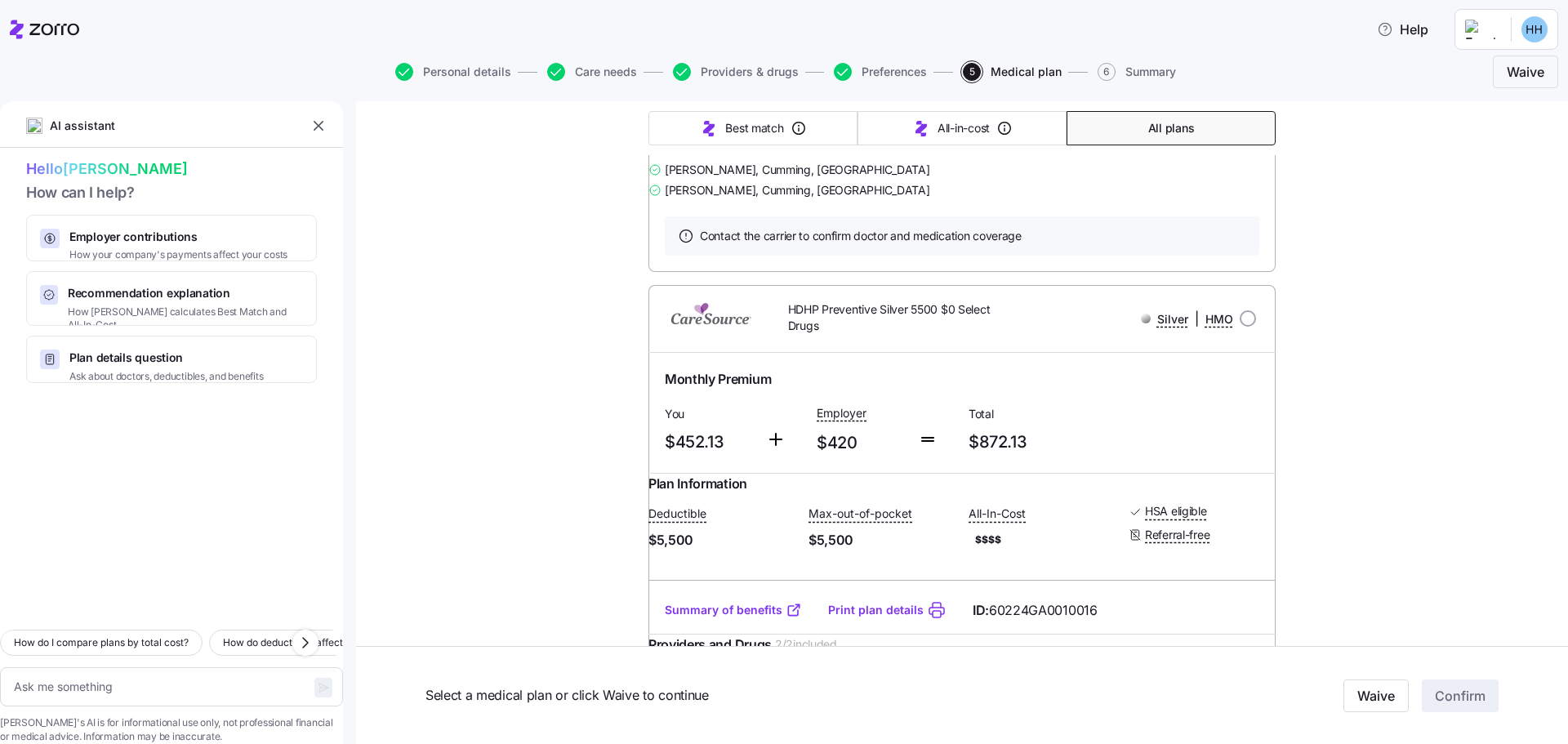
type textarea "x"
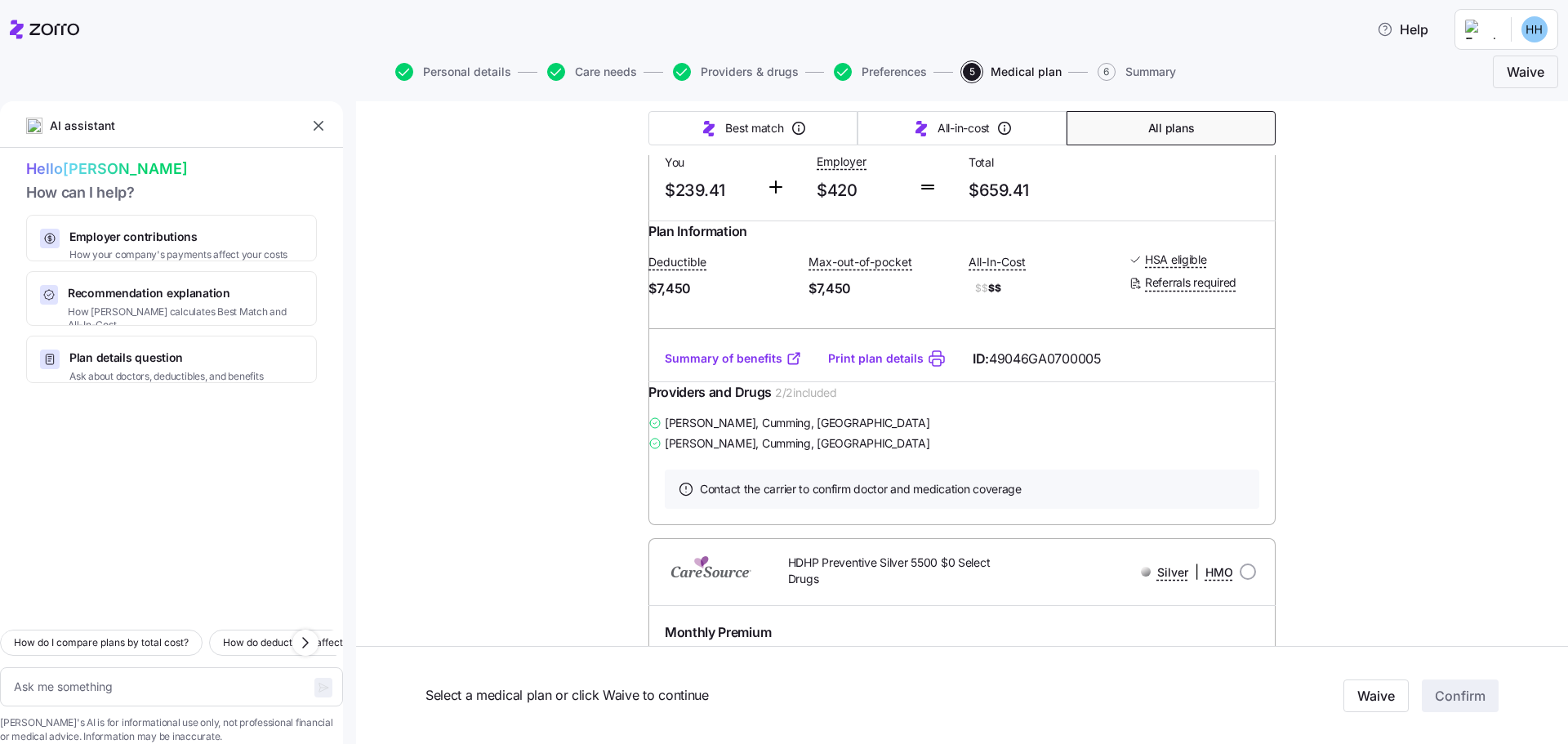
scroll to position [1713, 0]
click at [1243, 76] on input "radio" at bounding box center [1248, 67] width 16 height 16
radio input "true"
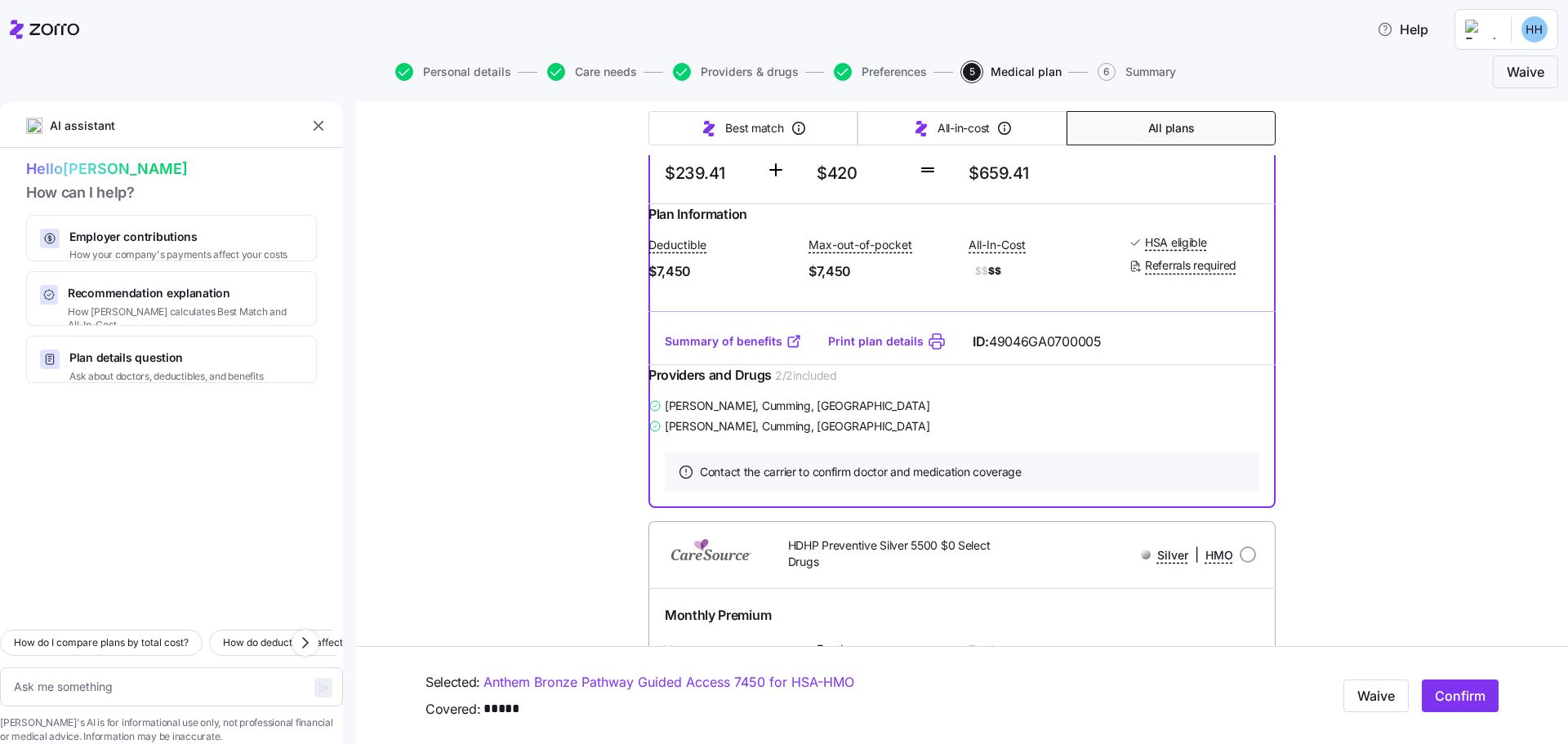
scroll to position [1730, 0]
click at [848, 350] on link "Print plan details" at bounding box center [876, 341] width 96 height 16
click at [839, 350] on link "Print plan details" at bounding box center [876, 341] width 96 height 16
click at [758, 350] on link "Summary of benefits" at bounding box center [734, 341] width 137 height 16
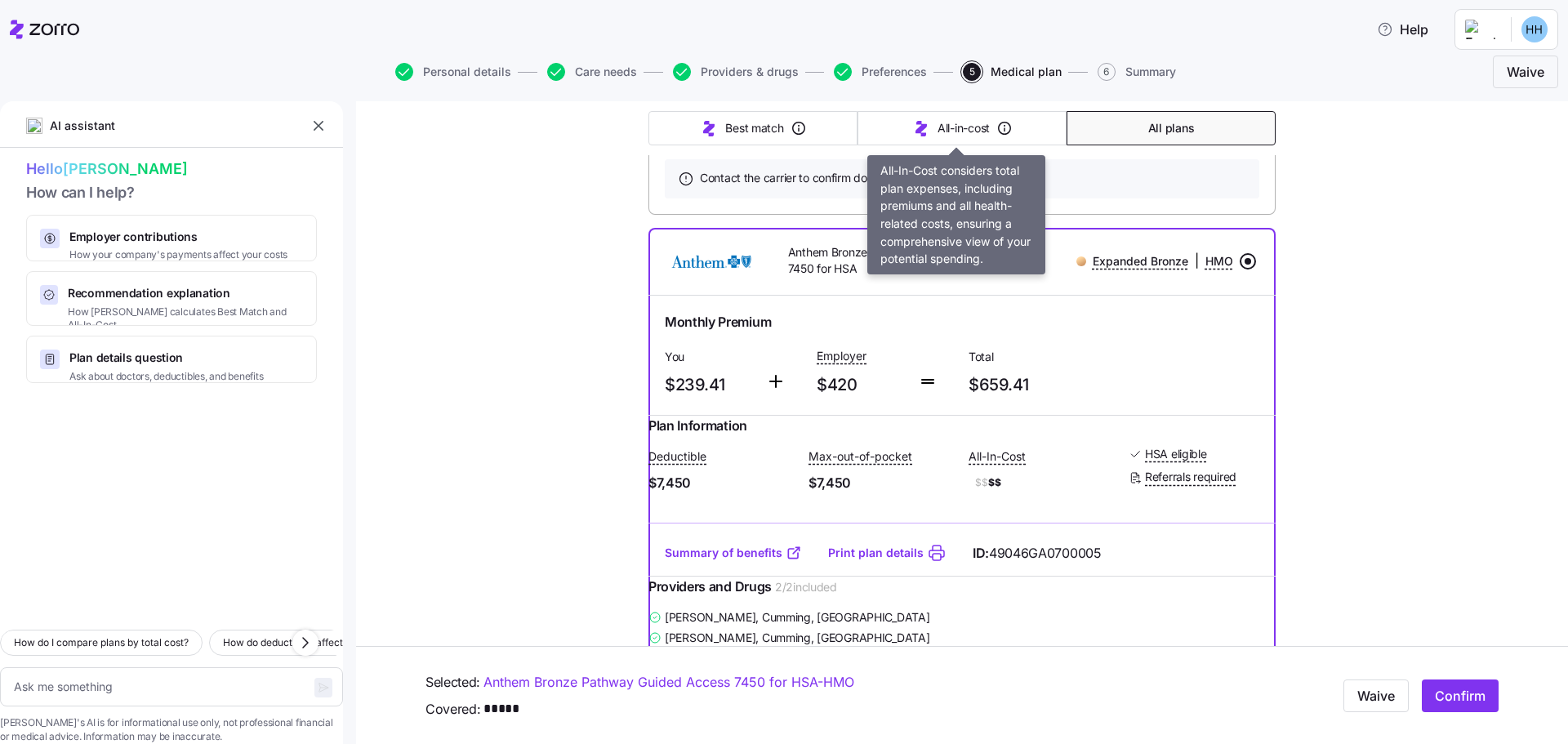
scroll to position [1519, 0]
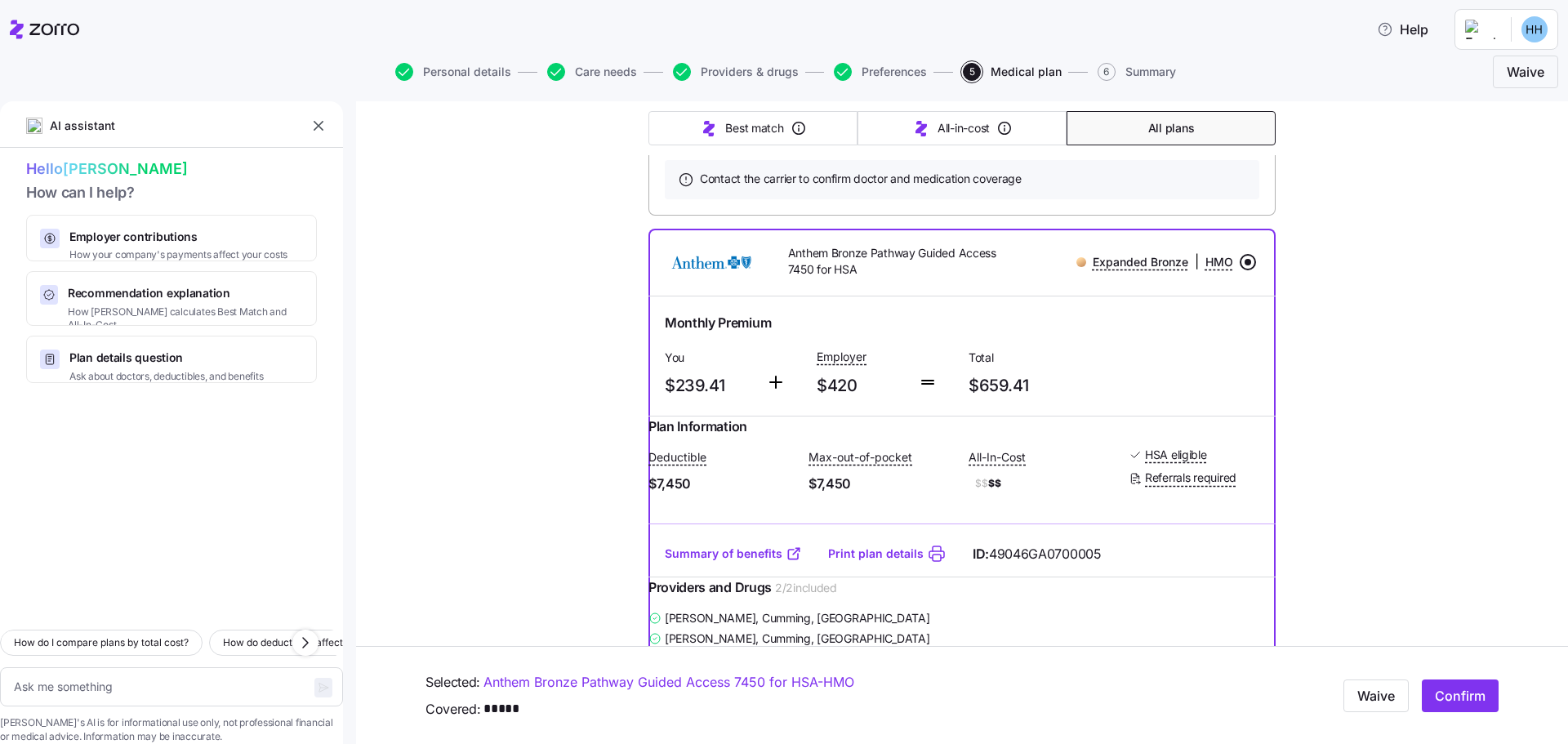
click at [902, 72] on span "Preferences" at bounding box center [894, 71] width 65 height 11
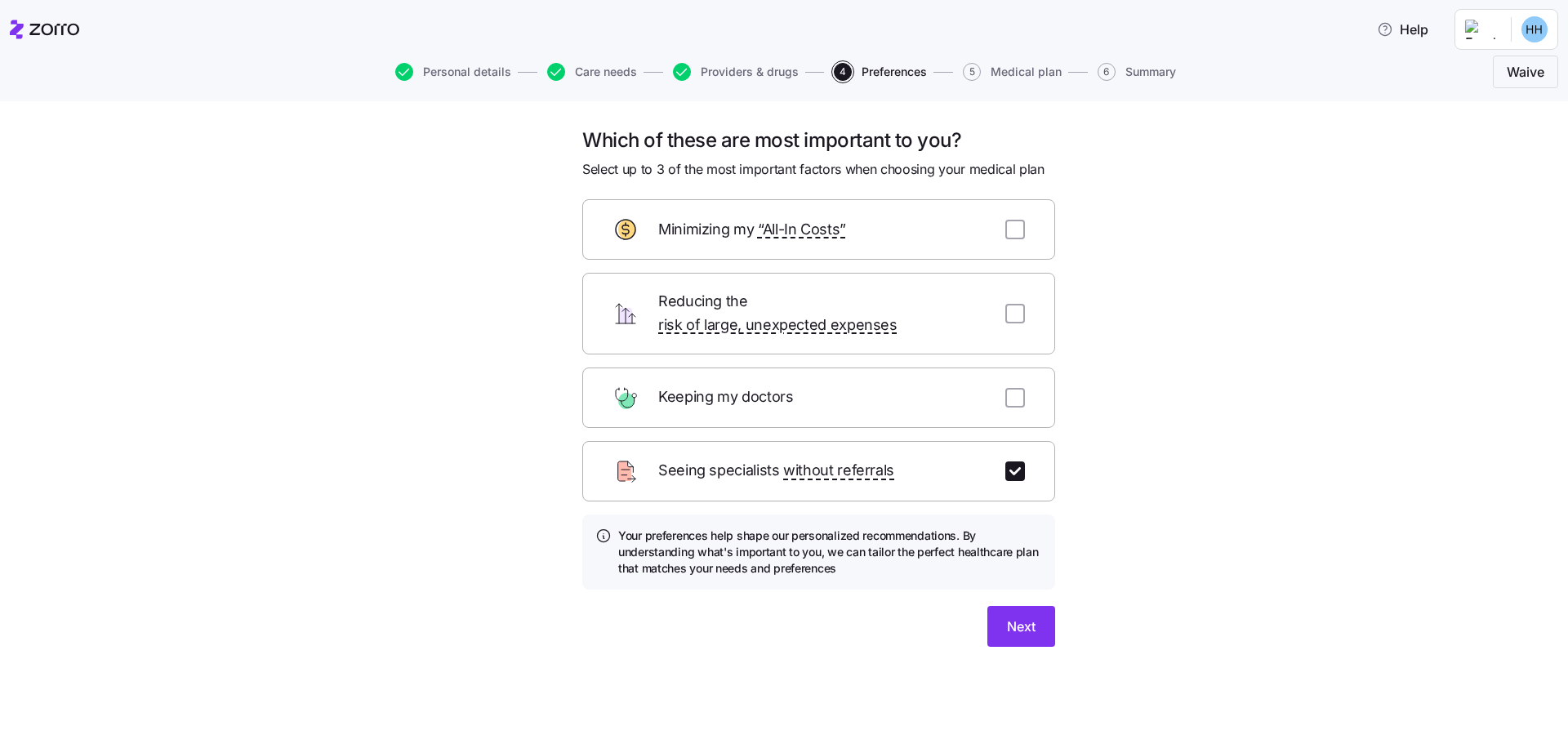
drag, startPoint x: 1009, startPoint y: 608, endPoint x: 1028, endPoint y: 613, distance: 19.6
click at [1028, 617] on span "Next" at bounding box center [1021, 626] width 29 height 19
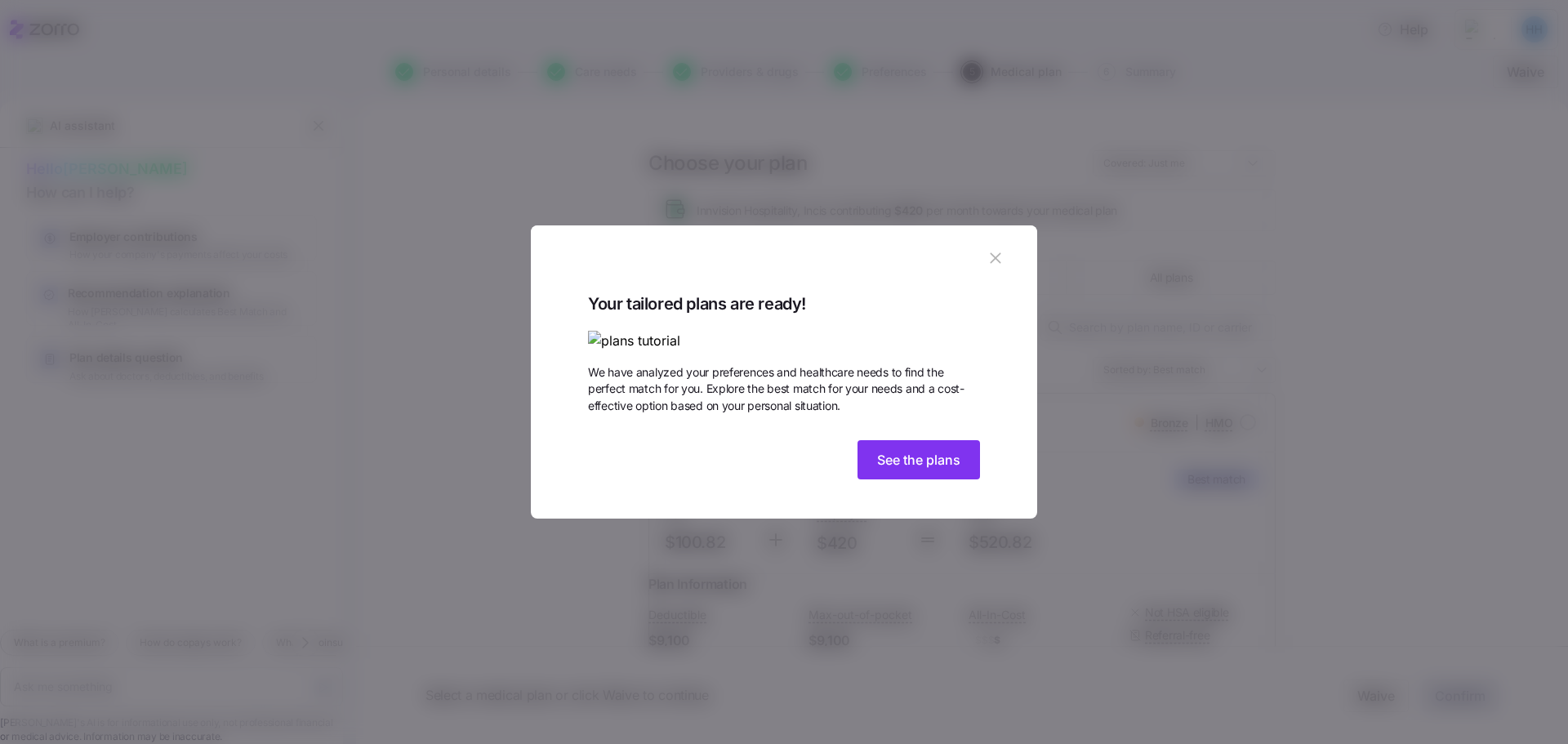
click at [904, 469] on span "See the plans" at bounding box center [919, 459] width 83 height 19
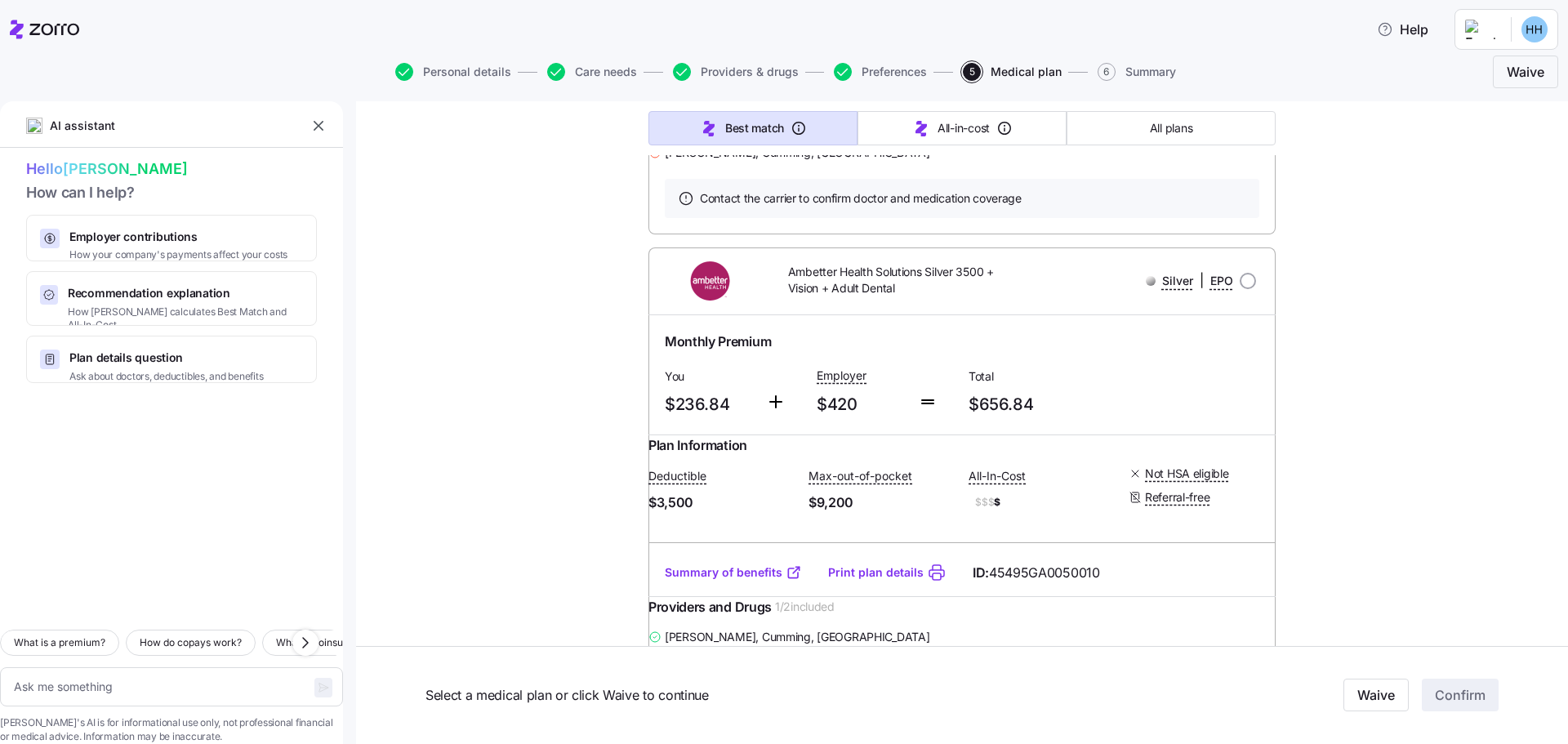
scroll to position [20629, 0]
click at [864, 73] on span "Preferences" at bounding box center [894, 71] width 65 height 11
type textarea "x"
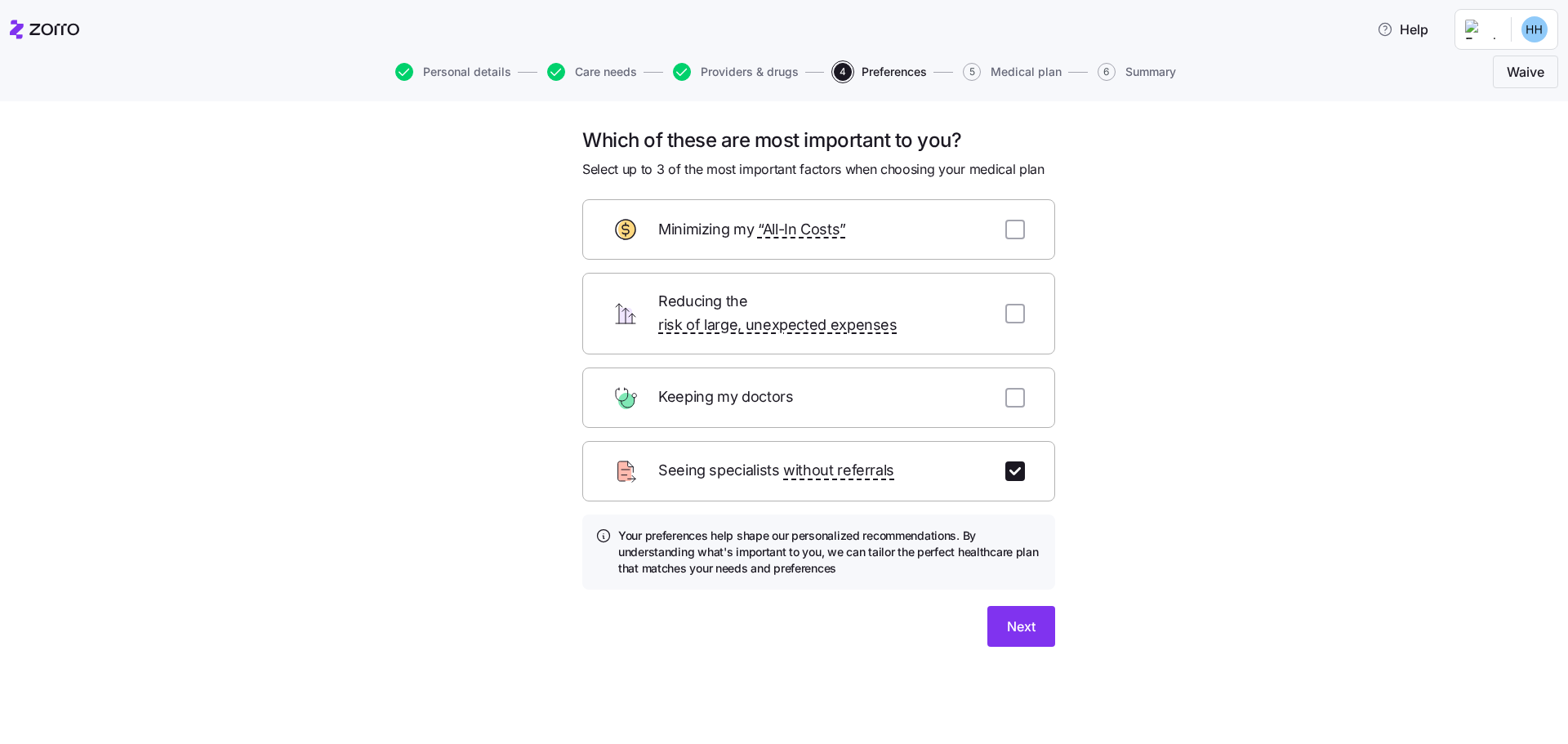
click at [1012, 388] on input "checkbox" at bounding box center [1015, 397] width 19 height 19
checkbox input "true"
click at [1013, 617] on span "Next" at bounding box center [1021, 626] width 29 height 19
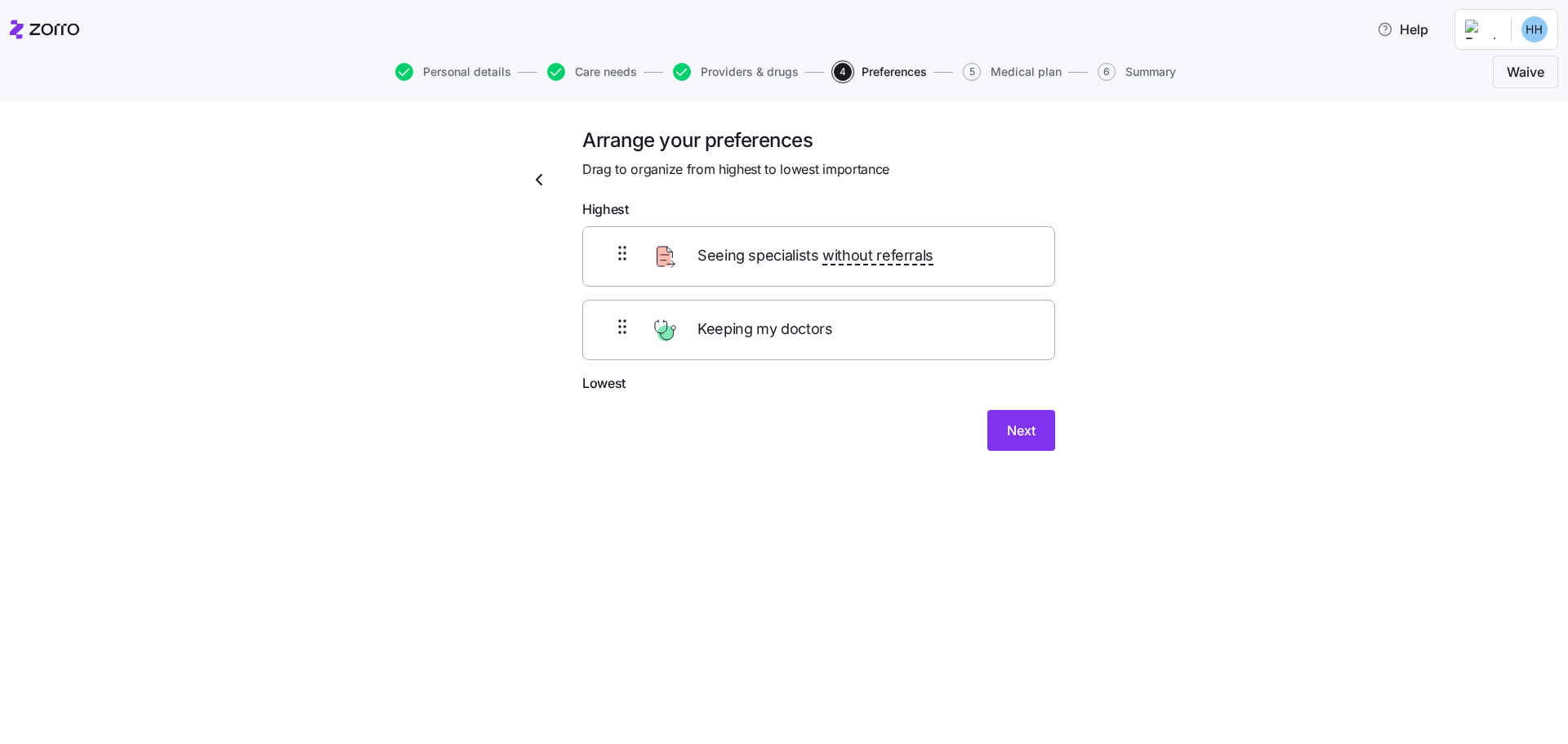
click at [1034, 425] on span "Next" at bounding box center [1021, 430] width 29 height 19
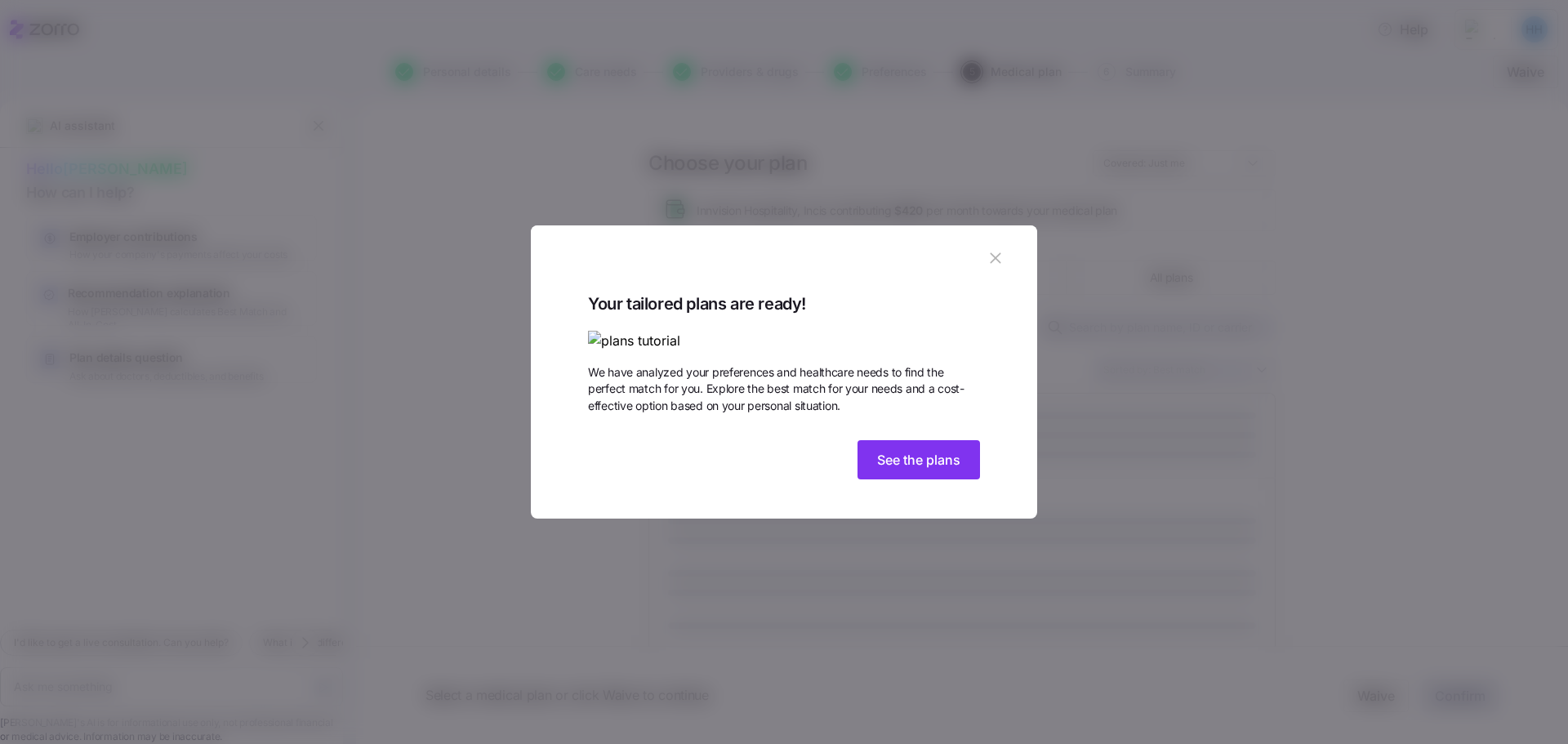
click at [953, 469] on span "See the plans" at bounding box center [919, 459] width 83 height 19
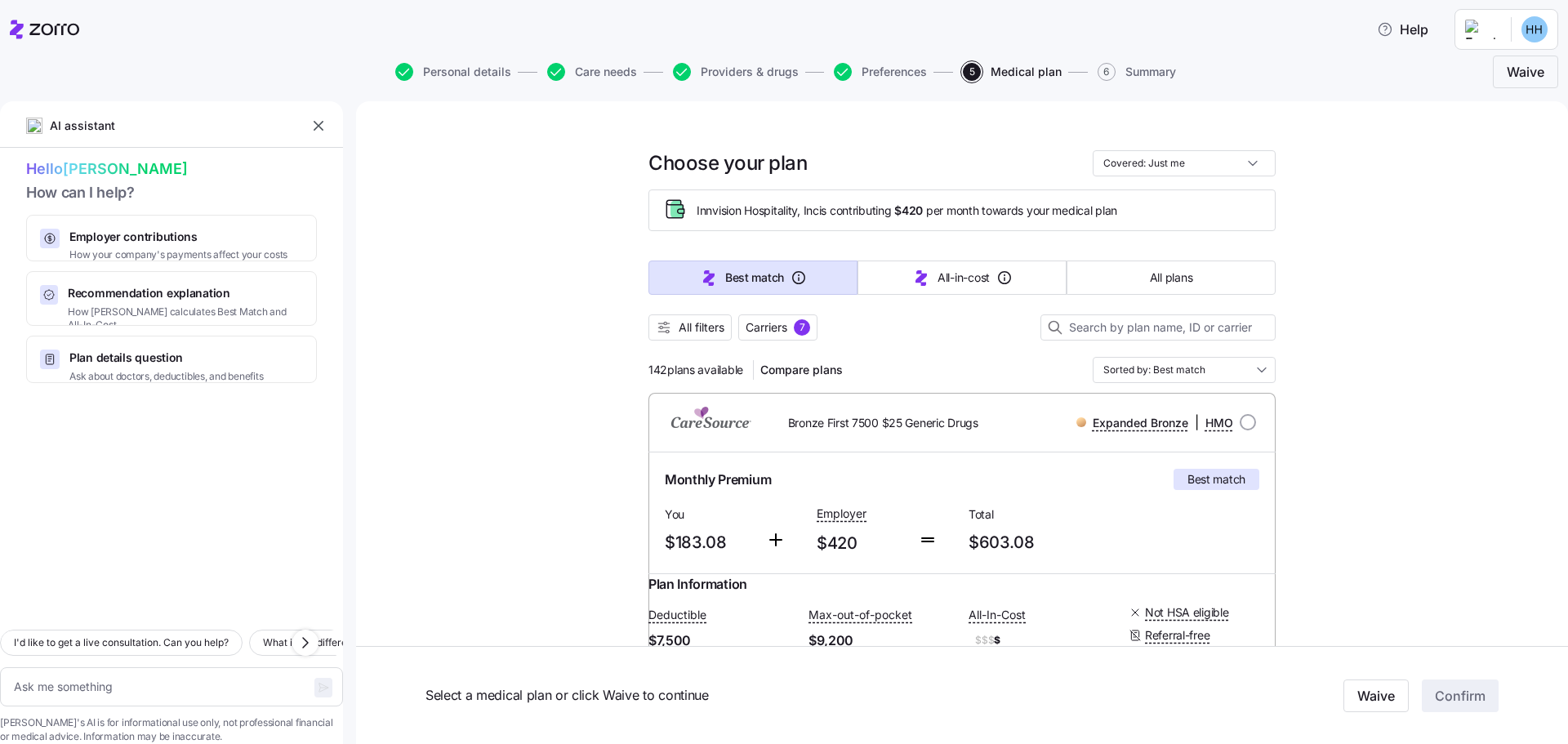
click at [1260, 371] on input "Sorted by: Best match" at bounding box center [1185, 369] width 183 height 26
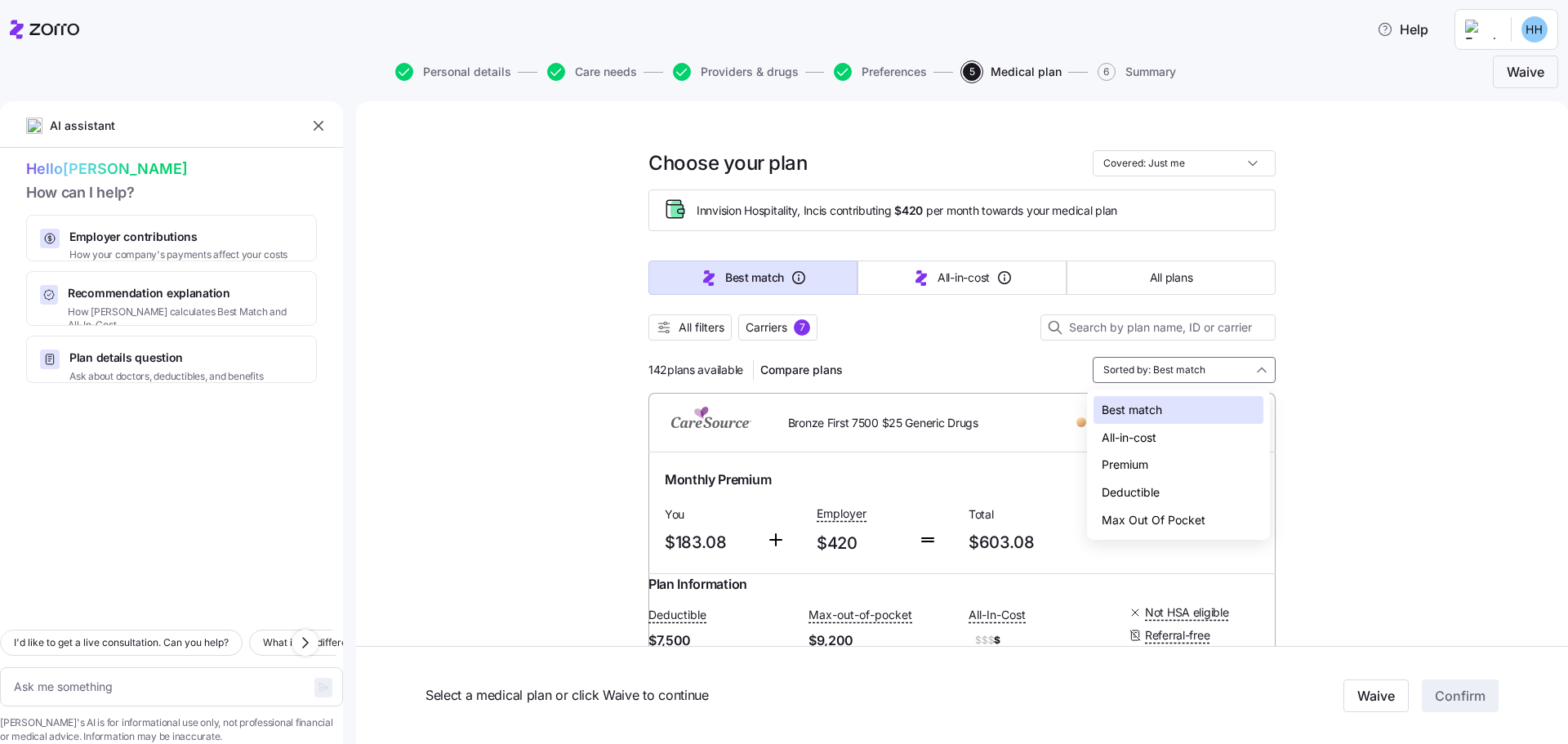
click at [1260, 371] on div "Sorted by: Best match" at bounding box center [1185, 369] width 183 height 26
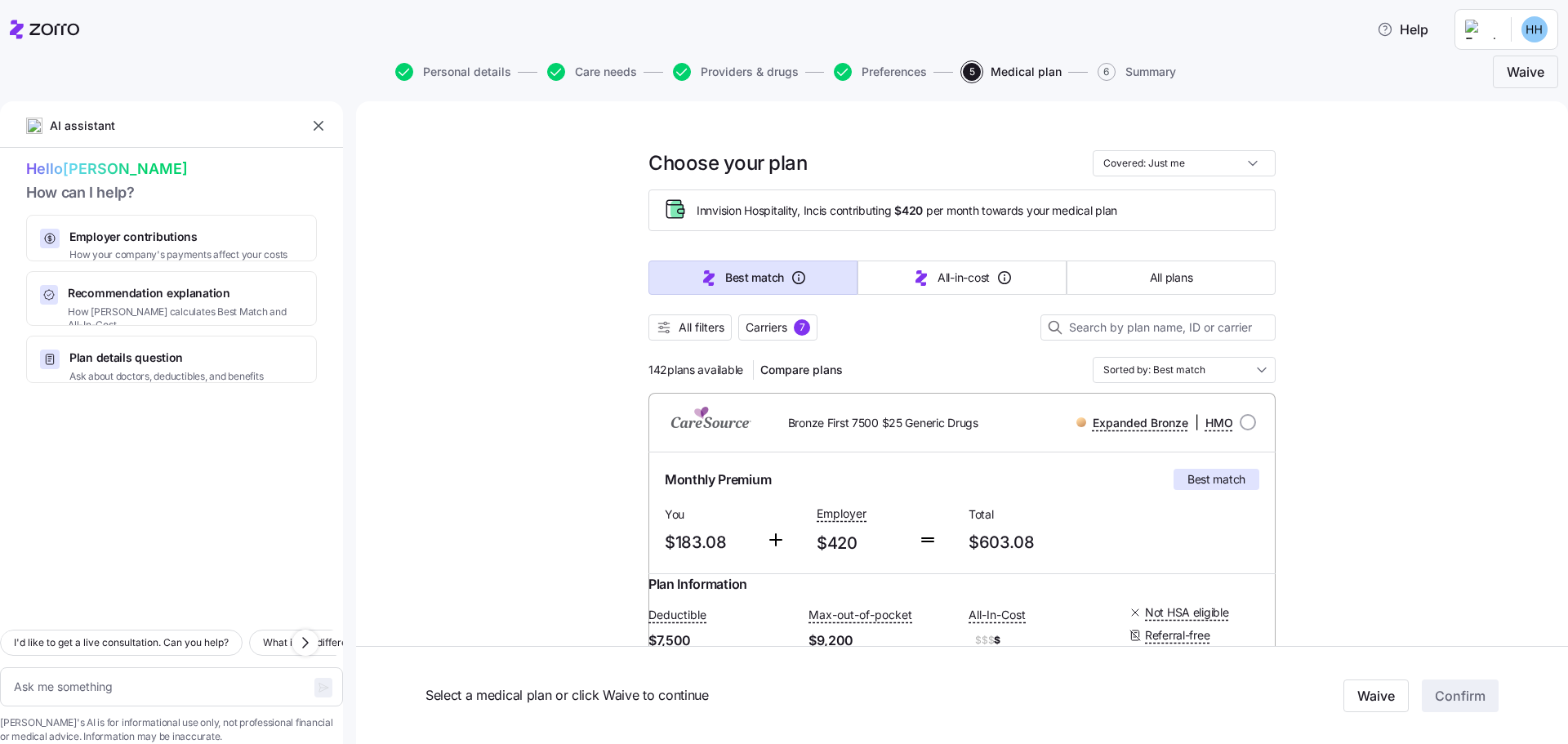
click at [1260, 371] on input "Sorted by: Best match" at bounding box center [1185, 369] width 183 height 26
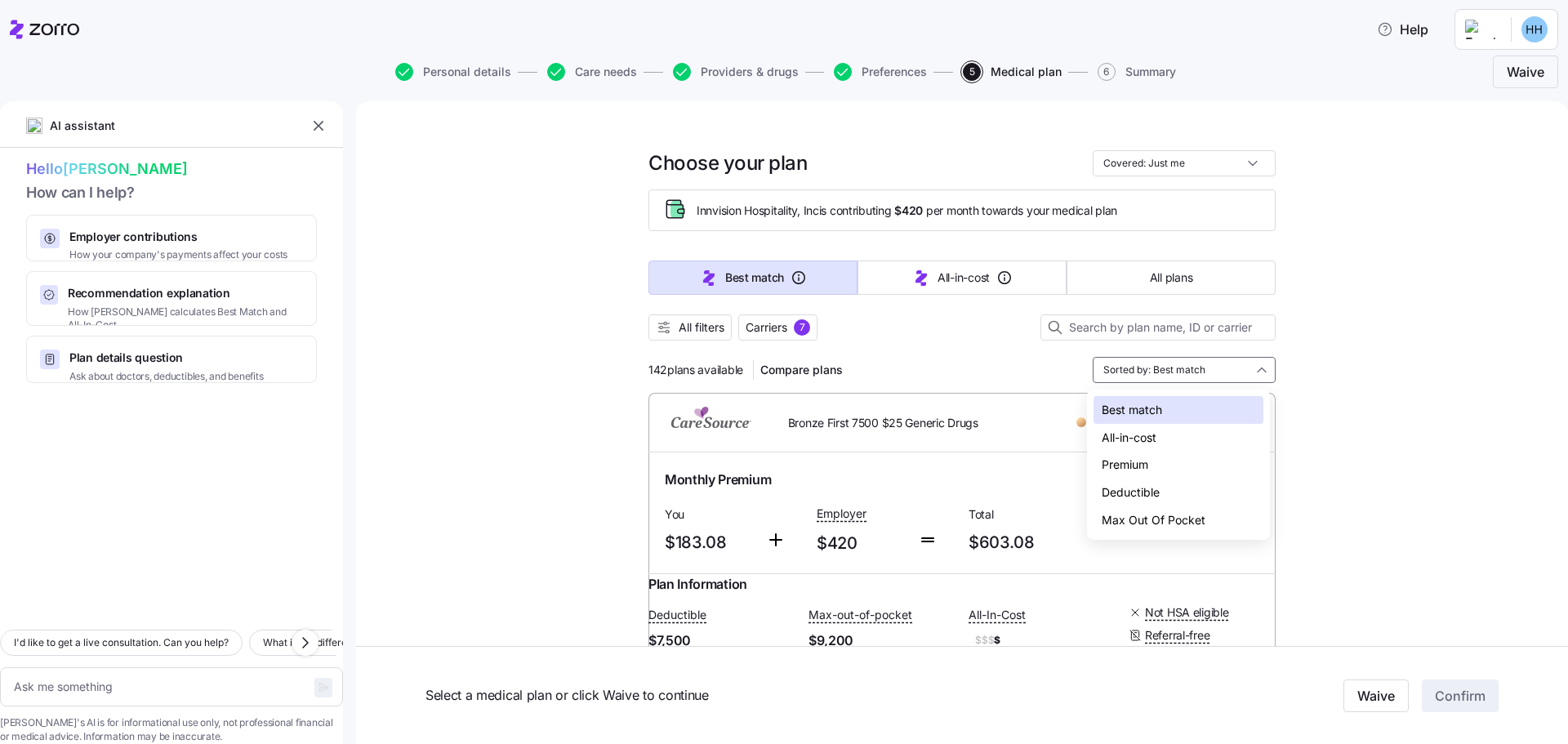
click at [1176, 512] on div "Max Out Of Pocket" at bounding box center [1179, 520] width 170 height 28
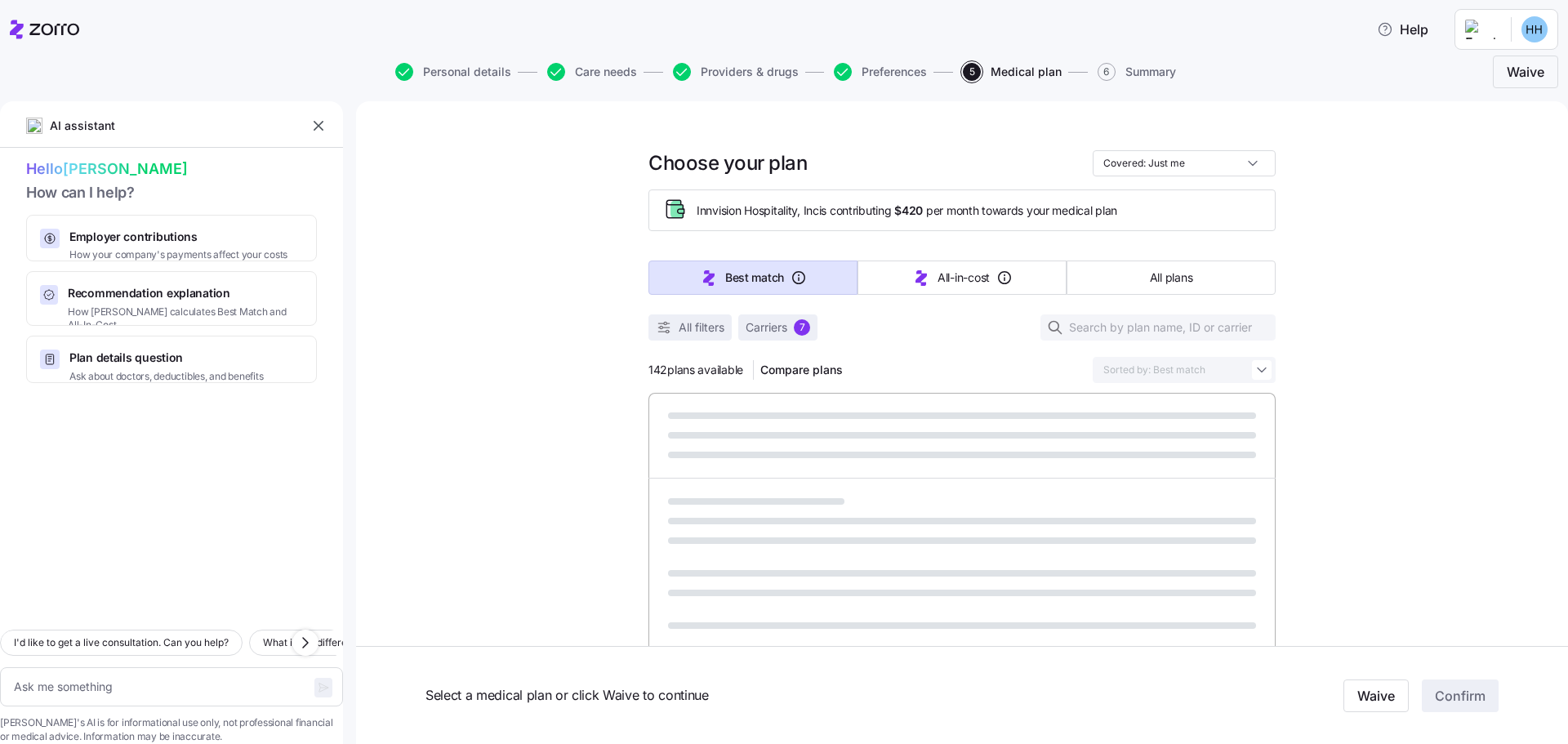
type textarea "x"
type input "Sorted by: Max Out Of Pocket"
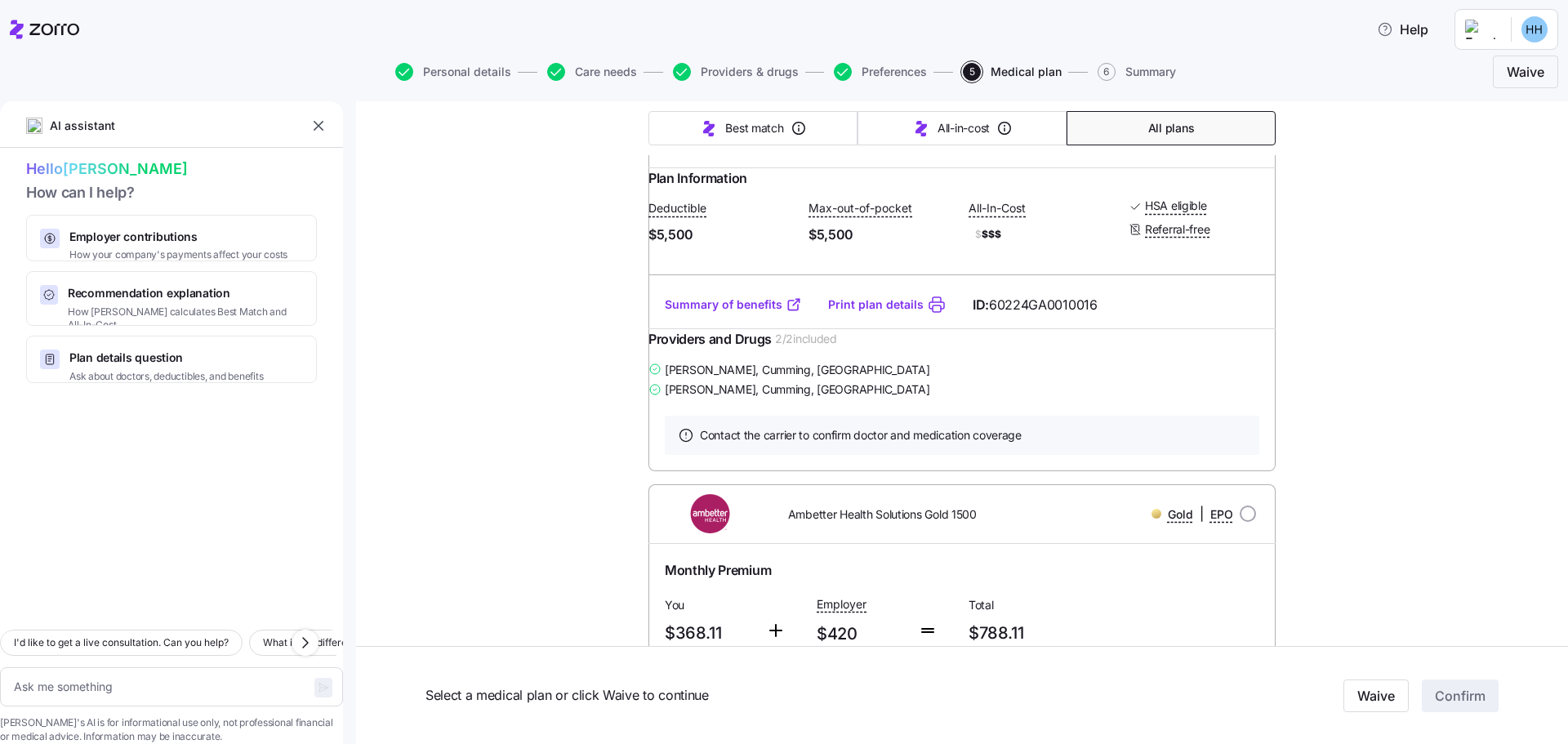
scroll to position [2413, 0]
click at [786, 316] on icon at bounding box center [793, 308] width 16 height 16
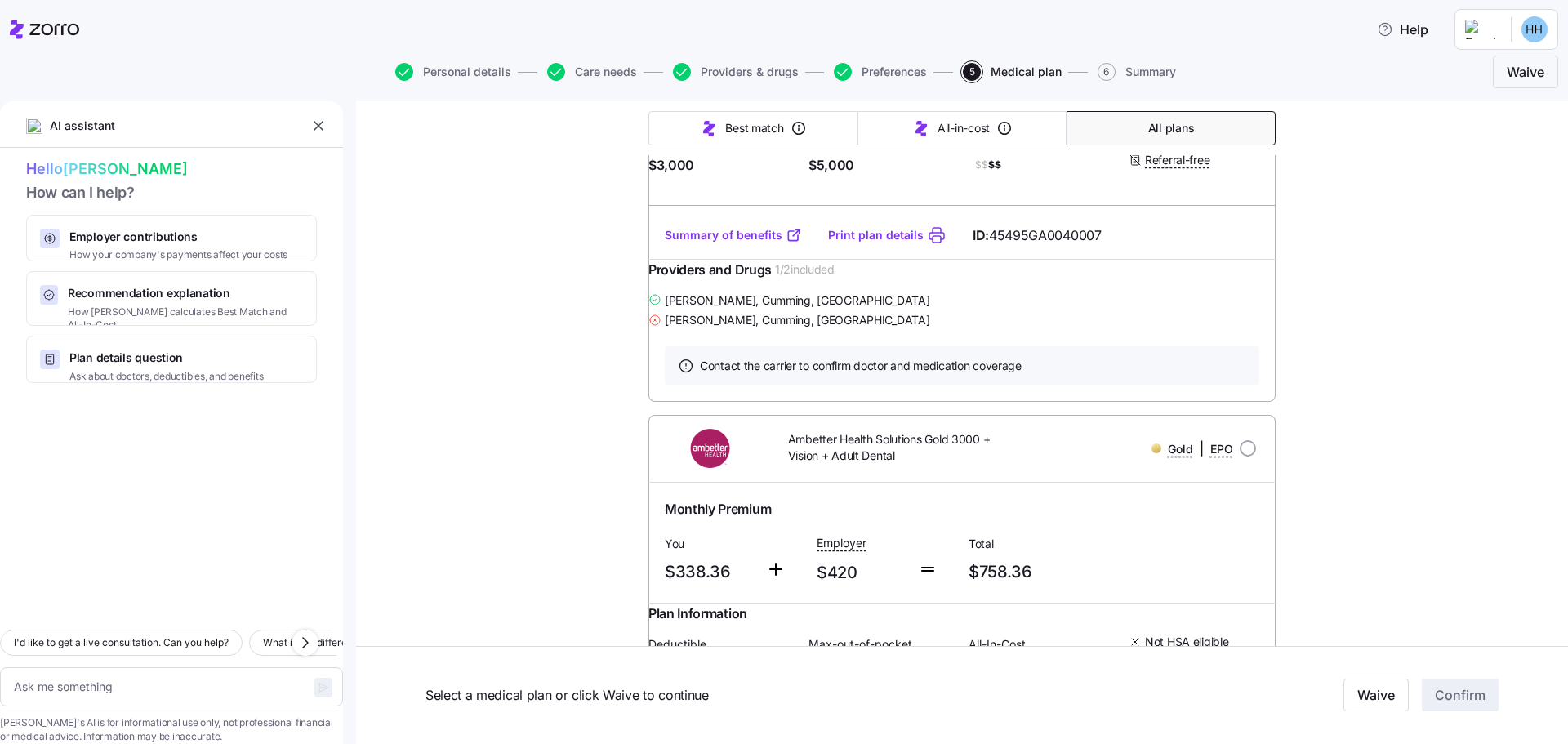
scroll to position [0, 0]
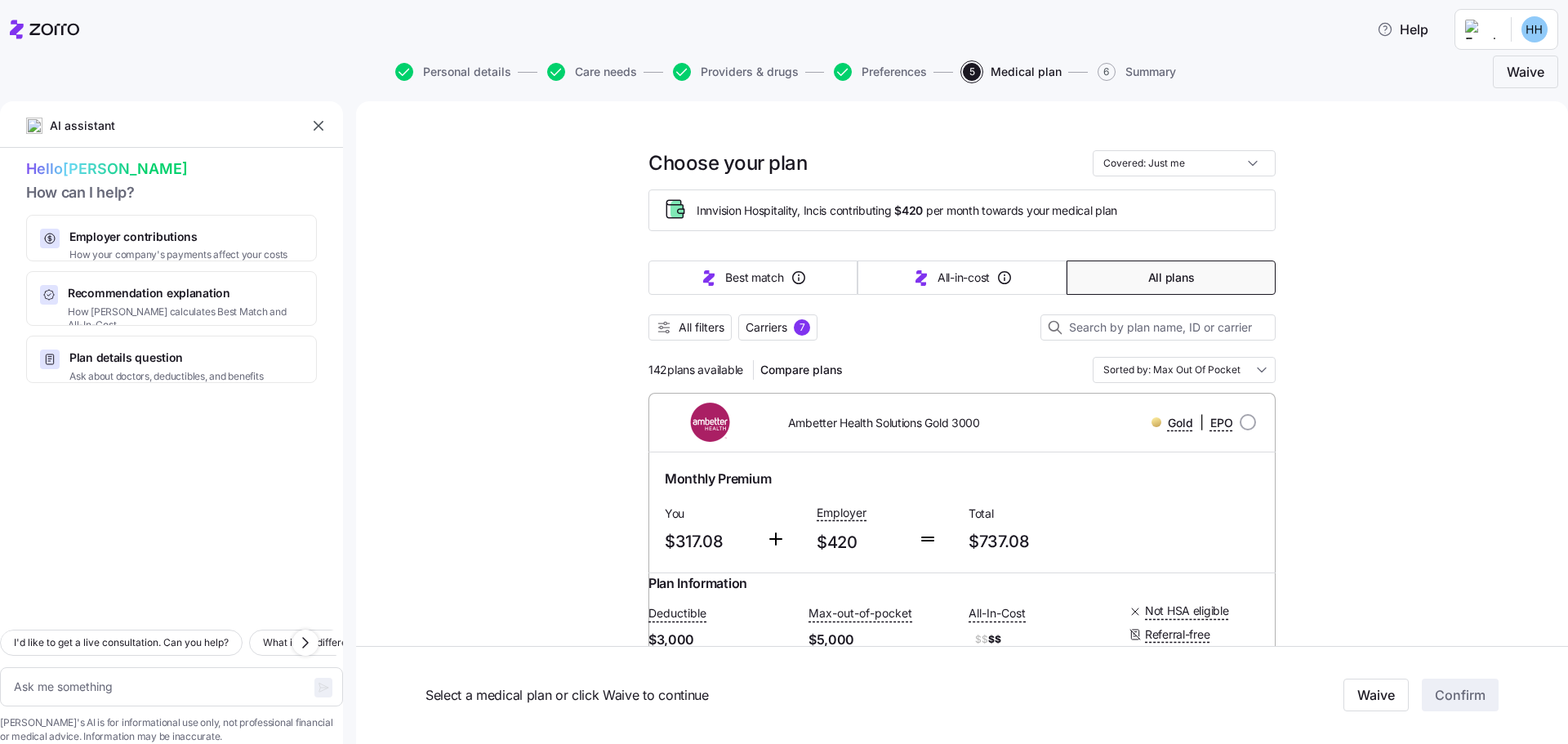
click at [754, 326] on span "Carriers" at bounding box center [766, 327] width 42 height 16
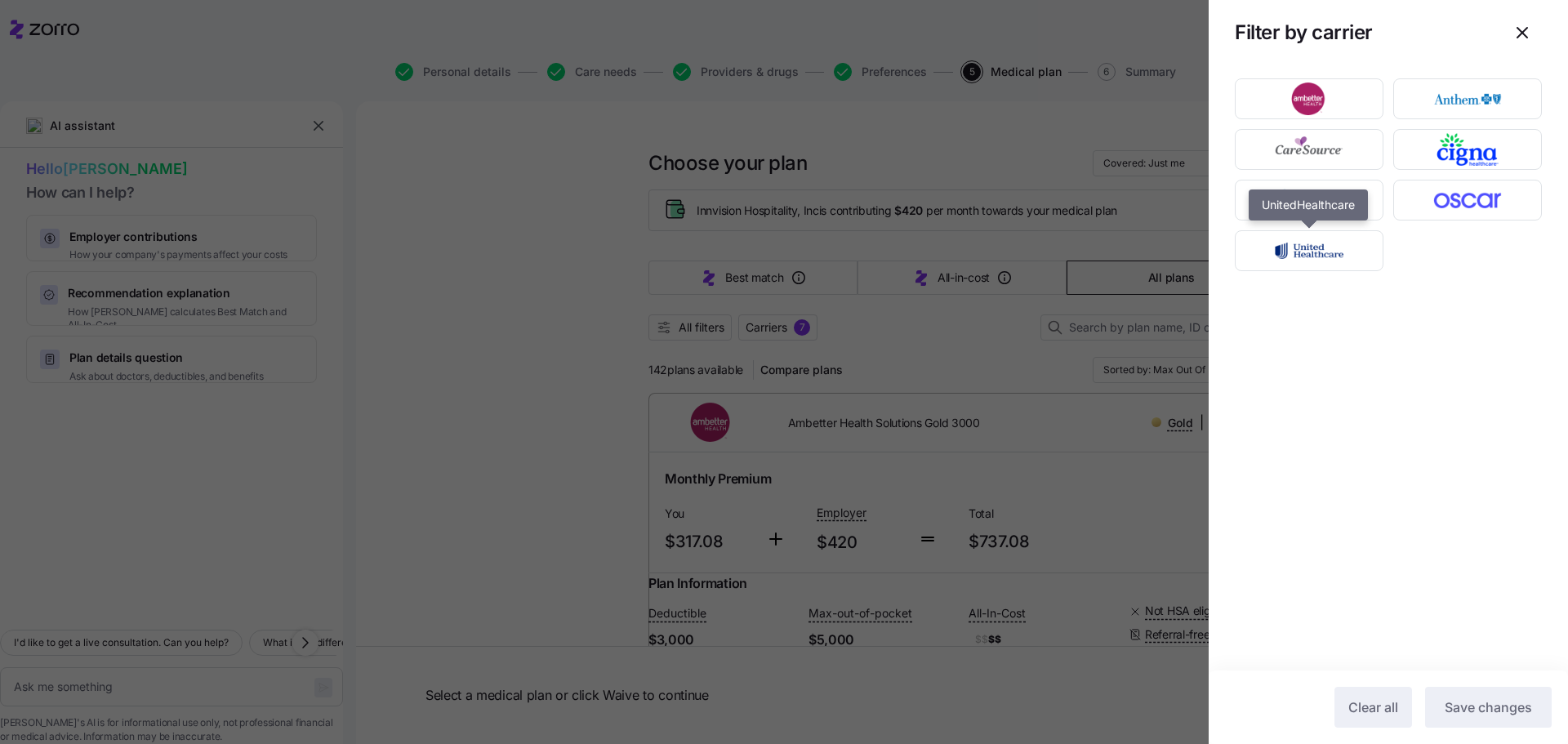
click at [1282, 258] on img "button" at bounding box center [1310, 251] width 120 height 33
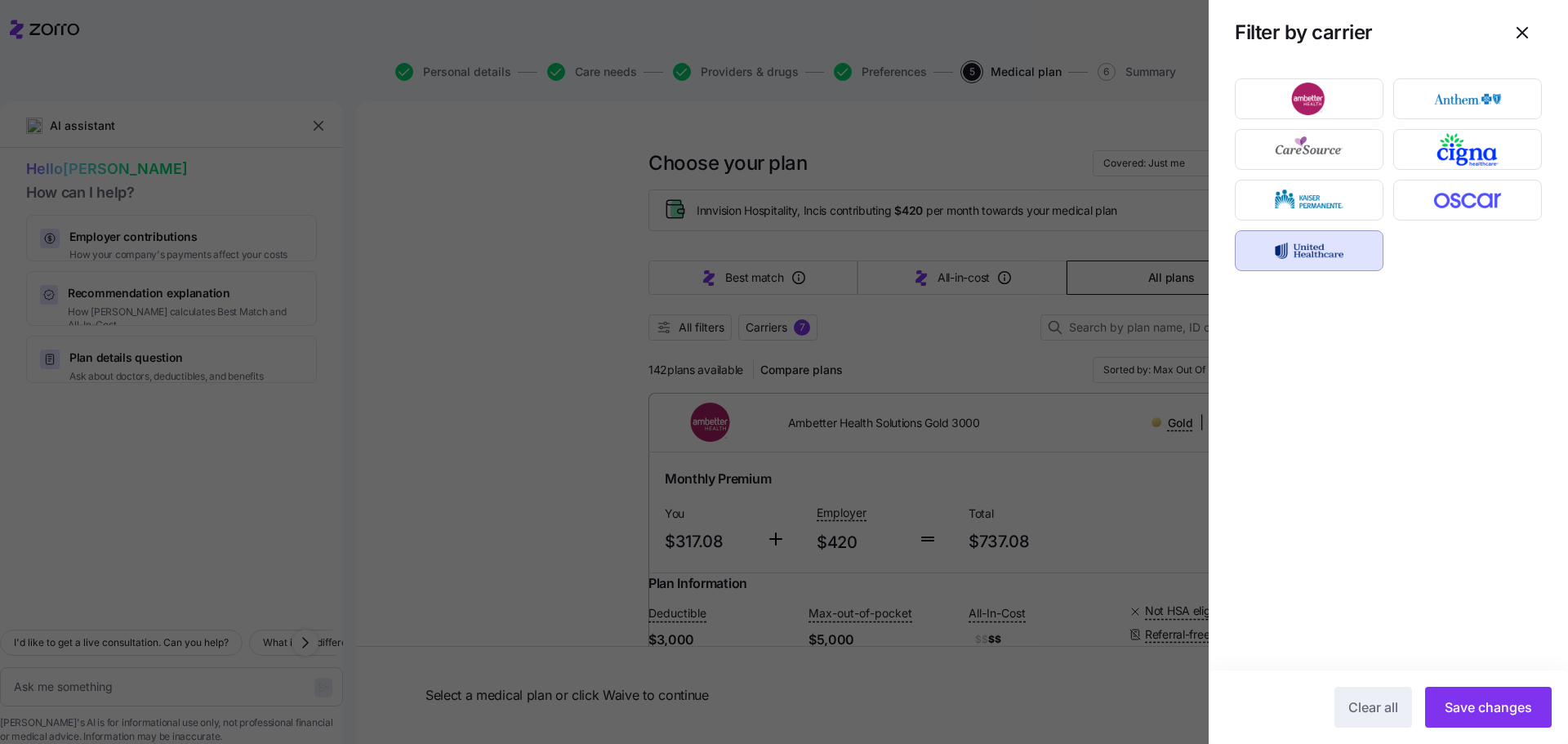
click at [1468, 705] on span "Save changes" at bounding box center [1488, 707] width 87 height 19
type textarea "x"
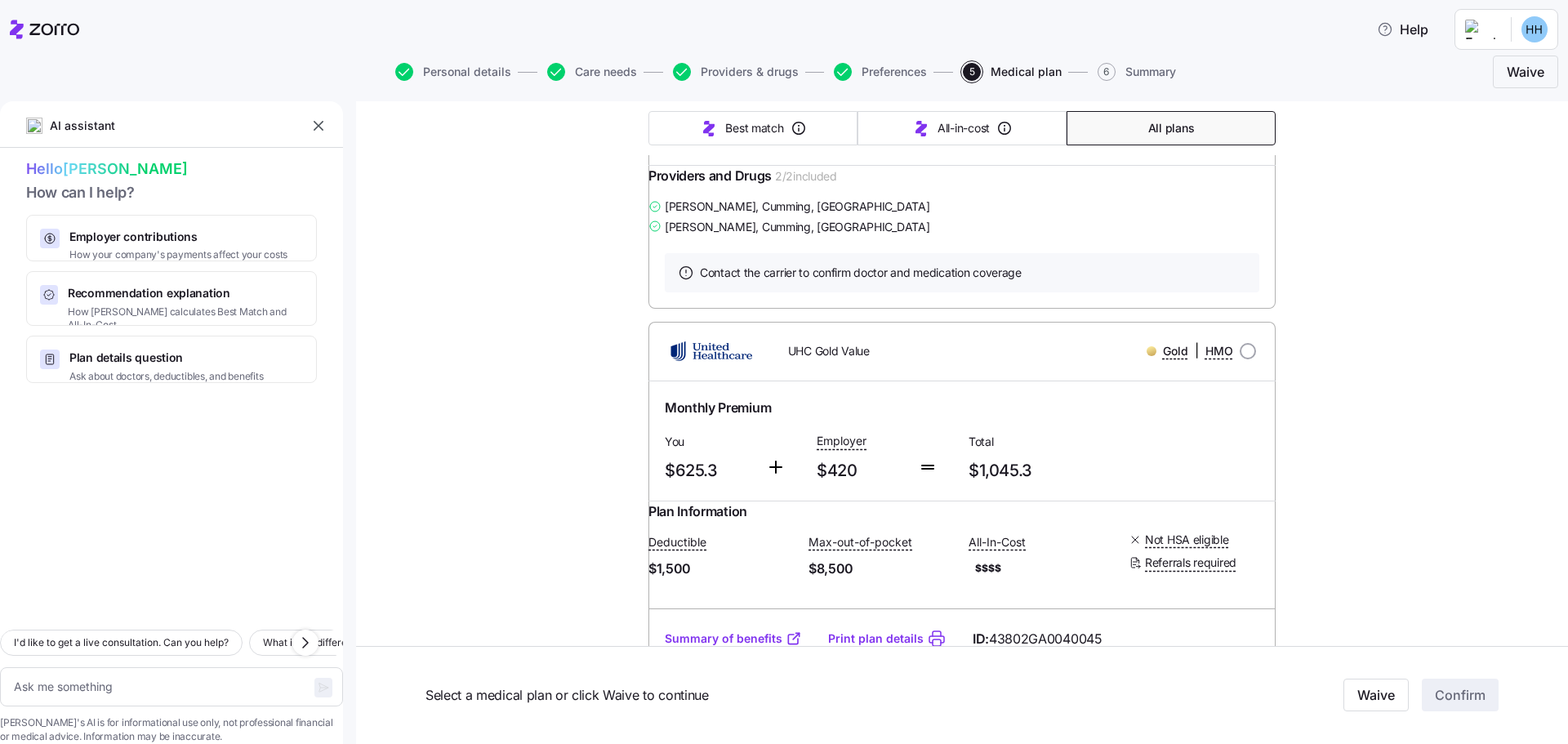
scroll to position [4071, 0]
radio input "true"
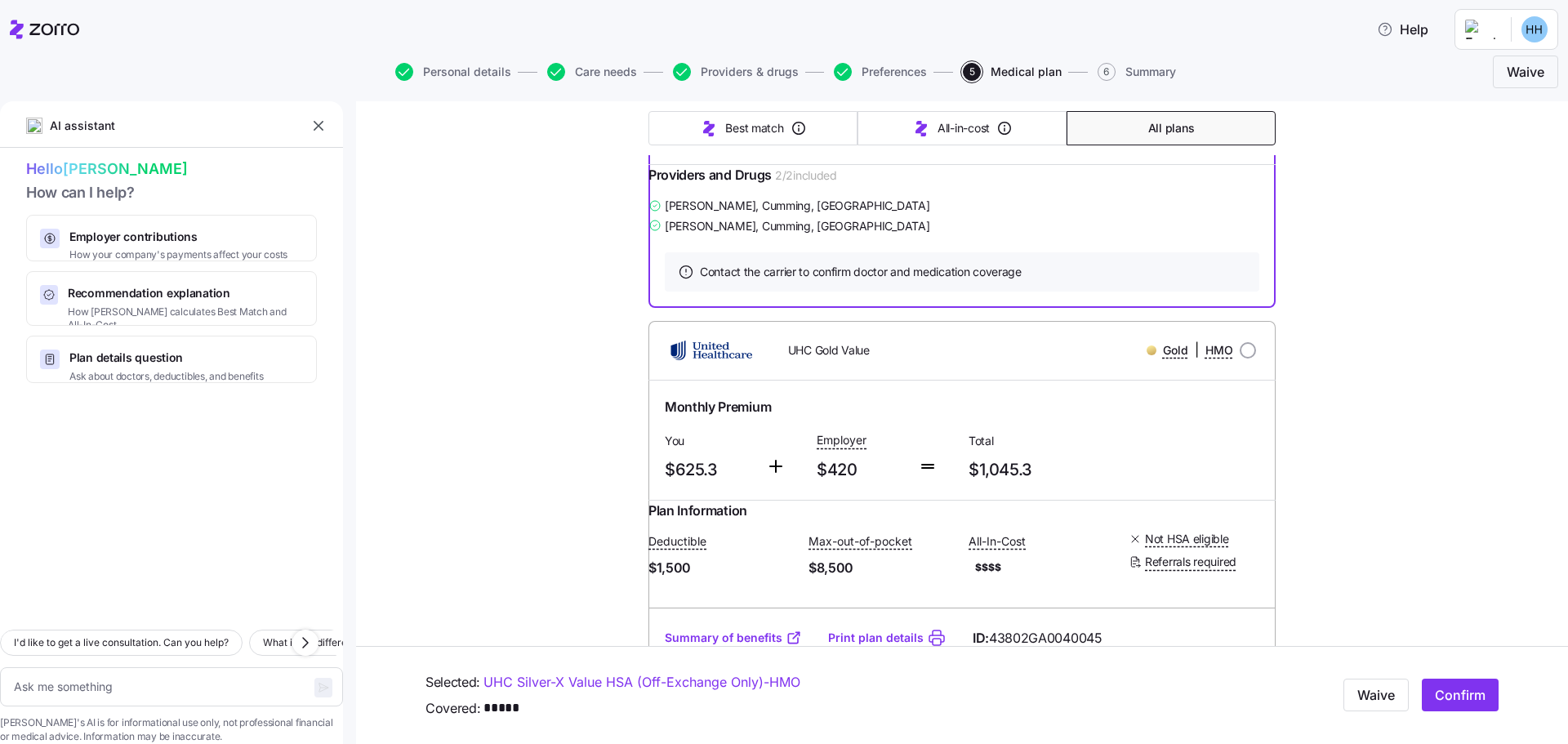
click at [1456, 700] on span "Confirm" at bounding box center [1460, 696] width 51 height 19
type textarea "x"
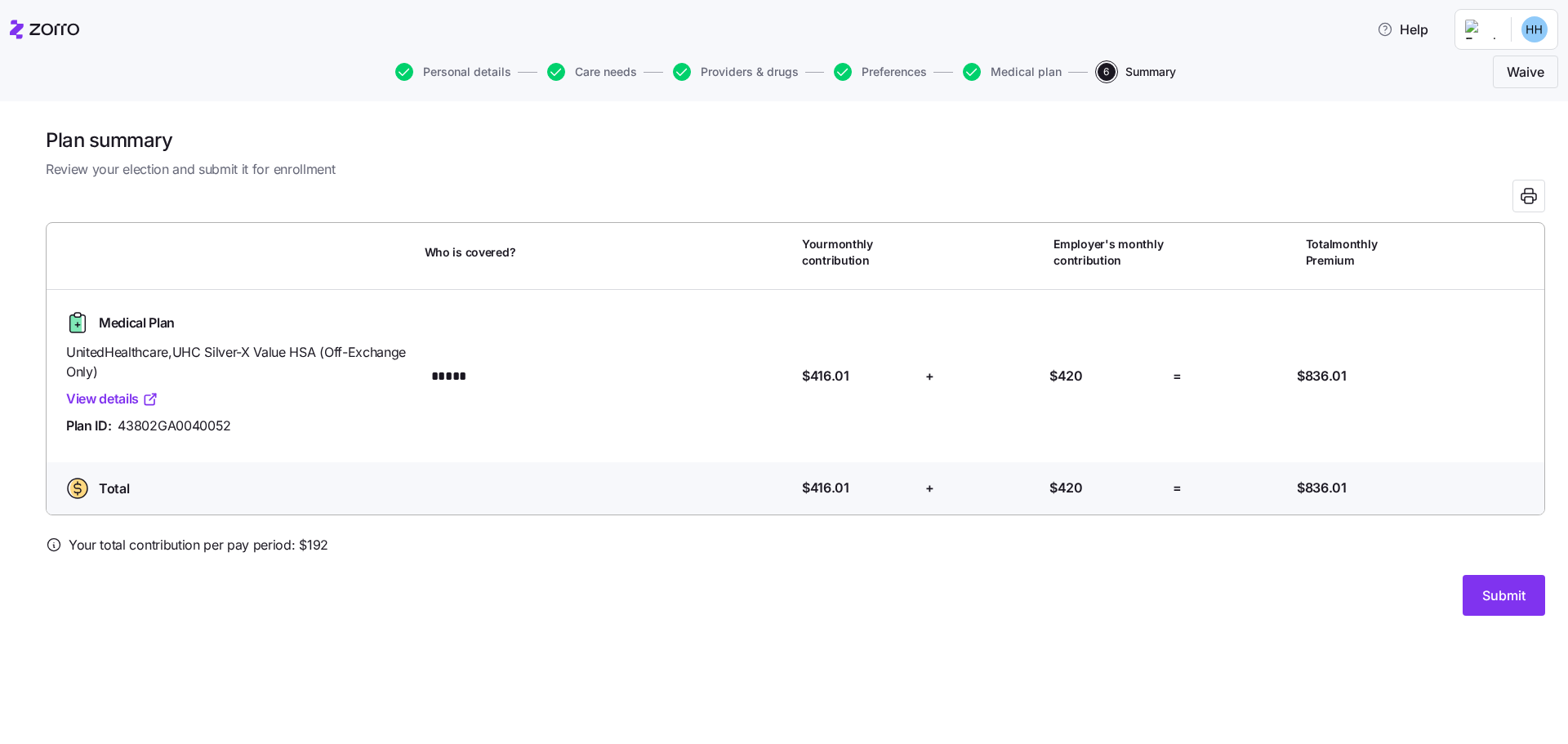
click at [126, 399] on link "View details" at bounding box center [112, 399] width 92 height 20
click at [1477, 602] on button "Submit" at bounding box center [1504, 596] width 82 height 41
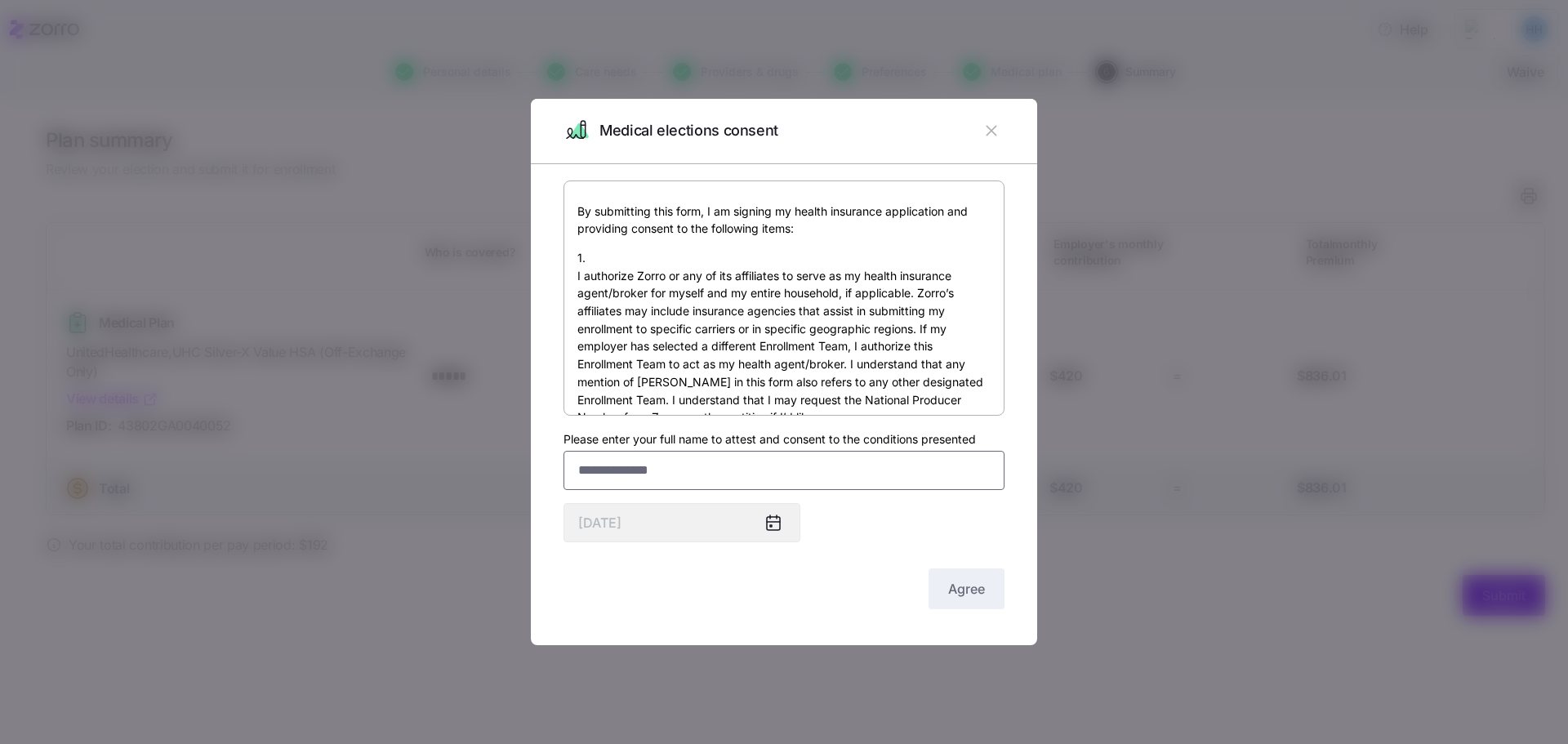
click at [798, 468] on input "Please enter your full name to attest and consent to the conditions presented" at bounding box center [784, 470] width 441 height 39
type input "**********"
click at [965, 585] on span "Agree" at bounding box center [966, 588] width 36 height 19
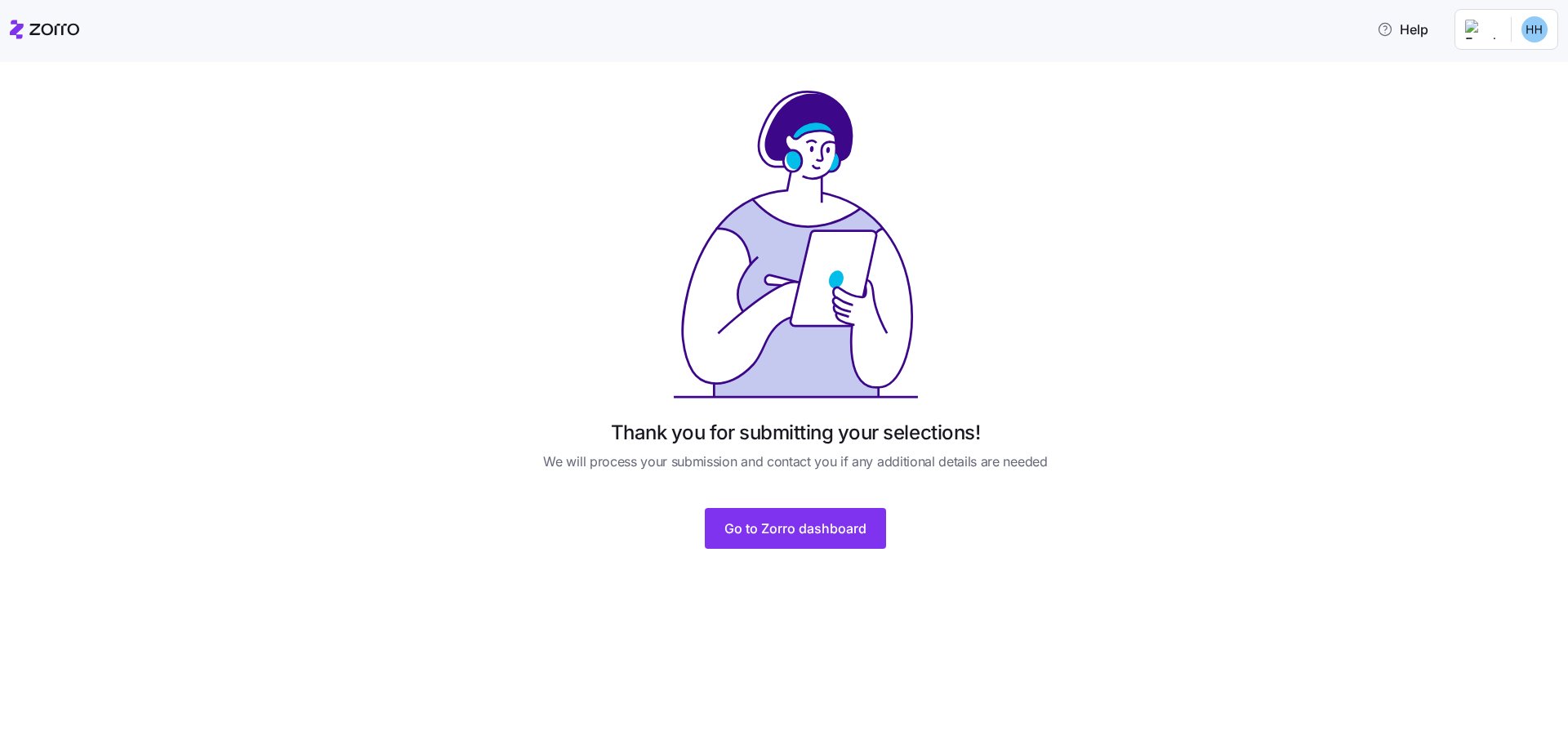
click at [837, 534] on span "Go to Zorro dashboard" at bounding box center [796, 528] width 142 height 19
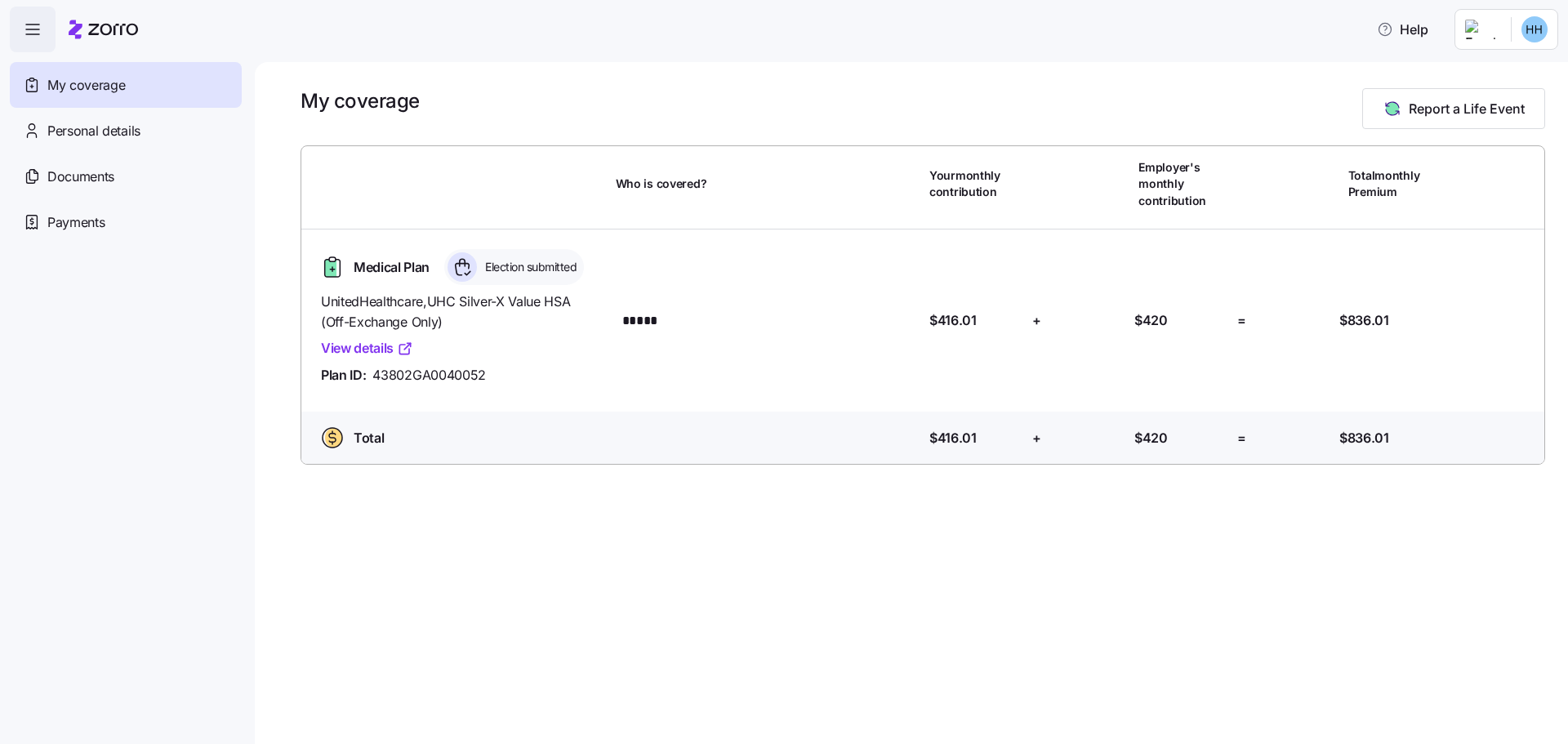
click at [380, 347] on link "View details" at bounding box center [367, 348] width 92 height 20
click at [70, 176] on span "Documents" at bounding box center [81, 177] width 67 height 20
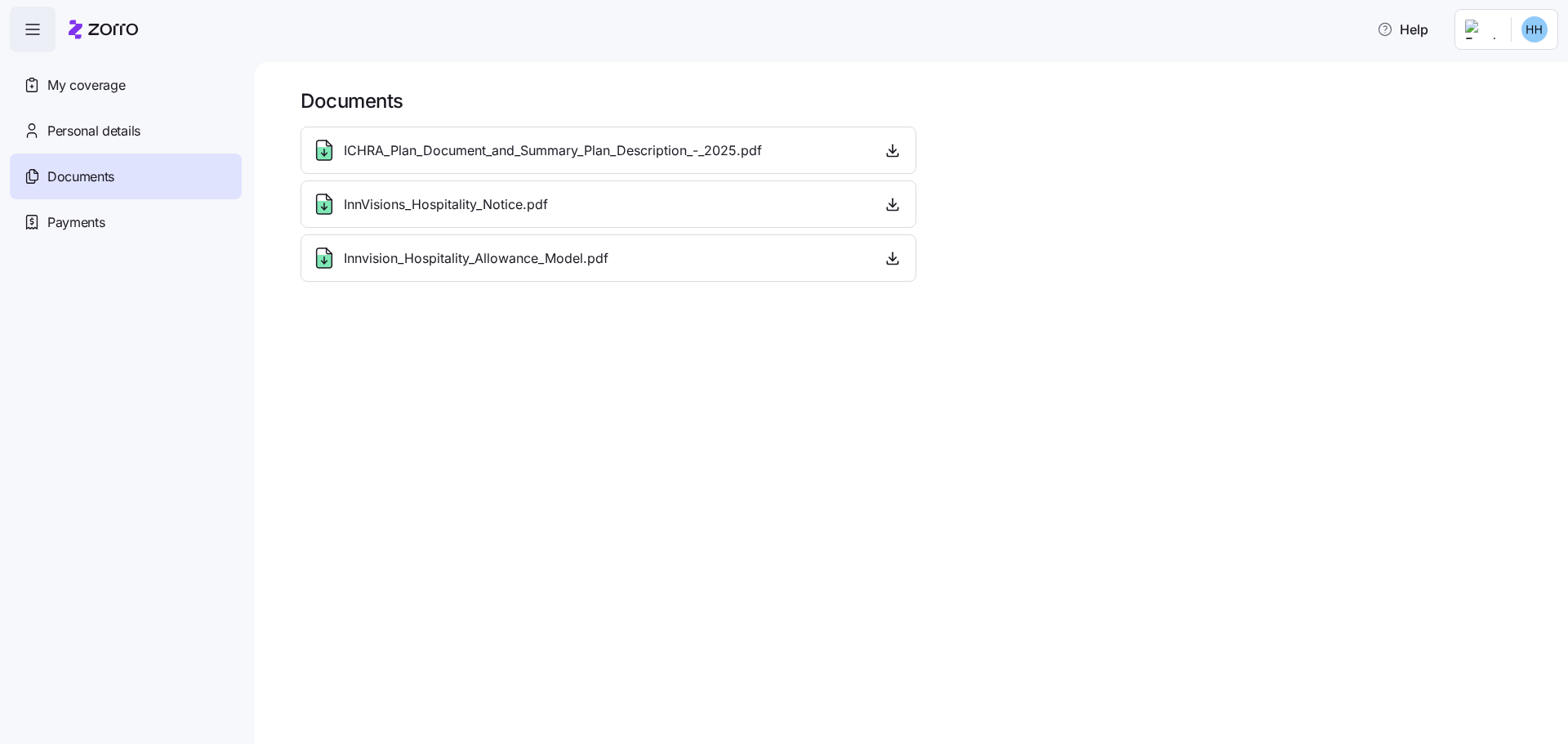
click at [95, 137] on span "Personal details" at bounding box center [94, 131] width 93 height 20
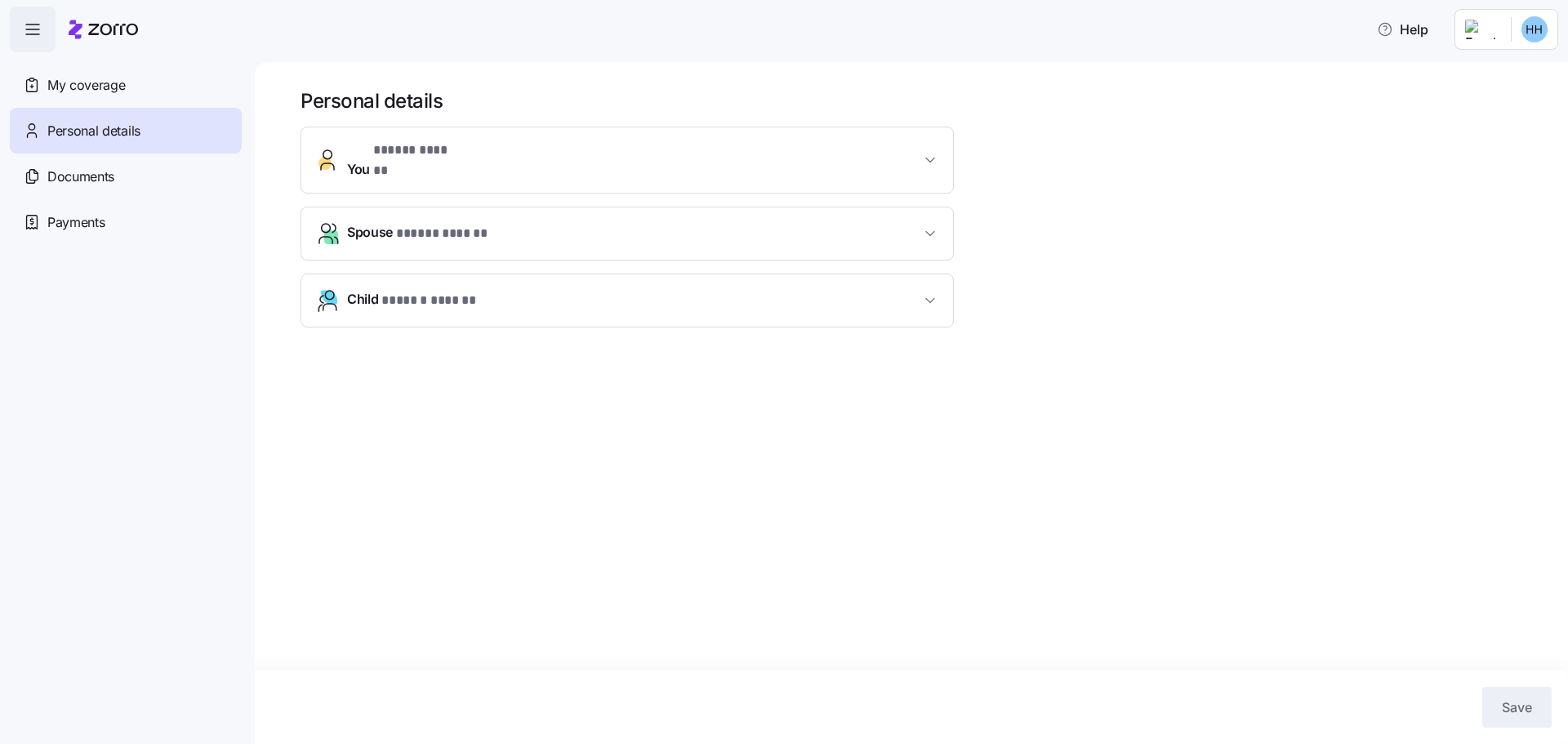
click at [84, 217] on span "Payments" at bounding box center [75, 223] width 57 height 20
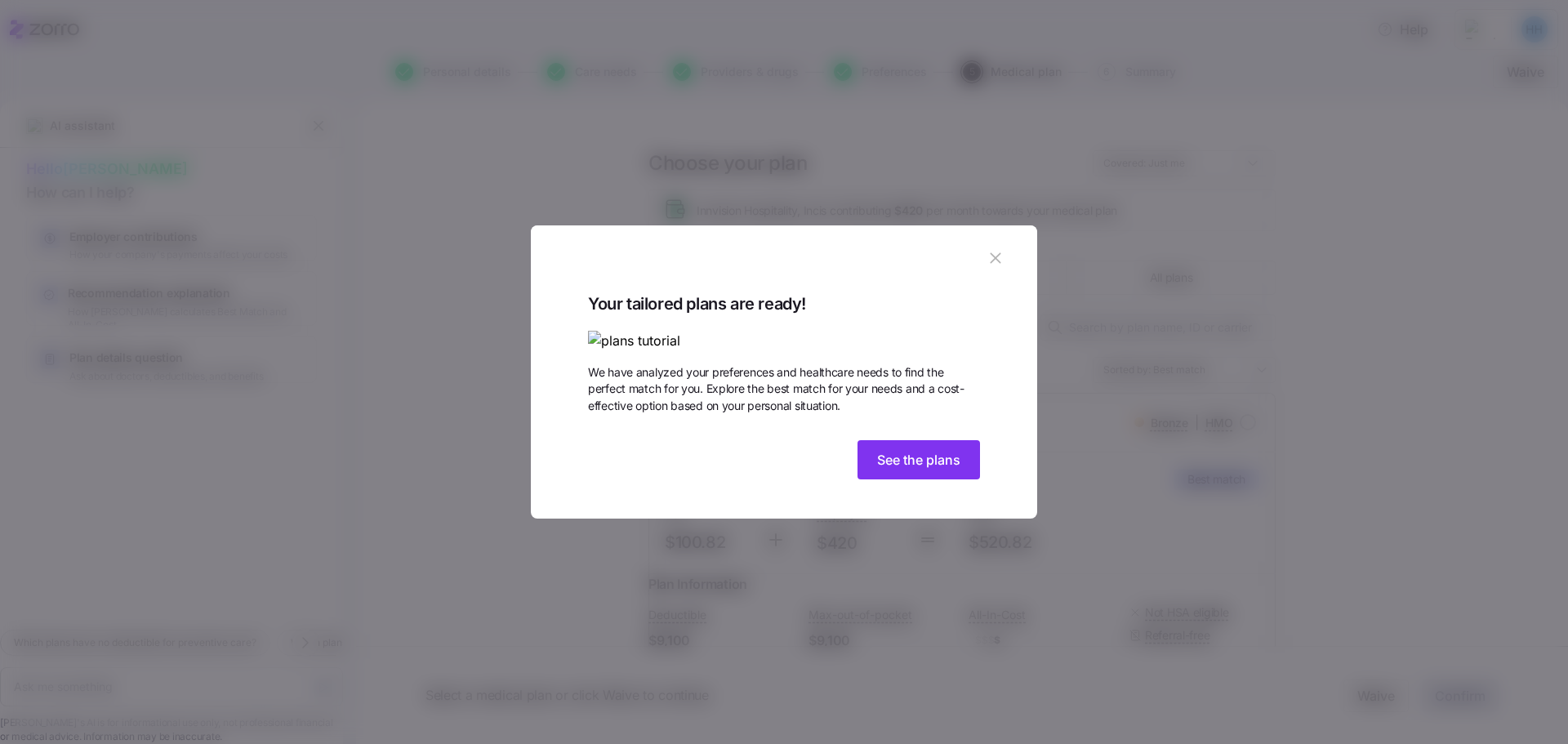
type textarea "x"
